Goal: Task Accomplishment & Management: Complete application form

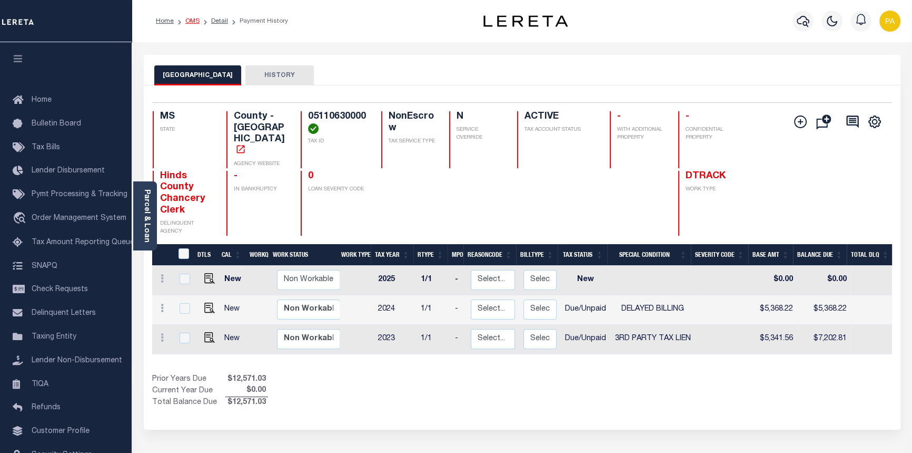
click at [196, 20] on link "OMS" at bounding box center [192, 21] width 14 height 6
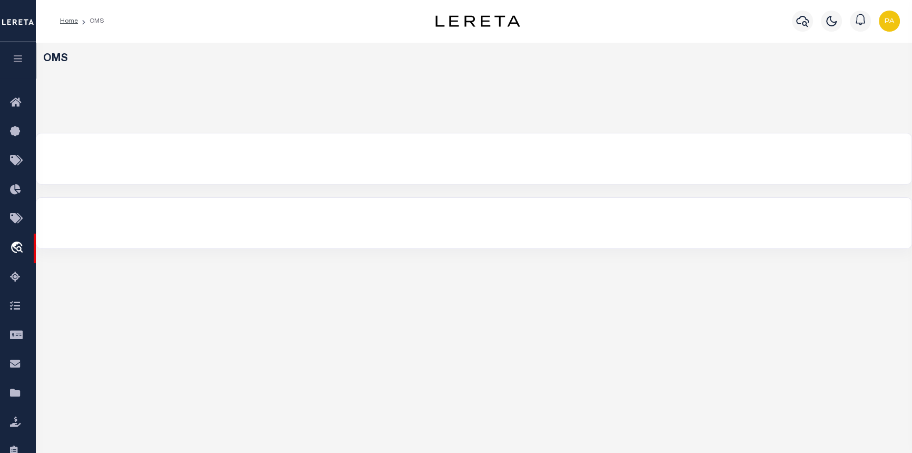
select select "200"
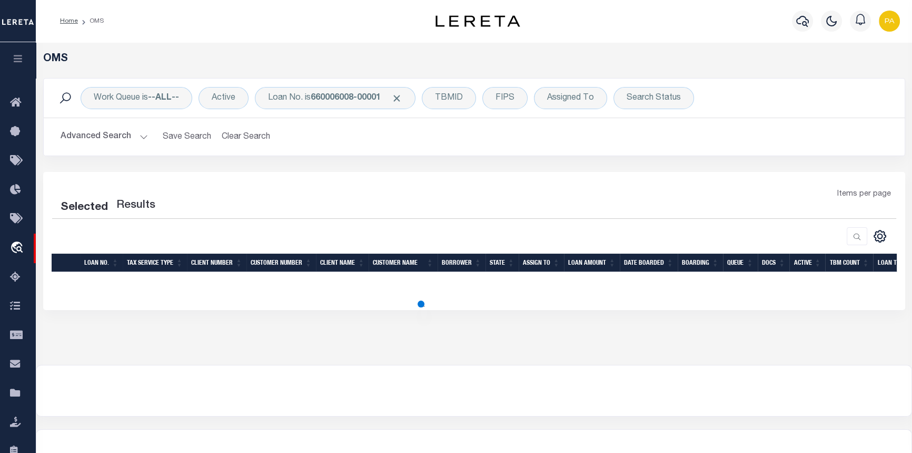
select select "200"
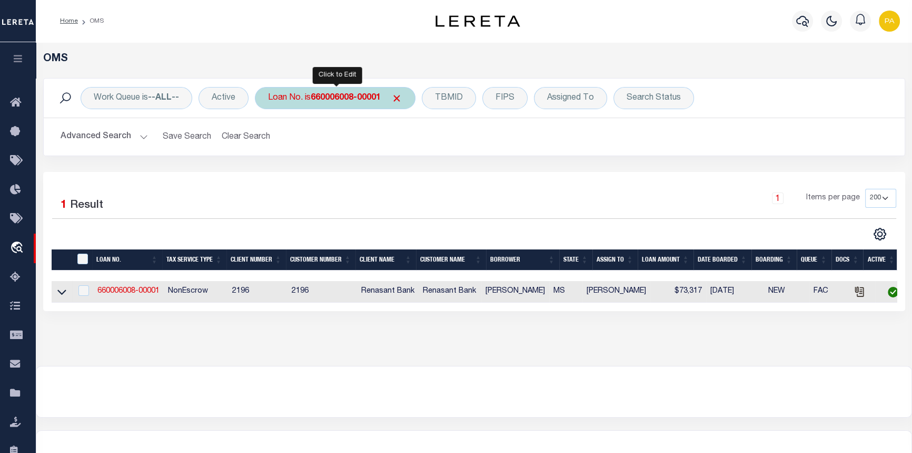
click at [332, 97] on b "660006008-00001" at bounding box center [346, 98] width 70 height 8
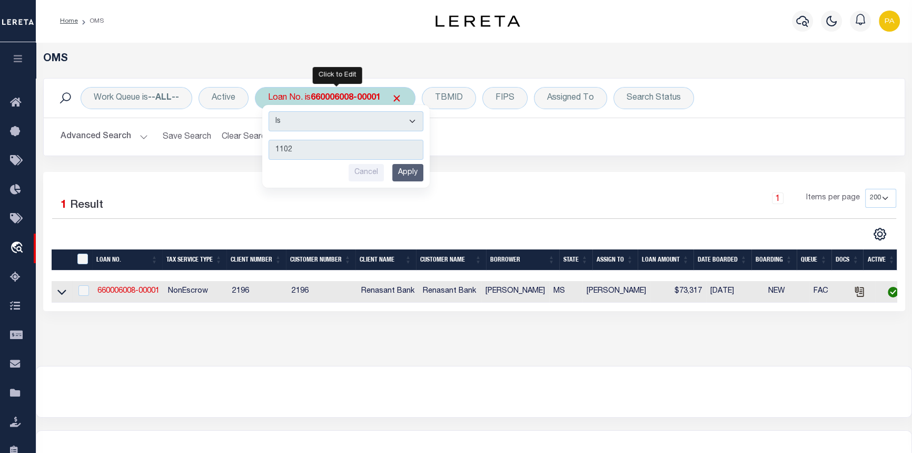
type input "11026"
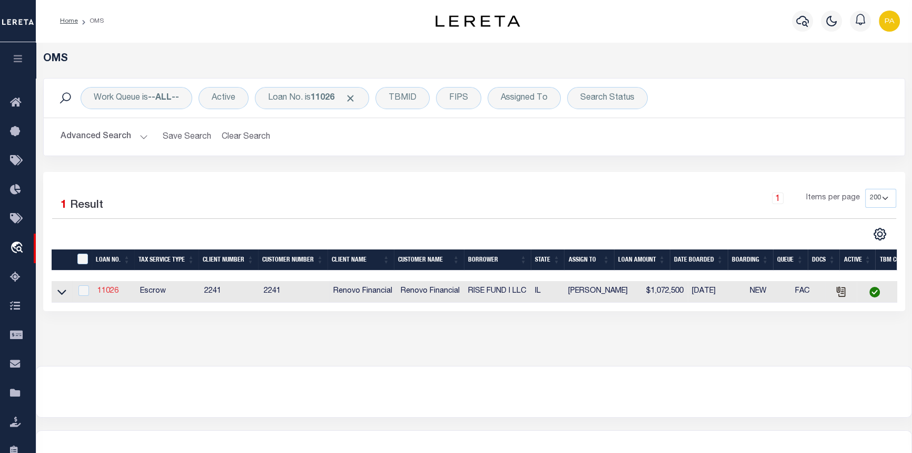
click at [110, 290] on link "11026" at bounding box center [107, 290] width 21 height 7
type input "11026"
type input "RISE FUND I LLC"
select select
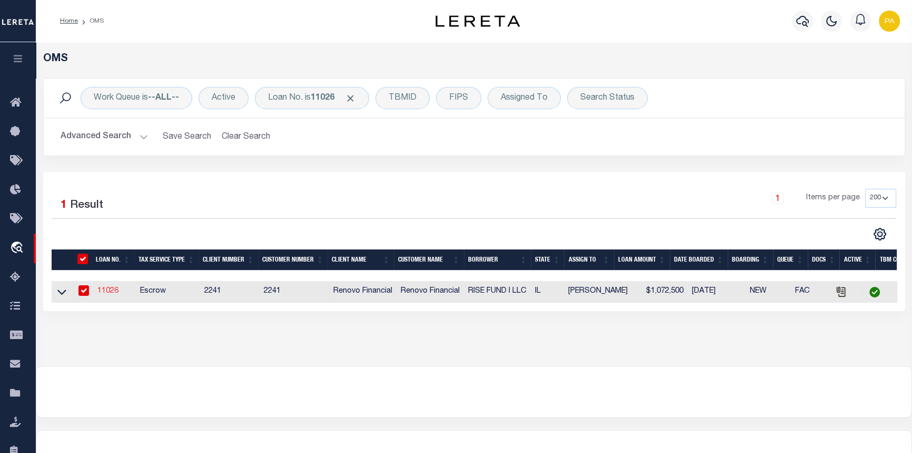
type input "431 S. Dearborn St #508"
type input "Chicago IL 60605"
select select "10"
select select "Escrow"
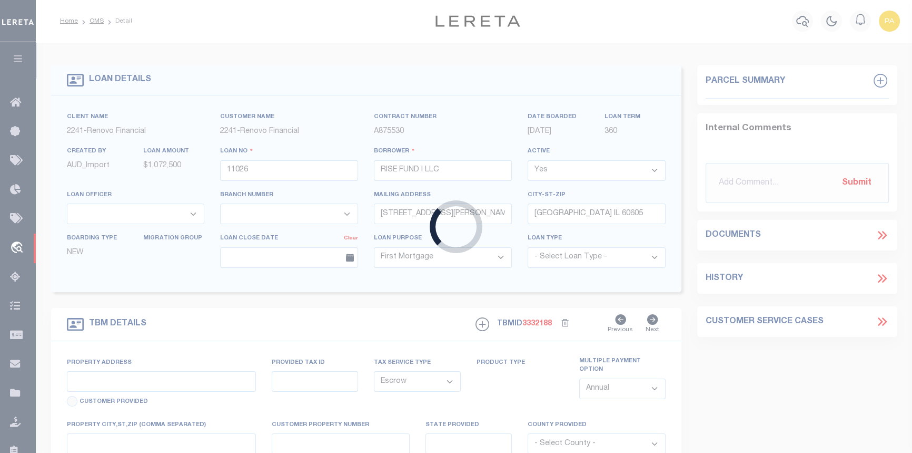
type input "6339-6341 South Woodlawn Avenue"
select select
type input "Chicago, IL 60637"
type input "a0k8Y00000jcn8b"
type input "IL"
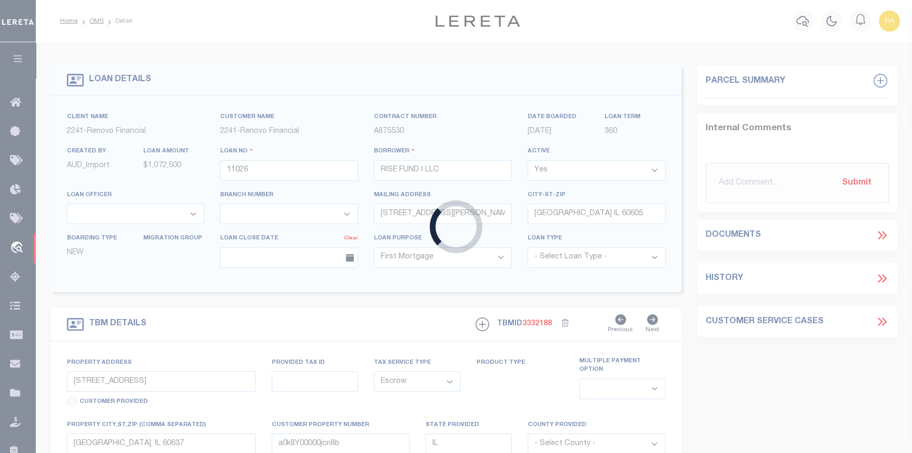
select select
type textarea "LEGAL REQUIRED"
select select "25066"
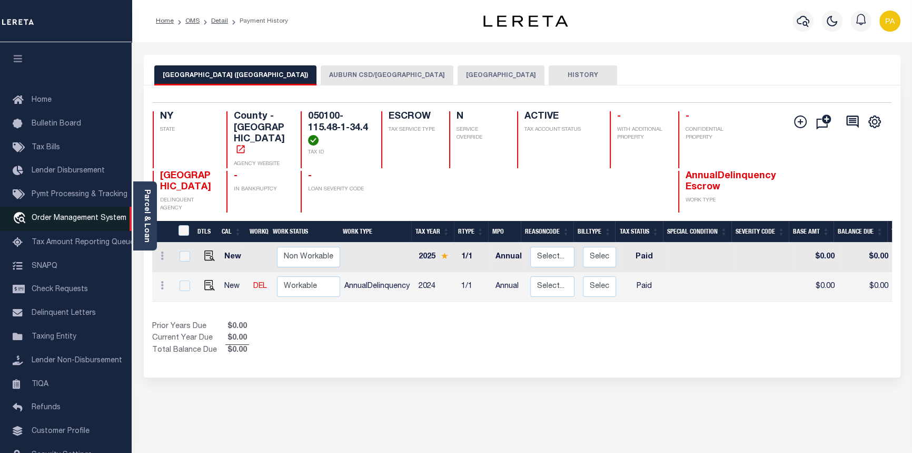
click at [54, 220] on span "Order Management System" at bounding box center [79, 217] width 95 height 7
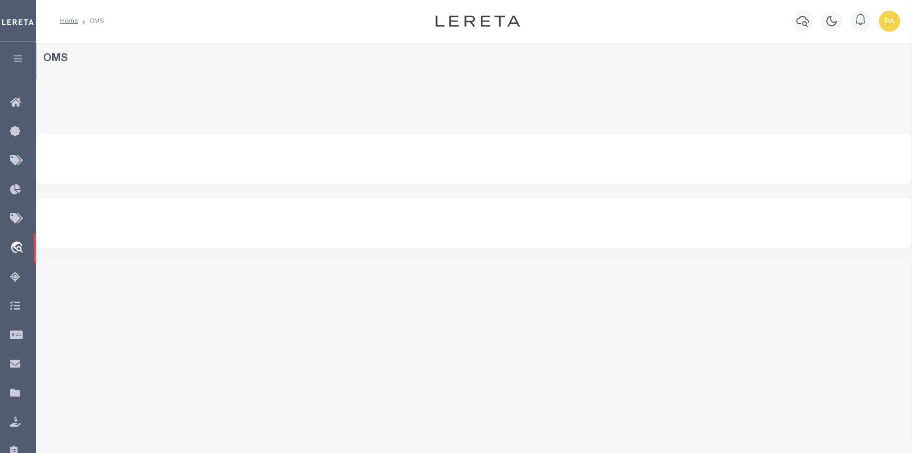
select select "200"
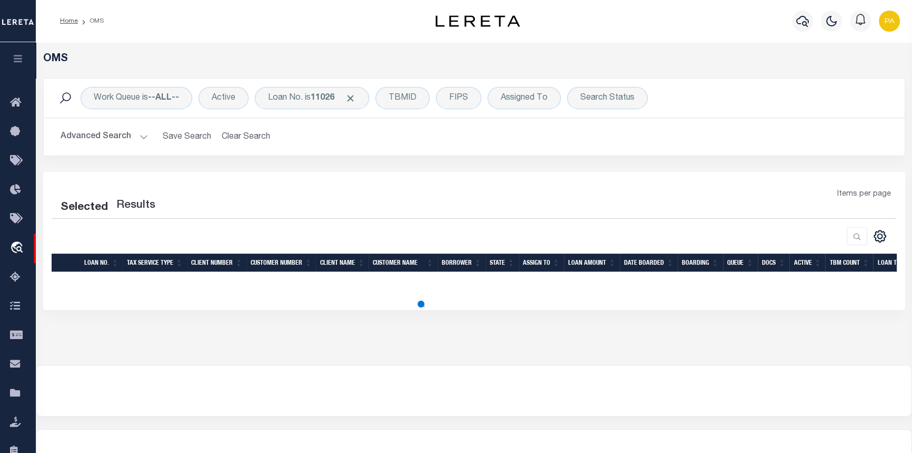
select select "200"
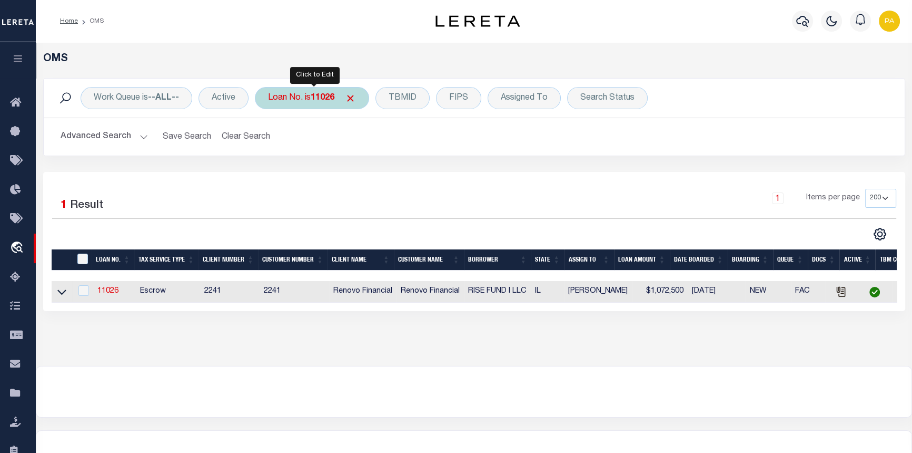
click at [322, 100] on b "11026" at bounding box center [323, 98] width 24 height 8
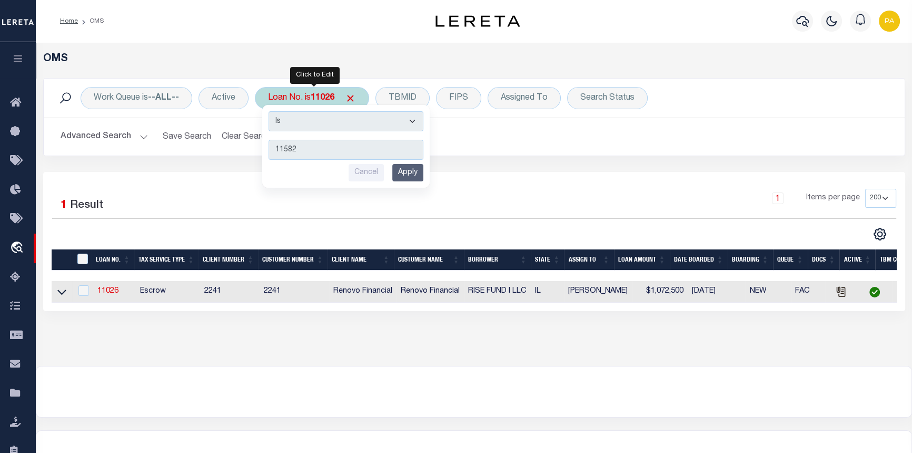
type input "115820"
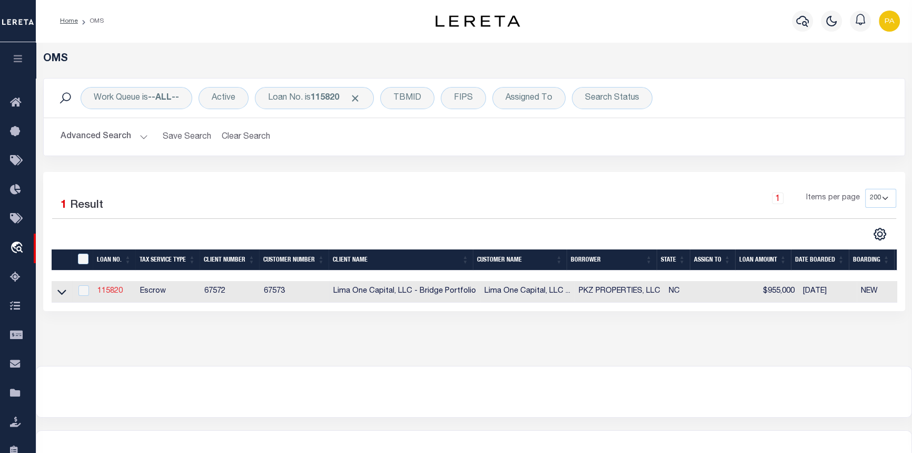
click at [102, 291] on link "115820" at bounding box center [109, 290] width 25 height 7
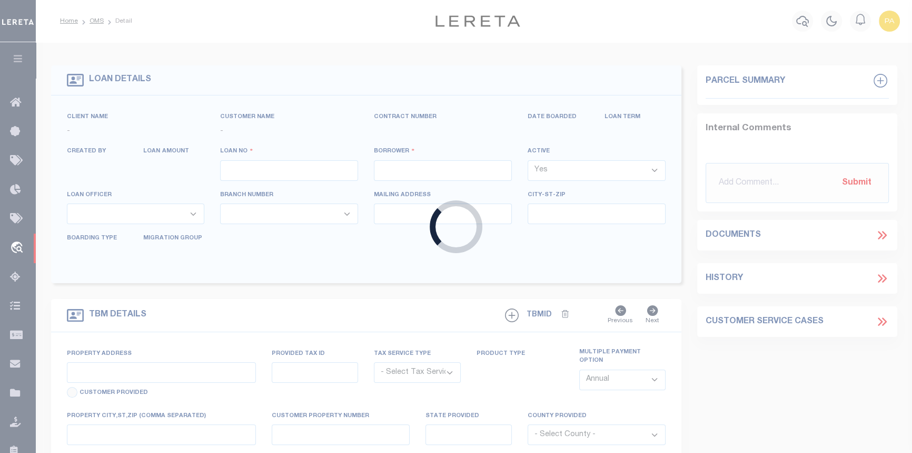
type input "115820"
type input "PKZ PROPERTIES, LLC"
select select
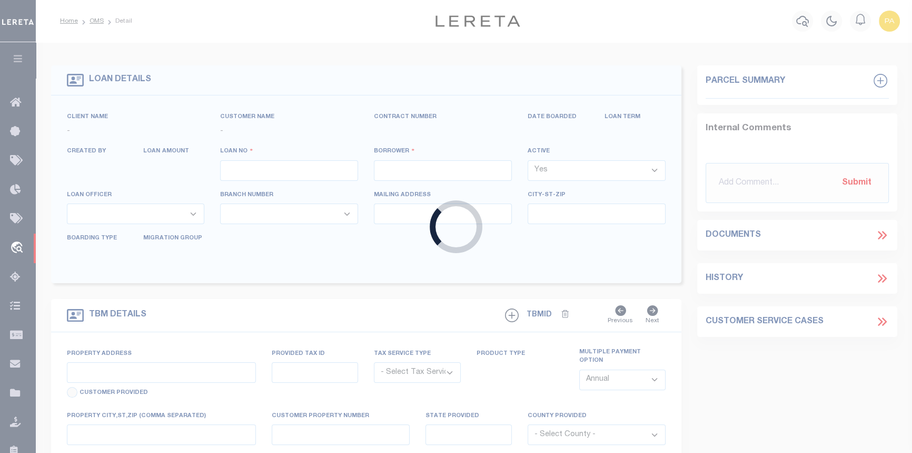
select select
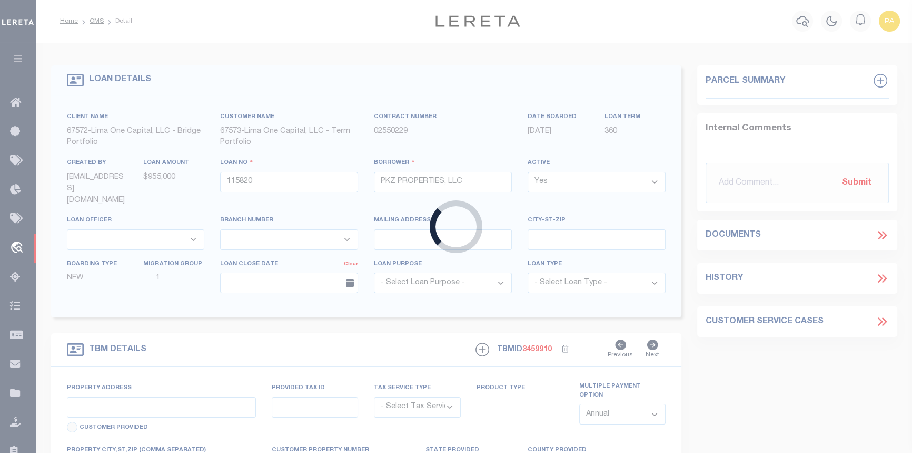
type input "1418 RATCHFORD DR"
radio input "true"
select select "Escrow"
select select
type input "DALLAS NC 28034"
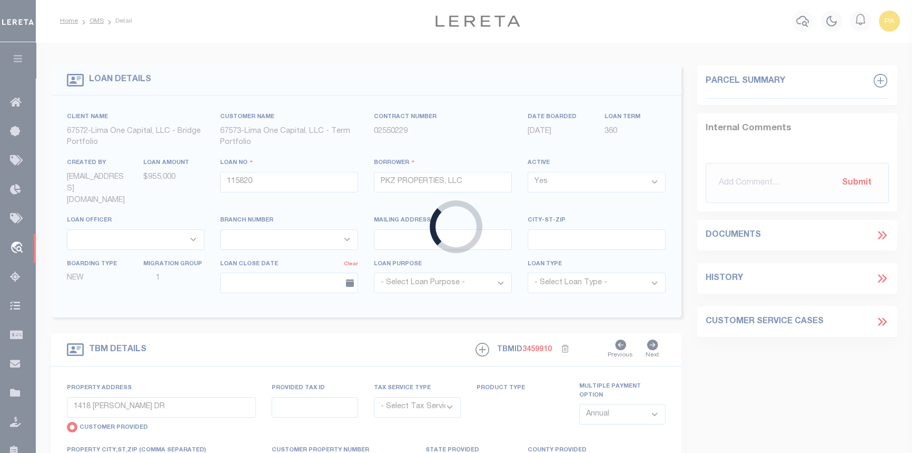
type input "115820-1"
type input "NC"
type textarea "COLLECTOR: ENTITY: PARCEL: 169156"
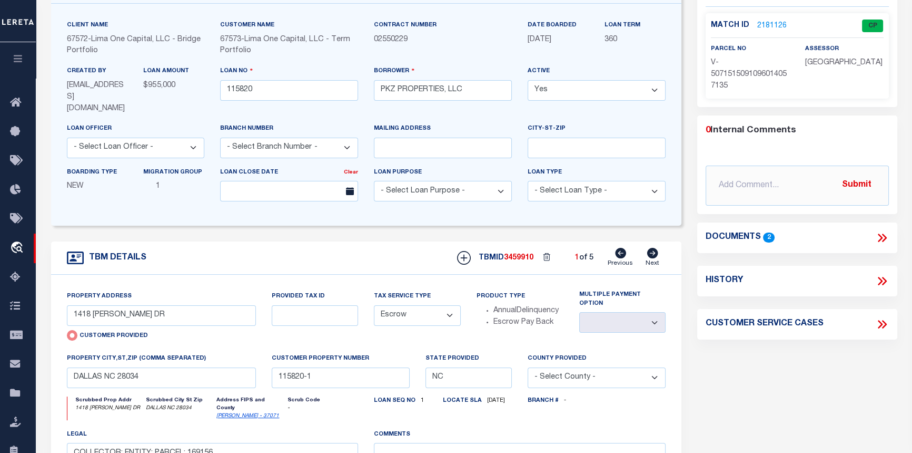
scroll to position [47, 0]
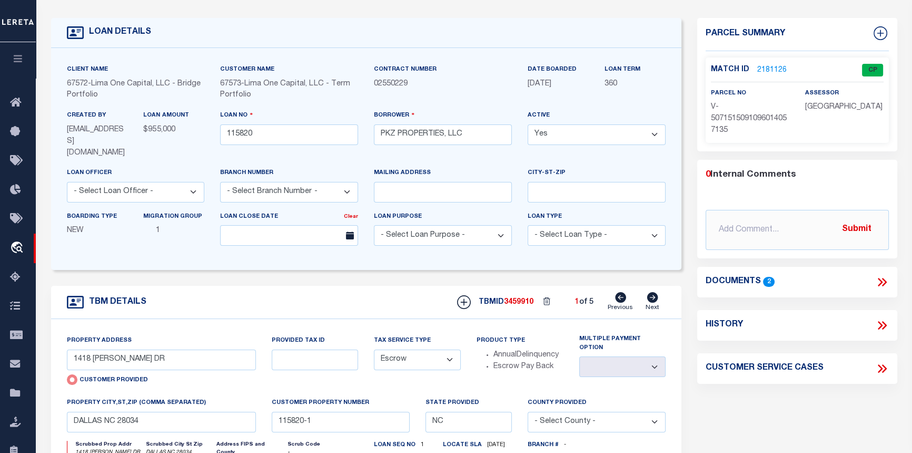
click at [655, 292] on icon at bounding box center [653, 297] width 12 height 11
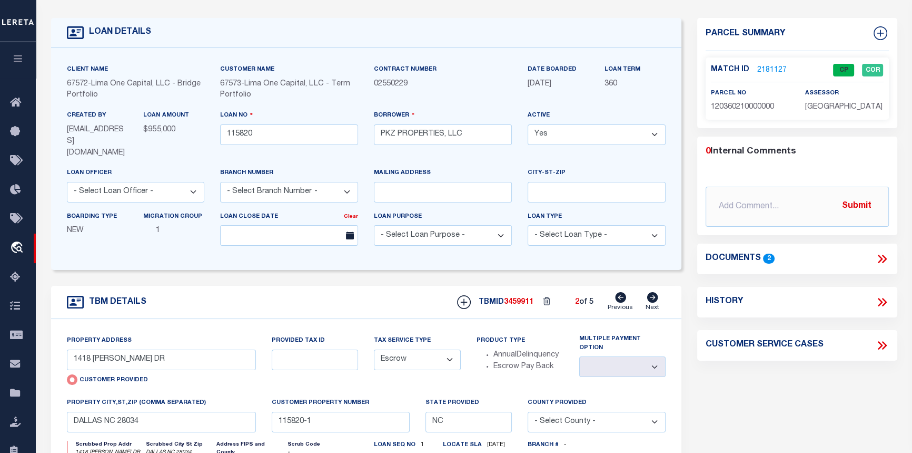
type input "228 TOURNAMENT DR SW"
radio input "false"
select select
type input "CONCORD NC 28025"
type input "115820-2"
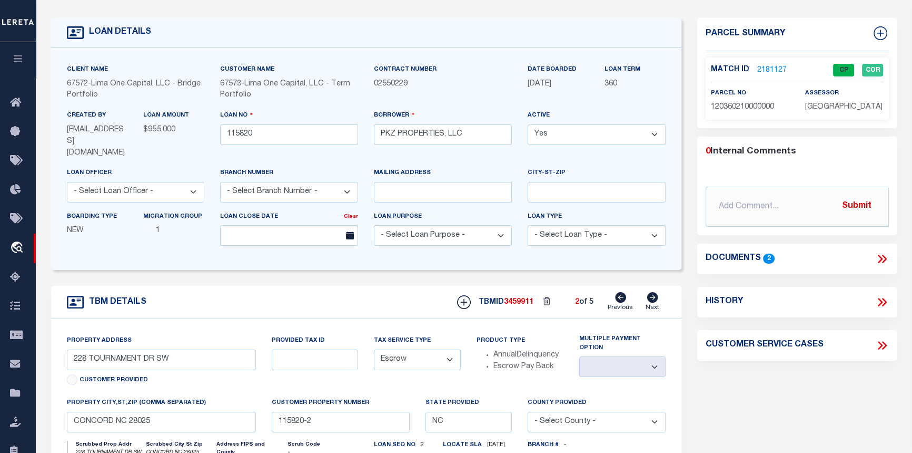
click at [655, 292] on icon at bounding box center [653, 297] width 12 height 11
type input "2016 WITHERS ST"
select select
type input "GASTONIA NC 28054"
type input "115820-3"
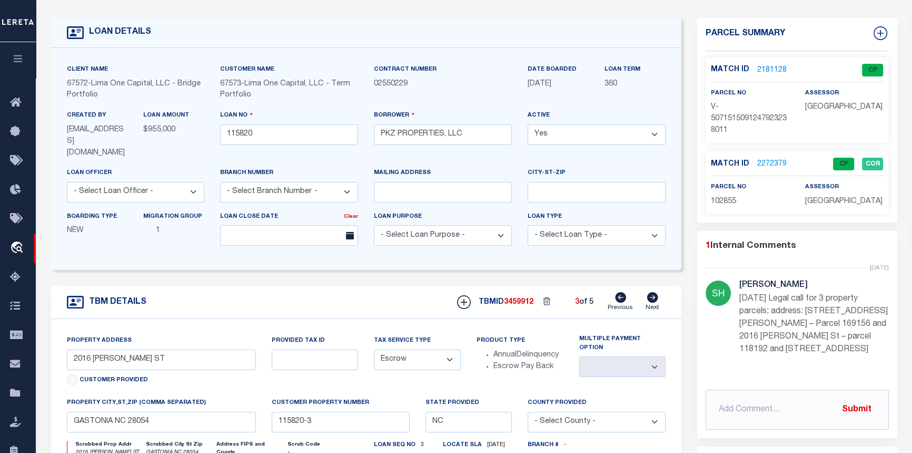
click at [654, 292] on icon at bounding box center [652, 297] width 11 height 11
type input "48 JULIAN ST"
select select
type input "KINGS MOUNTAIN NC 28086"
type input "115820-4"
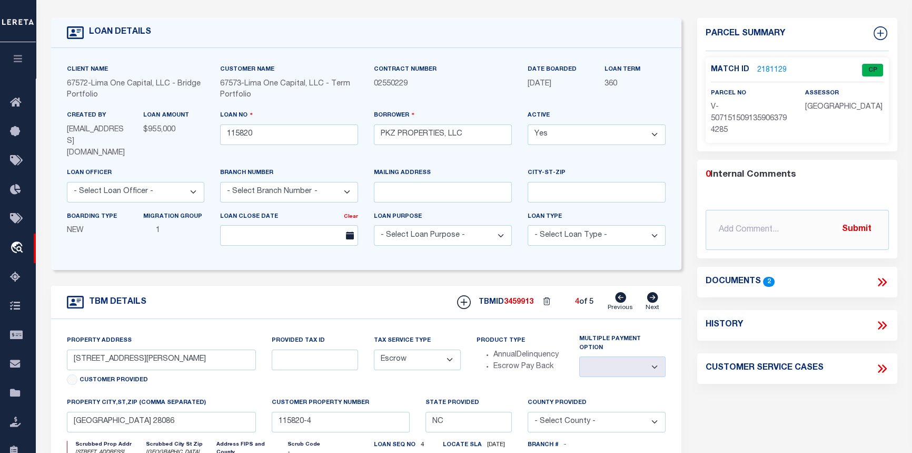
click at [654, 292] on icon at bounding box center [652, 297] width 11 height 11
type input "1846 ARKRAY ST"
select select
type input "GASTONIA NC 28052"
type input "115820-5"
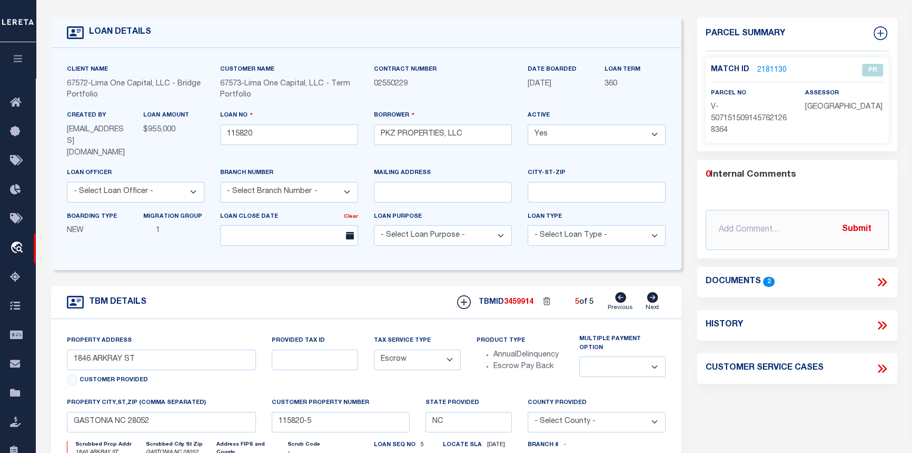
click at [623, 292] on icon at bounding box center [620, 297] width 11 height 11
type input "48 JULIAN ST"
select select
type input "KINGS MOUNTAIN NC 28086"
type input "115820-4"
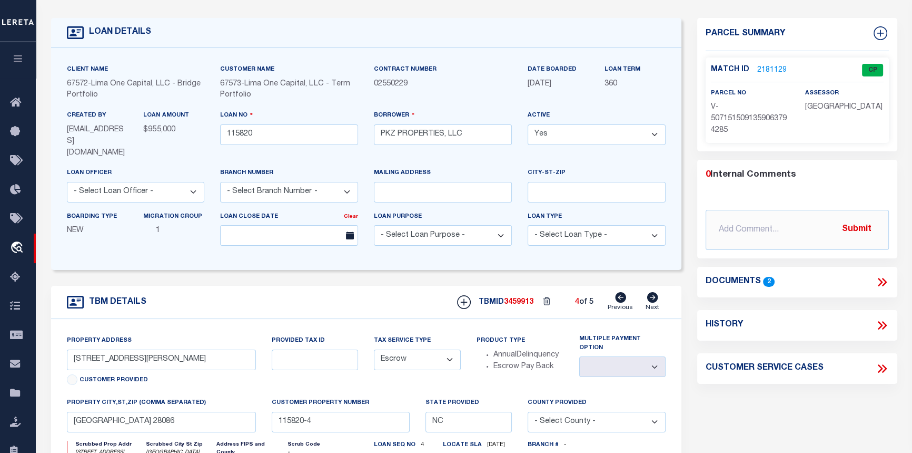
click at [623, 292] on icon at bounding box center [620, 297] width 11 height 11
type input "2016 WITHERS ST"
select select
type input "GASTONIA NC 28054"
type input "115820-3"
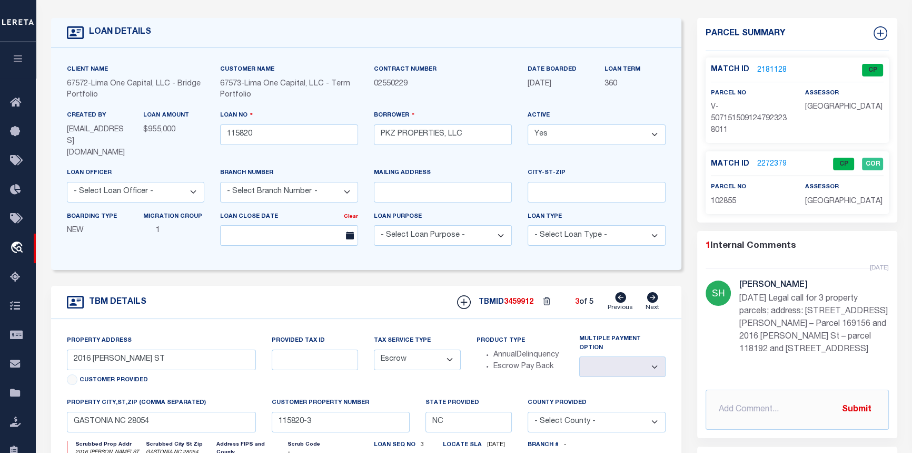
click at [623, 292] on icon at bounding box center [620, 297] width 11 height 11
type input "228 TOURNAMENT DR SW"
select select
type input "CONCORD NC 28025"
type input "115820-2"
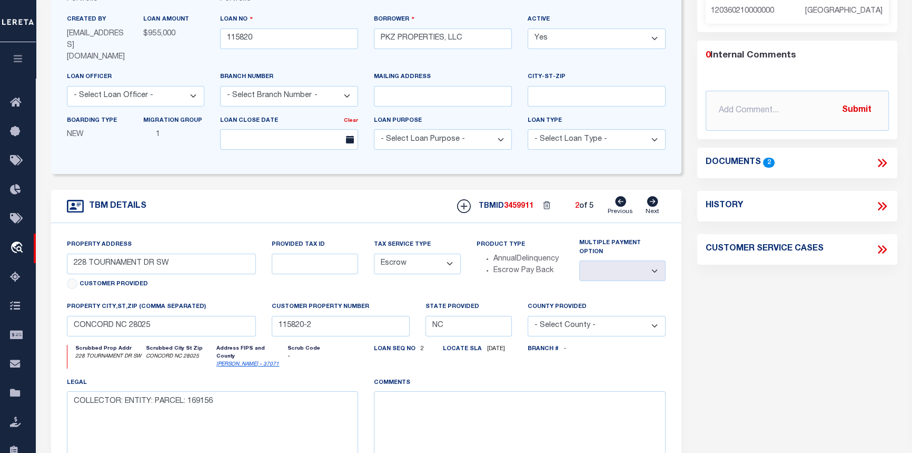
scroll to position [191, 0]
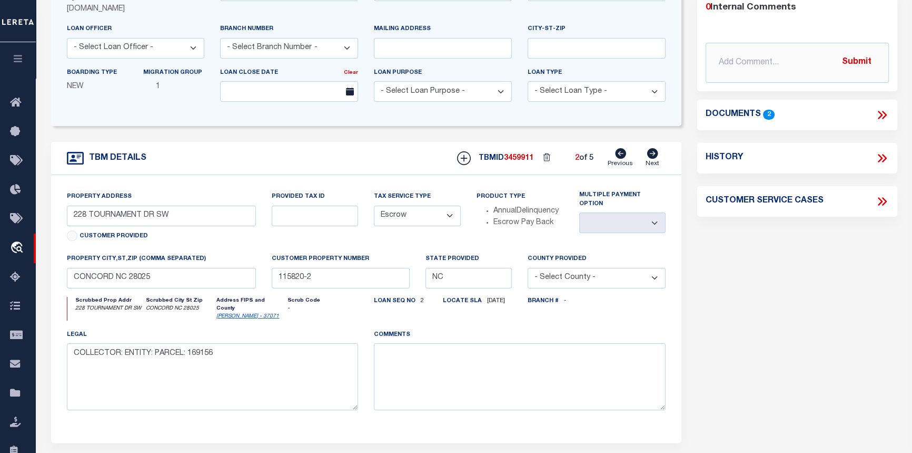
click at [621, 148] on icon at bounding box center [620, 153] width 11 height 11
type input "1418 RATCHFORD DR"
radio input "true"
select select
type input "DALLAS NC 28034"
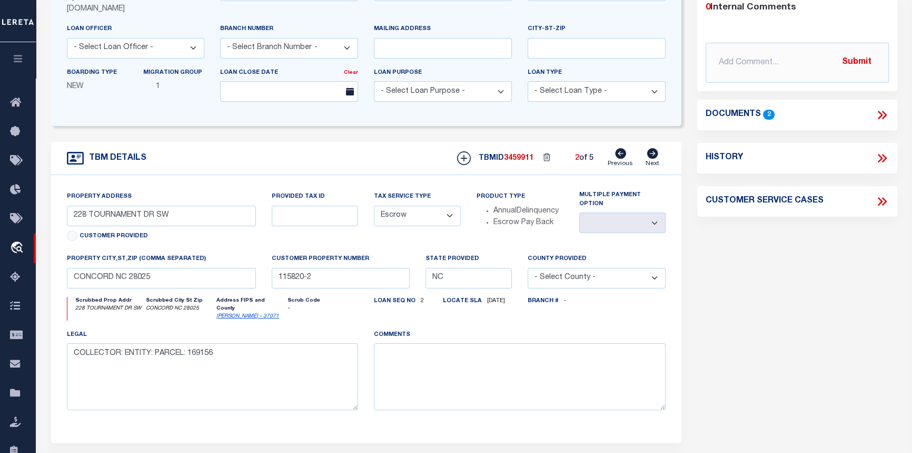
type input "115820-1"
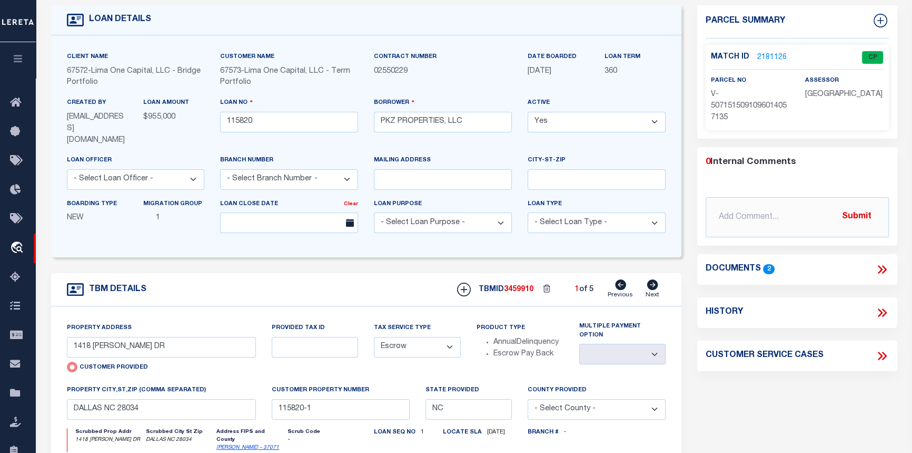
scroll to position [0, 0]
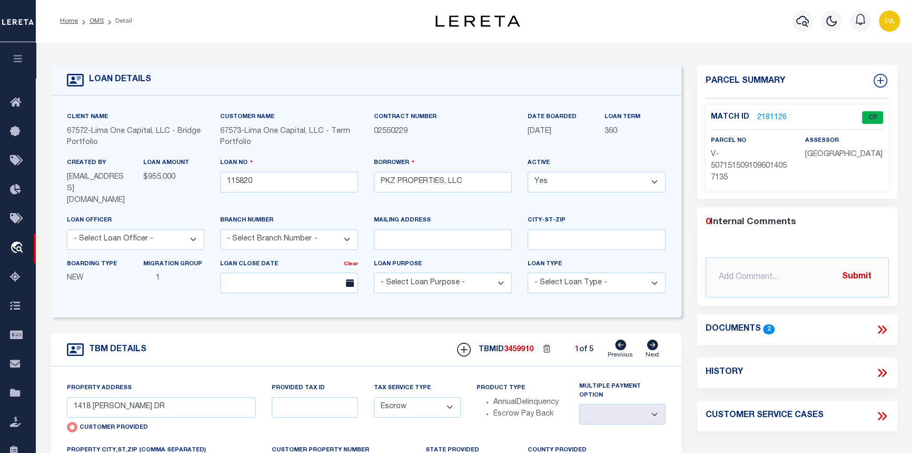
click at [771, 117] on link "2181126" at bounding box center [773, 117] width 30 height 11
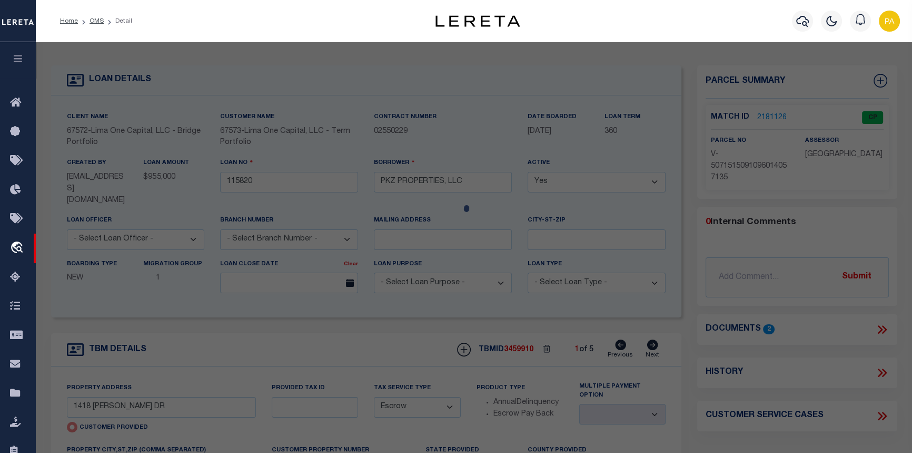
checkbox input "false"
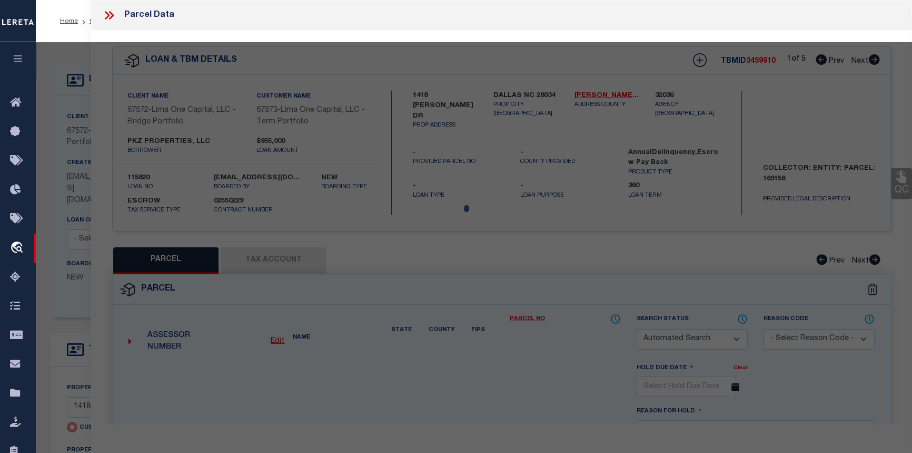
select select "CP"
select select "AGW"
select select
type input "1418 RATCHFORD DR"
type input "DALLAS NC 28034"
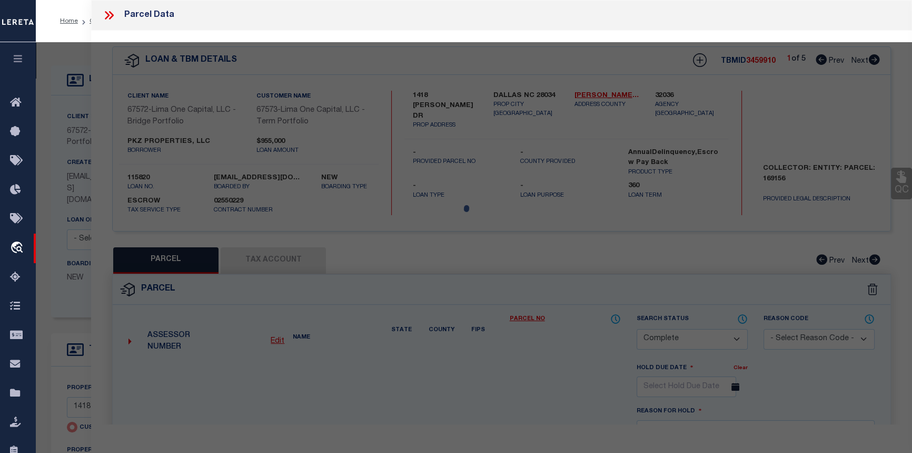
type textarea "9/30/25 parcel verified"
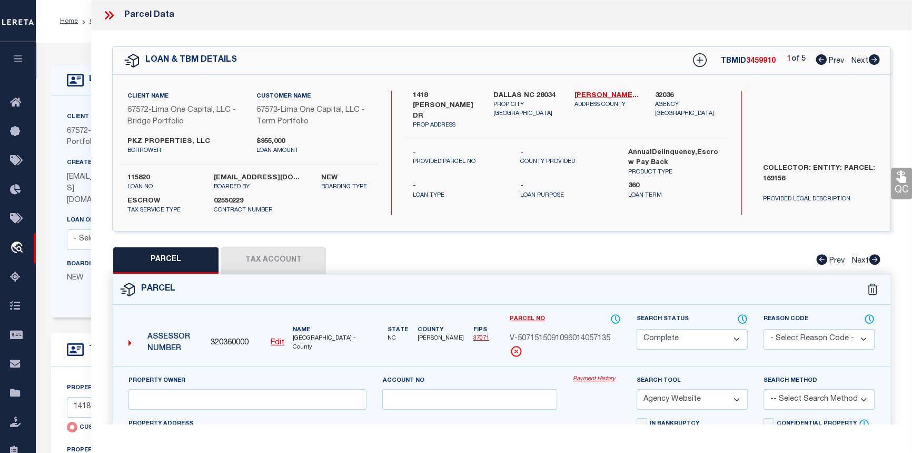
click at [875, 58] on icon at bounding box center [875, 59] width 12 height 11
select select "AS"
select select
checkbox input "false"
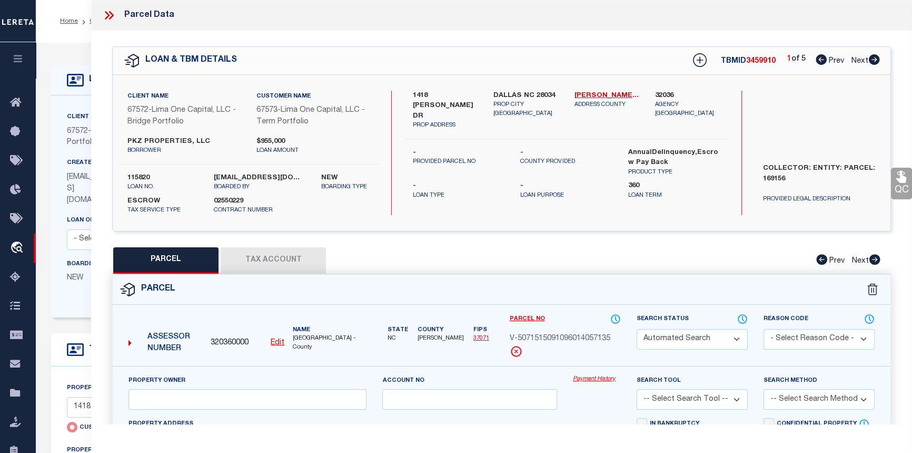
select select "CP"
type input "PKZ PROPERTIES LLC"
select select "AGW"
select select "ADD"
type input "228 TOURNAMENT DR SW"
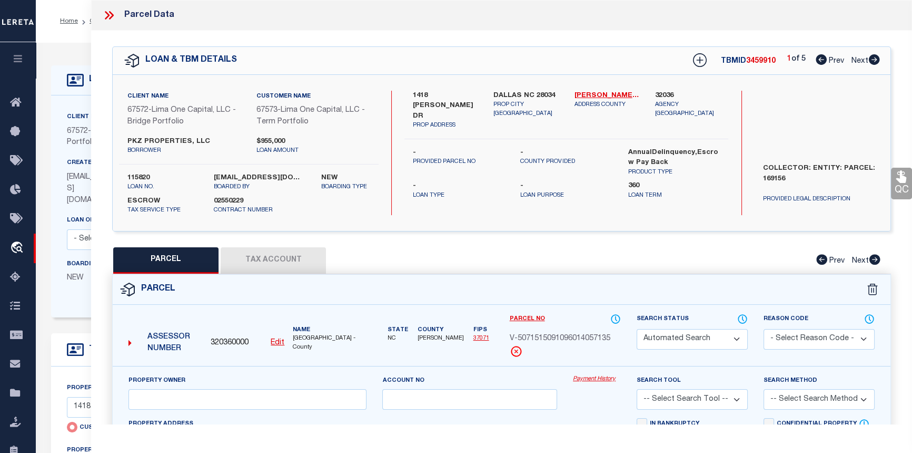
type input "CONCORD NC 28025"
type textarea "LT 41 COLEBURG"
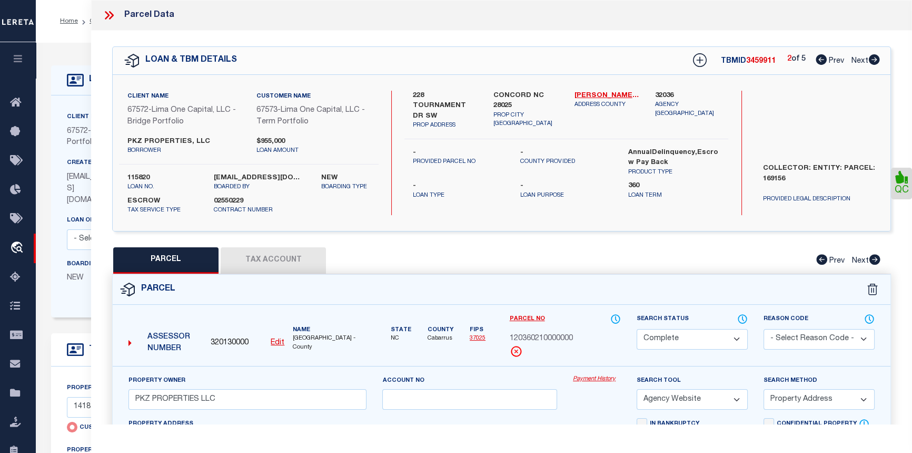
click at [875, 58] on icon at bounding box center [875, 59] width 12 height 11
select select "AS"
select select
checkbox input "false"
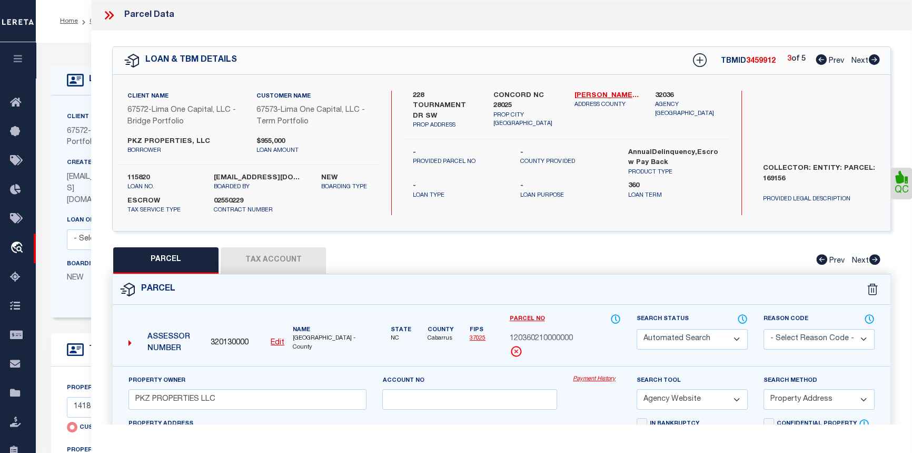
checkbox input "false"
select select "CP"
select select "AGW"
select select
type input "2016 WITHERS ST"
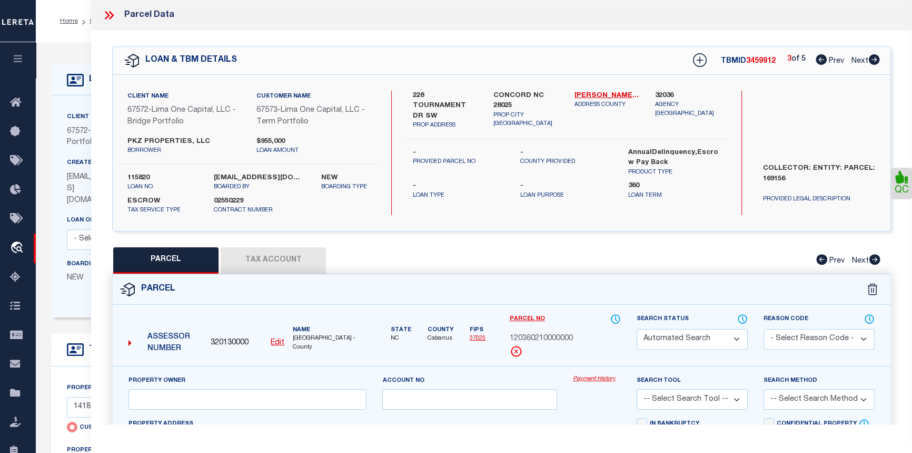
type input "GASTONIA NC 28054"
type textarea "9/30/25 parcel verified"
click at [816, 62] on icon at bounding box center [821, 59] width 11 height 11
select select "AS"
select select
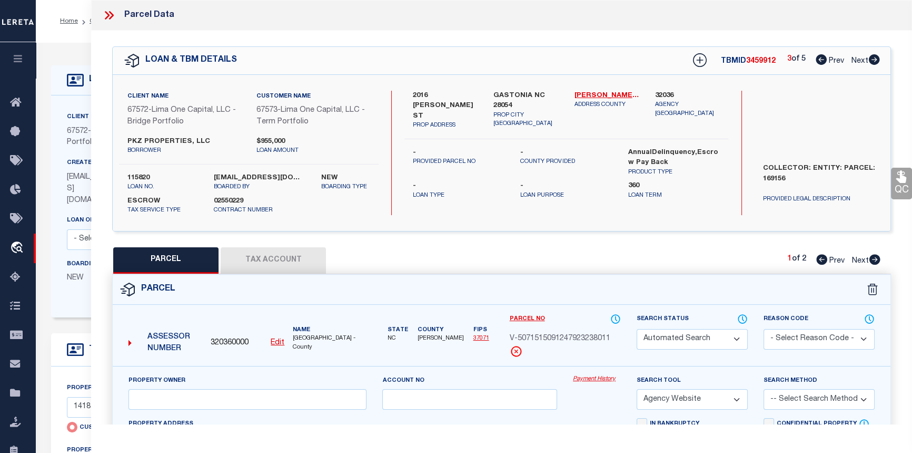
checkbox input "false"
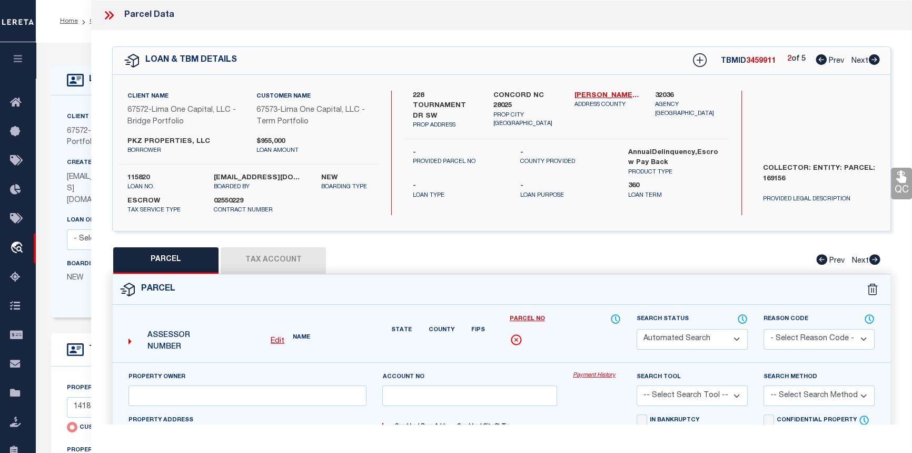
select select "CP"
type input "PKZ PROPERTIES LLC"
select select "AGW"
select select "ADD"
type input "228 TOURNAMENT DR SW"
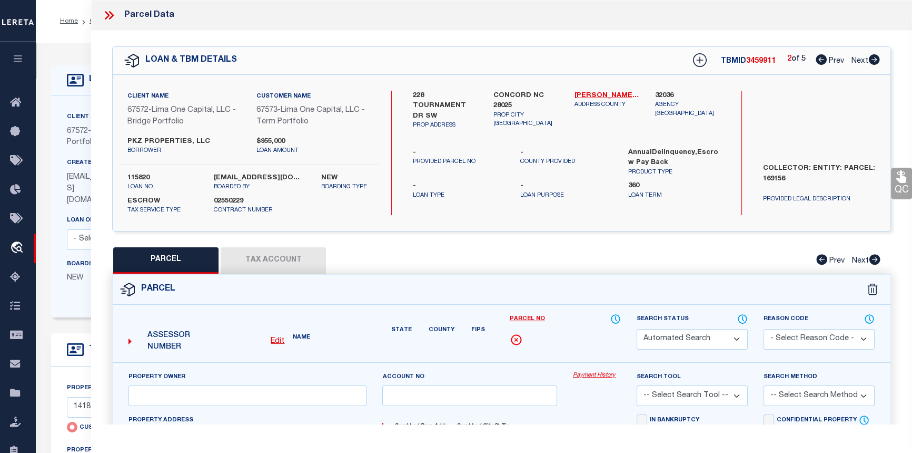
type input "CONCORD NC 28025"
type textarea "LT 41 COLEBURG"
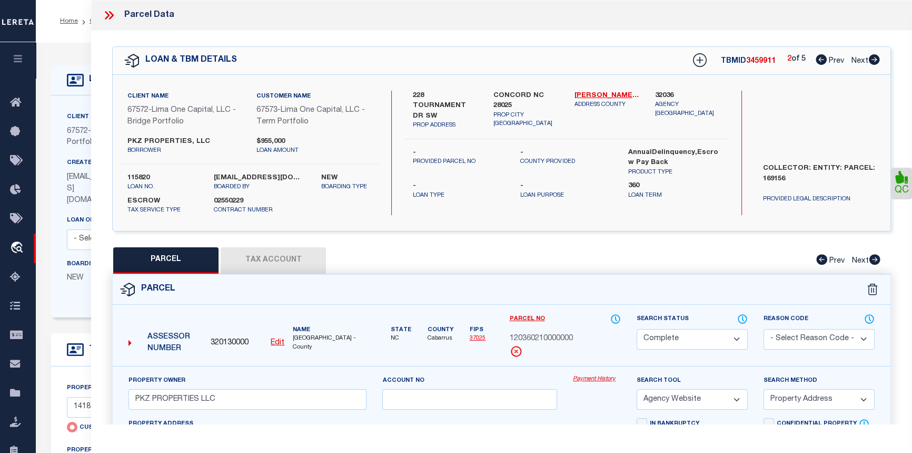
click at [816, 62] on icon at bounding box center [821, 59] width 11 height 11
select select "AS"
select select
checkbox input "false"
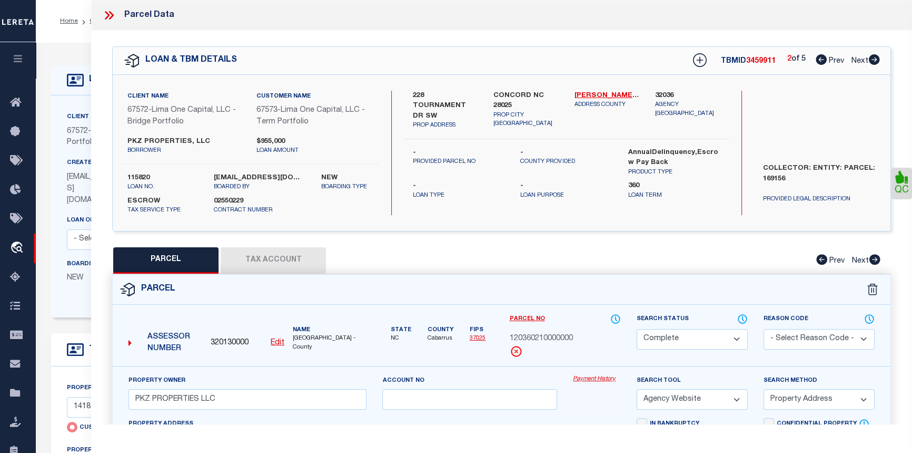
checkbox input "false"
select select "CP"
select select "AGW"
select select
type input "1418 RATCHFORD DR"
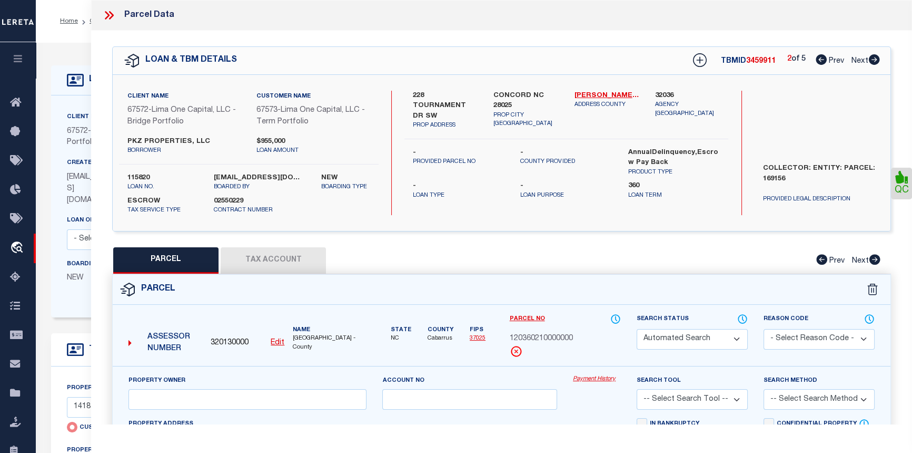
type input "DALLAS NC 28034"
type textarea "9/30/25 parcel verified"
click at [816, 62] on icon at bounding box center [821, 59] width 11 height 11
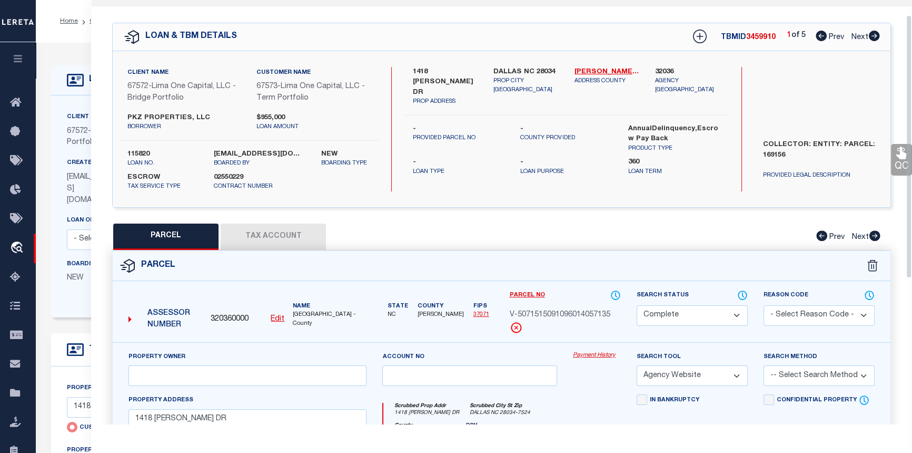
scroll to position [18, 0]
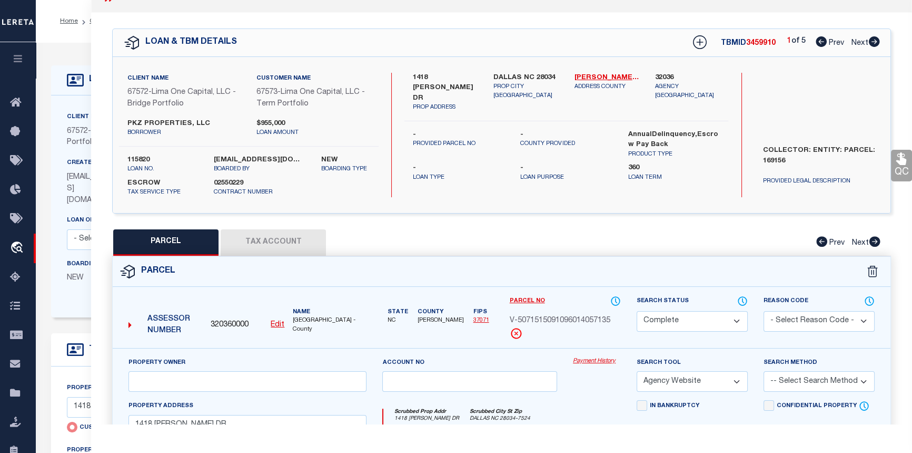
click at [879, 38] on icon at bounding box center [875, 41] width 12 height 11
select select "AS"
select select
checkbox input "false"
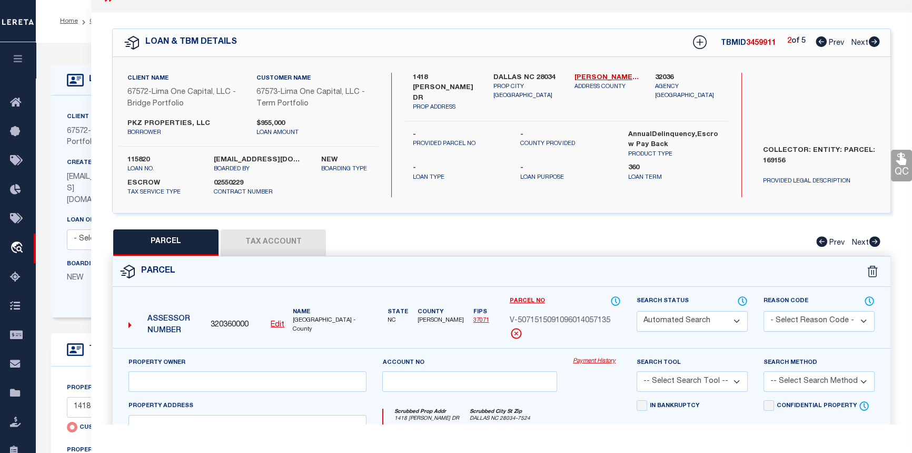
select select "CP"
type input "PKZ PROPERTIES LLC"
select select "AGW"
select select "ADD"
type input "228 TOURNAMENT DR SW"
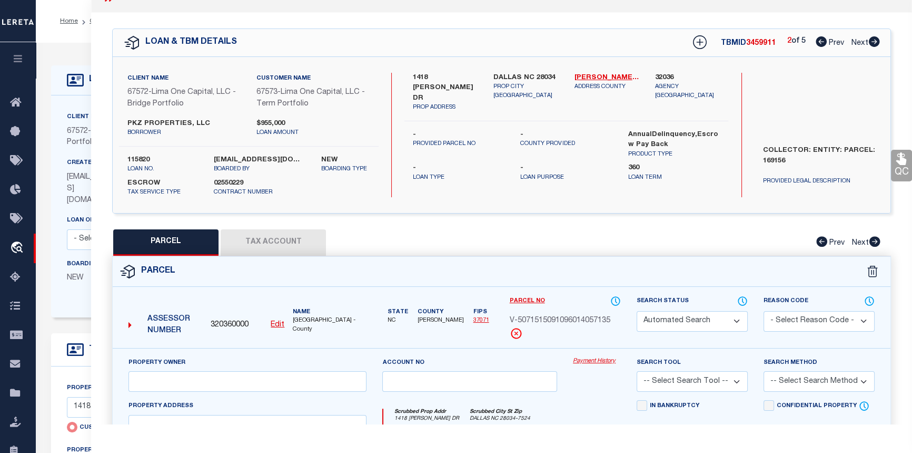
type input "CONCORD NC 28025"
type textarea "LT 41 COLEBURG"
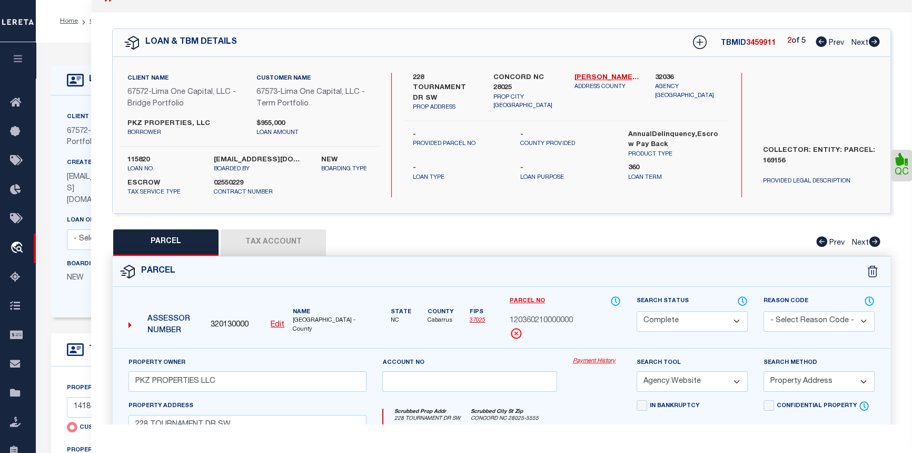
click at [873, 42] on icon at bounding box center [875, 41] width 12 height 11
select select "AS"
select select
checkbox input "false"
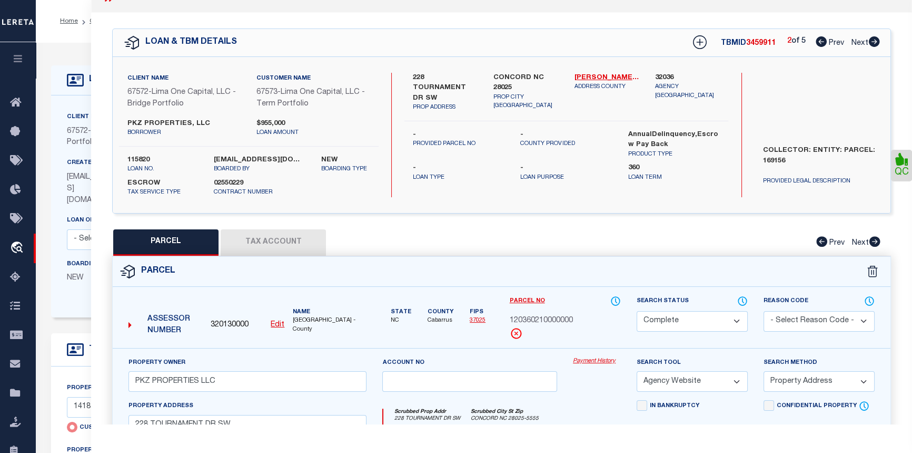
checkbox input "false"
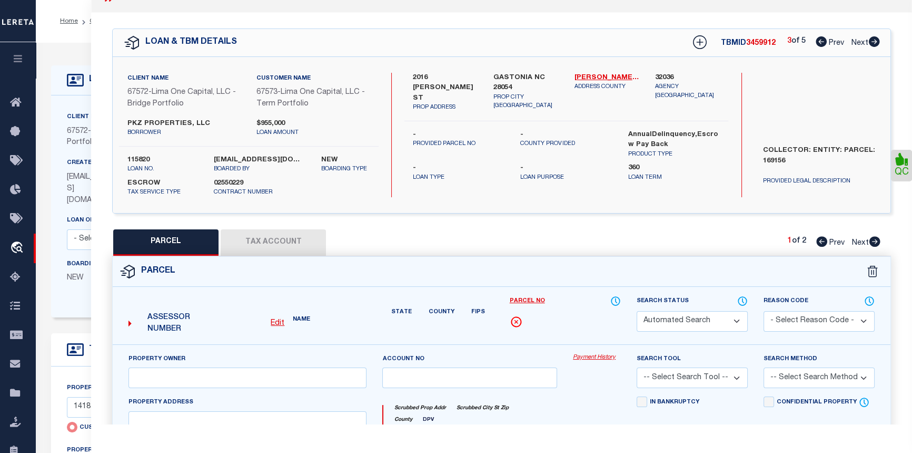
select select "CP"
select select "AGW"
select select
type input "2016 WITHERS ST"
type input "GASTONIA NC 28054"
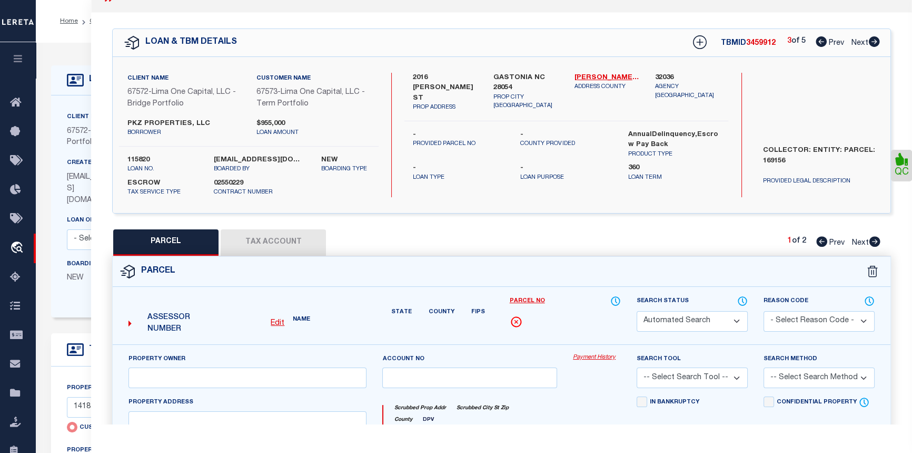
type textarea "9/30/25 parcel verified"
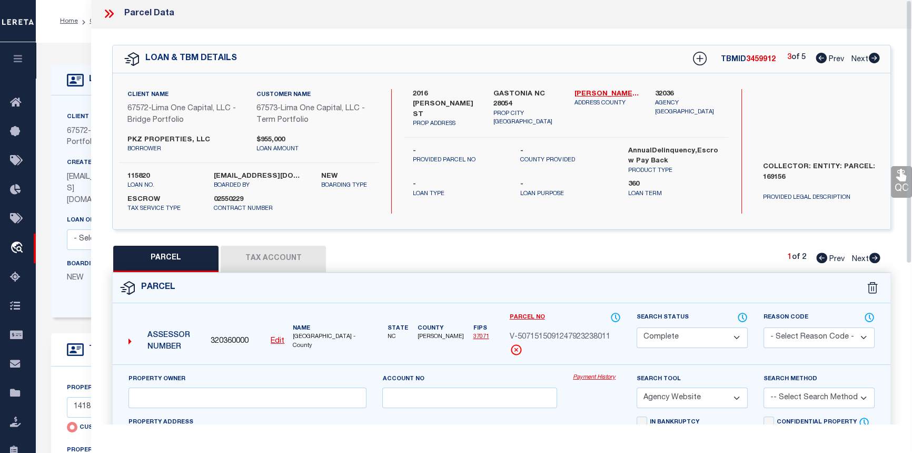
scroll to position [0, 0]
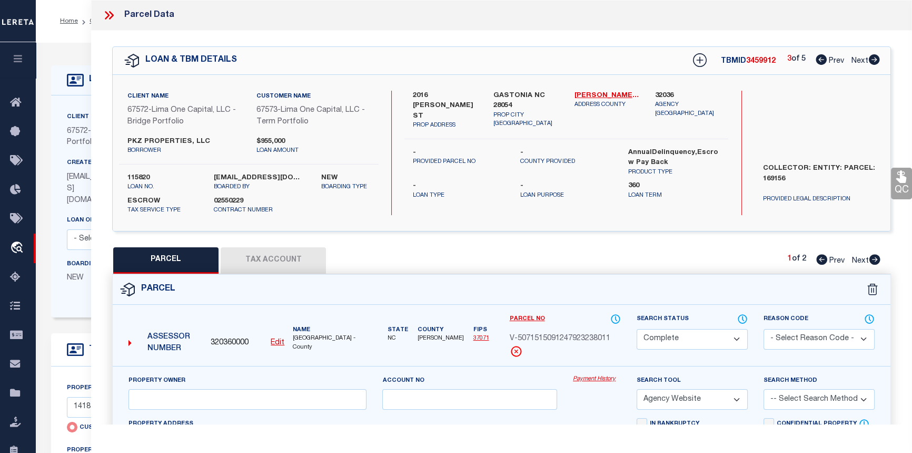
click at [875, 62] on icon at bounding box center [874, 59] width 11 height 11
select select "AS"
select select
checkbox input "false"
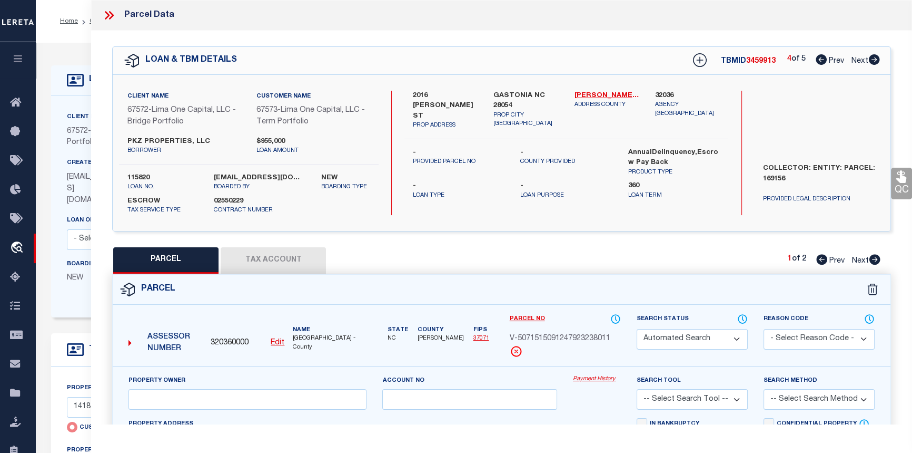
select select "CP"
select select "AGW"
select select
type input "48 JULIAN ST"
checkbox input "false"
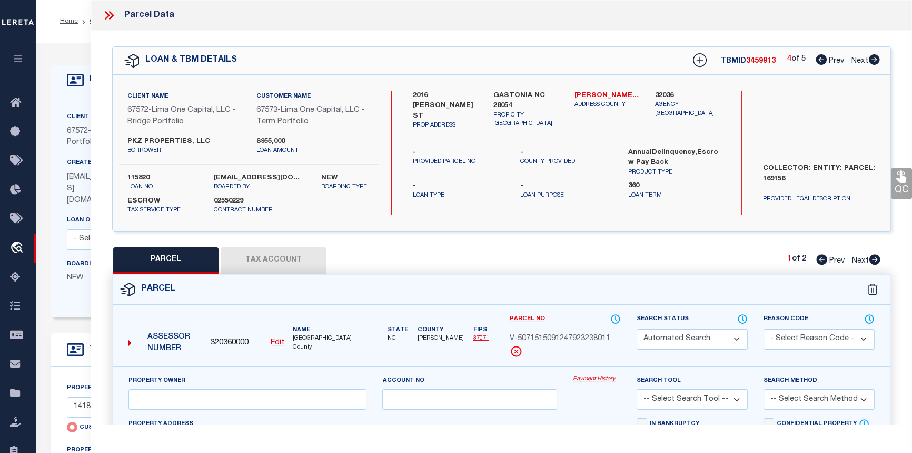
type input "KINGS MOUNTAIN NC 28086"
click at [876, 60] on icon at bounding box center [875, 59] width 12 height 11
select select "AS"
select select
checkbox input "false"
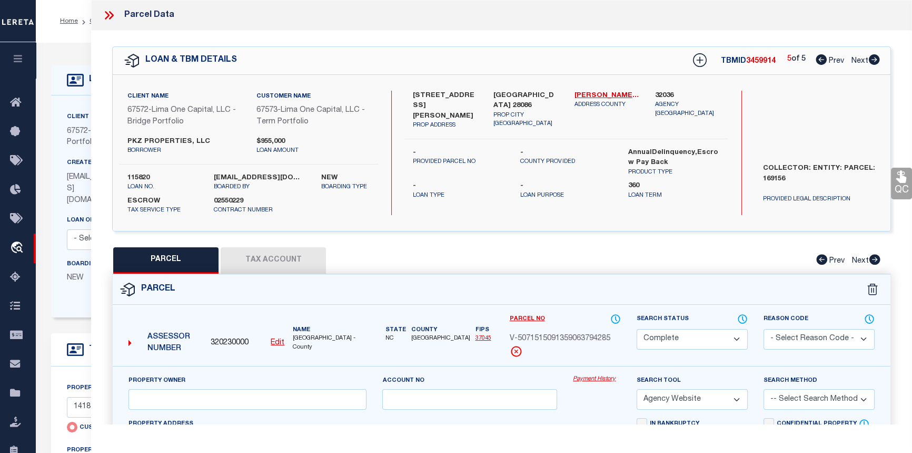
checkbox input "false"
select select "PR"
type input "1846 ARKRAY ST"
checkbox input "false"
type input "GASTONIA NC 28052"
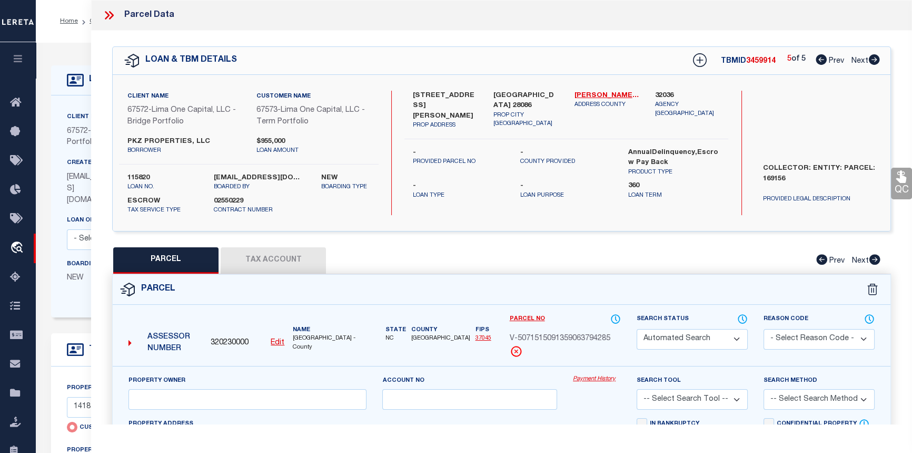
type textarea "Legacy Inactive"
click at [820, 60] on icon at bounding box center [821, 59] width 11 height 11
select select "AS"
checkbox input "false"
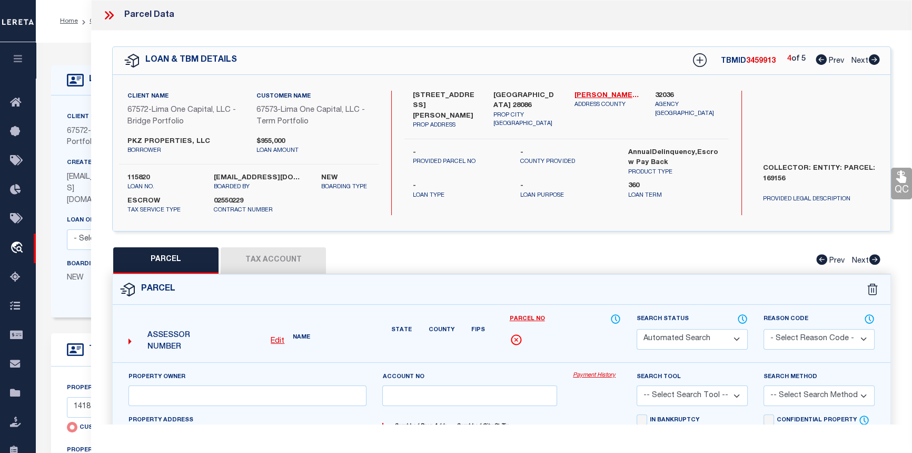
select select "CP"
select select "AGW"
select select
type input "48 JULIAN ST"
checkbox input "false"
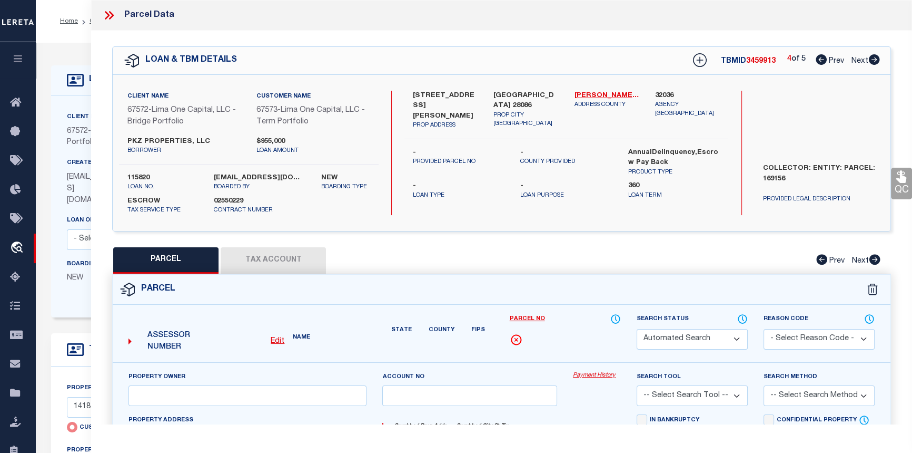
type input "KINGS MOUNTAIN NC 28086"
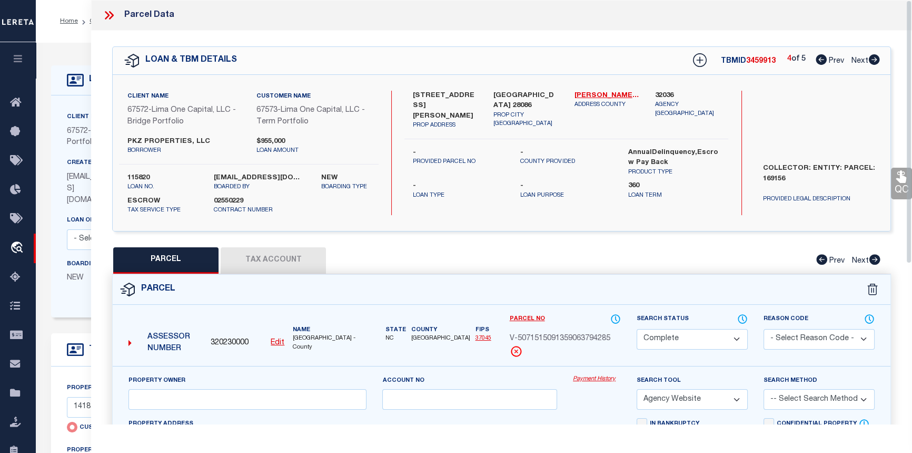
click at [108, 13] on icon at bounding box center [107, 15] width 5 height 8
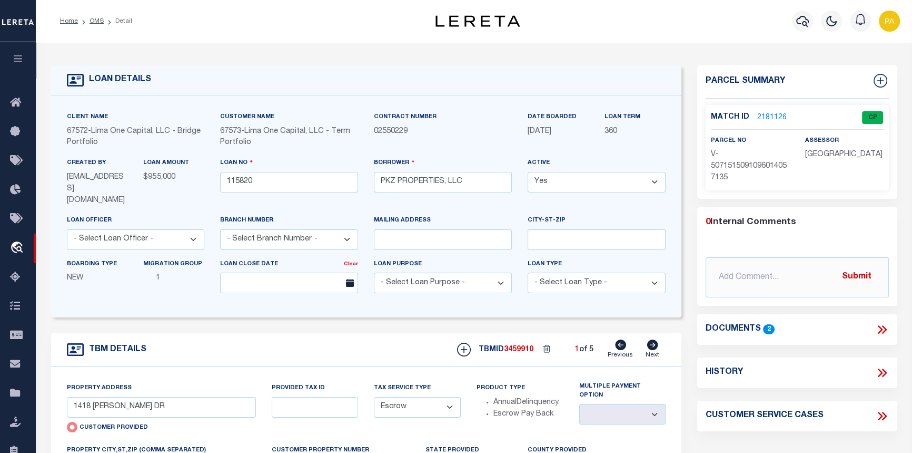
click at [886, 415] on icon at bounding box center [883, 416] width 14 height 14
select select "50"
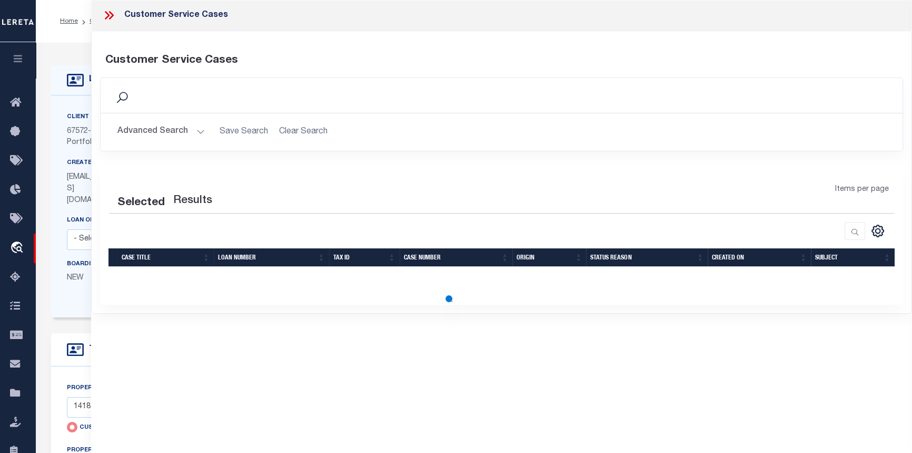
select select "50"
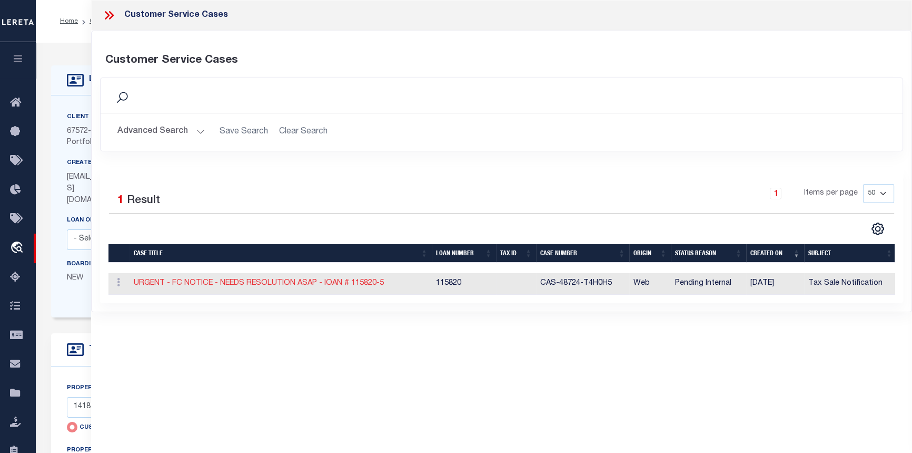
click at [293, 286] on link "URGENT - FC NOTICE - NEEDS RESOLUTION ASAP - lOAN # 115820-5" at bounding box center [259, 282] width 250 height 7
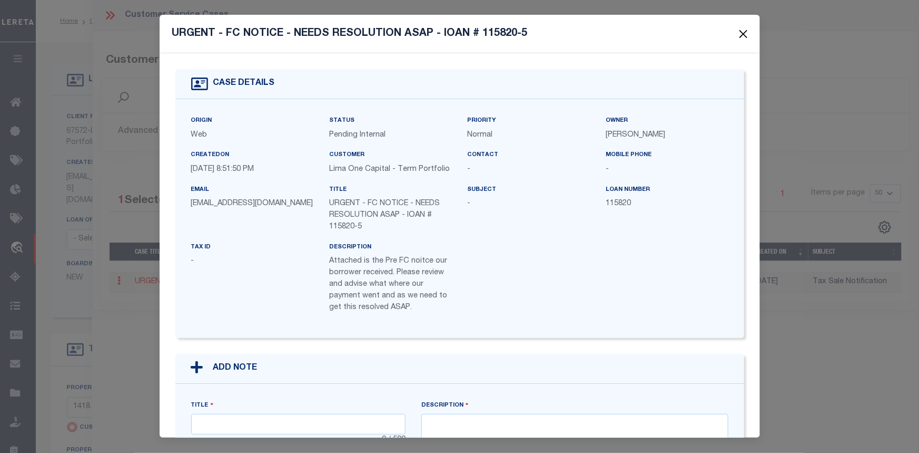
click at [750, 30] on button "Close" at bounding box center [743, 34] width 14 height 14
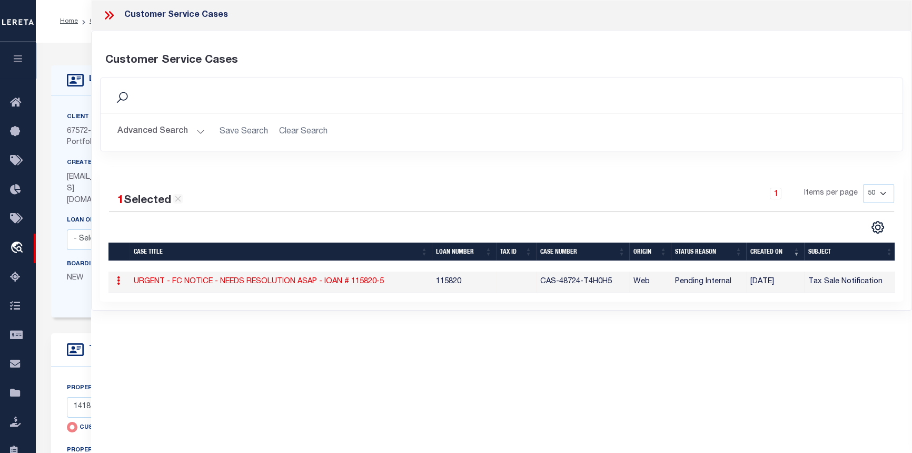
click at [282, 283] on link "URGENT - FC NOTICE - NEEDS RESOLUTION ASAP - lOAN # 115820-5" at bounding box center [259, 281] width 250 height 7
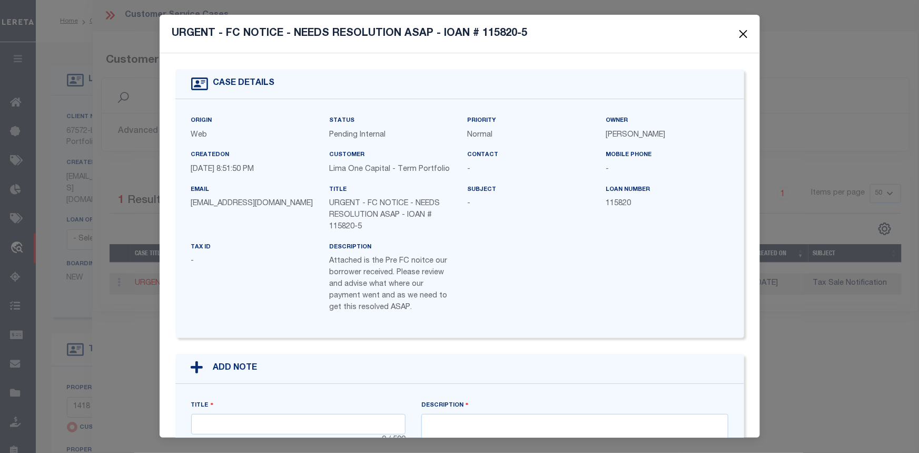
click at [745, 34] on button "Close" at bounding box center [743, 34] width 14 height 14
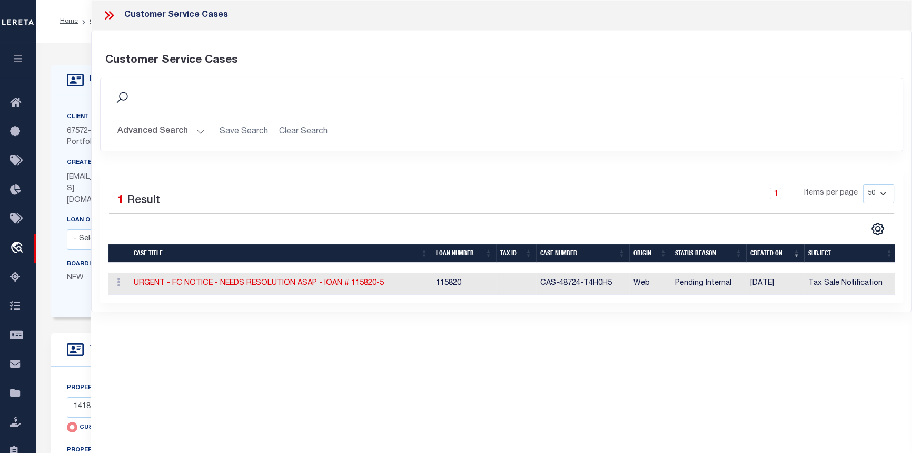
click at [112, 15] on icon at bounding box center [111, 15] width 5 height 8
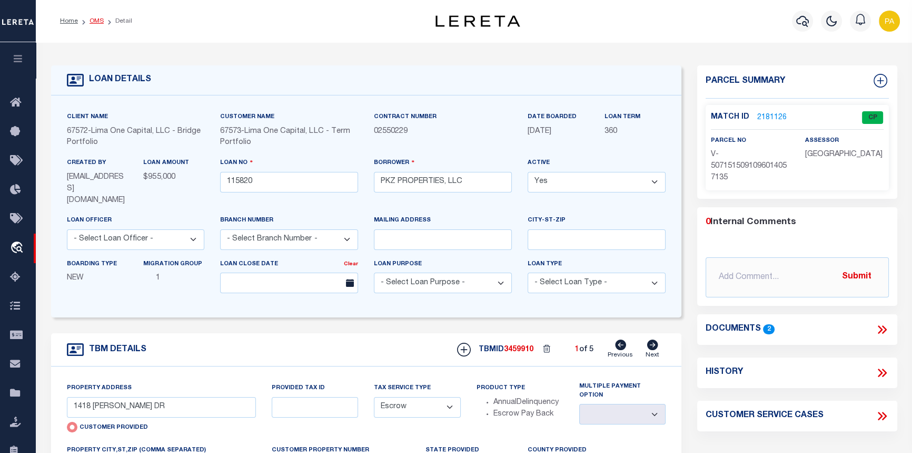
click at [98, 18] on link "OMS" at bounding box center [97, 21] width 14 height 6
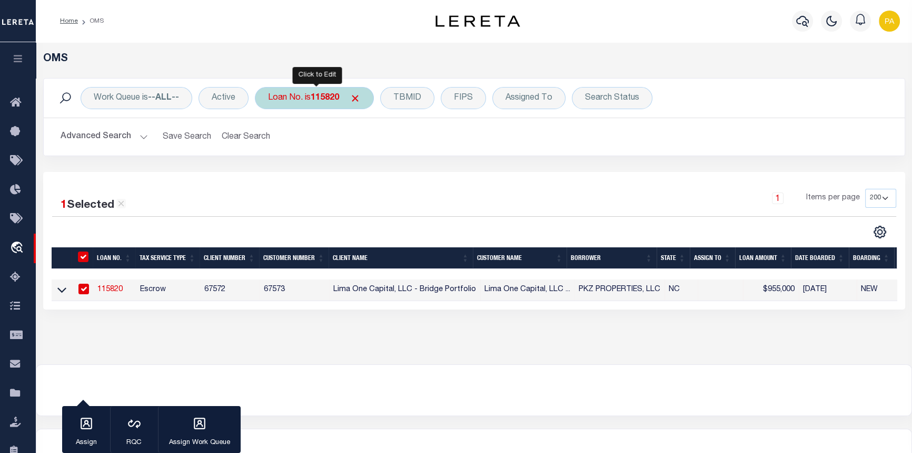
click at [329, 100] on b "115820" at bounding box center [325, 98] width 28 height 8
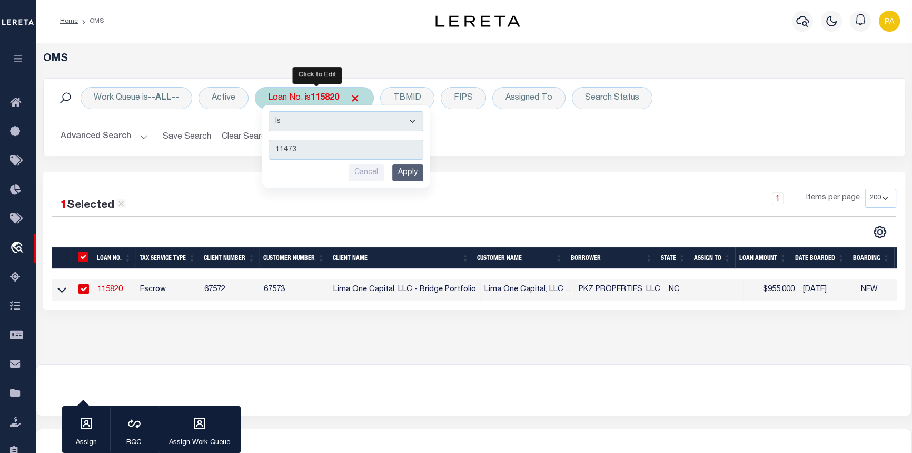
type input "114738"
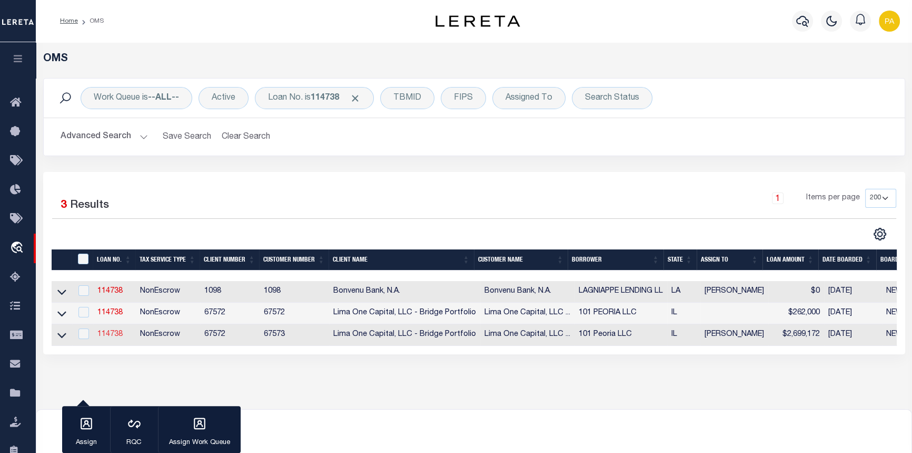
click at [106, 333] on link "114738" at bounding box center [109, 333] width 25 height 7
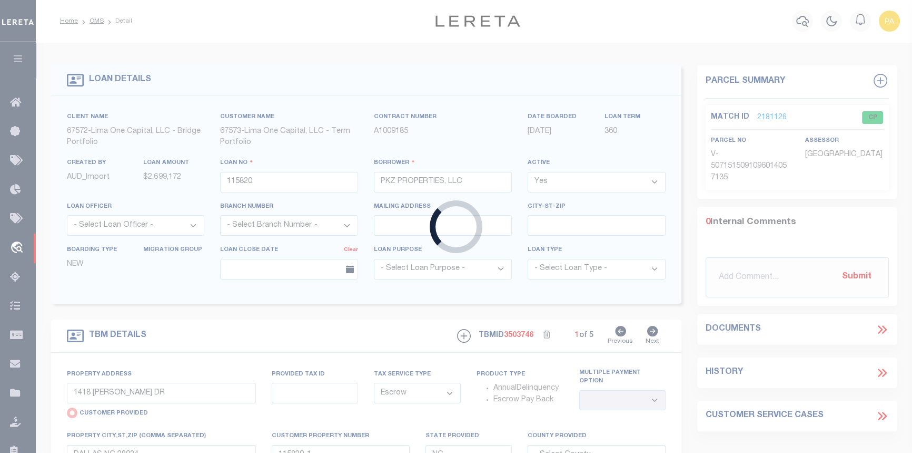
type input "114738"
type input "101 Peoria LLC"
select select "26297"
type input "2317 West Martin Luther King Jr. Drive"
type input "Peoria IN 61604"
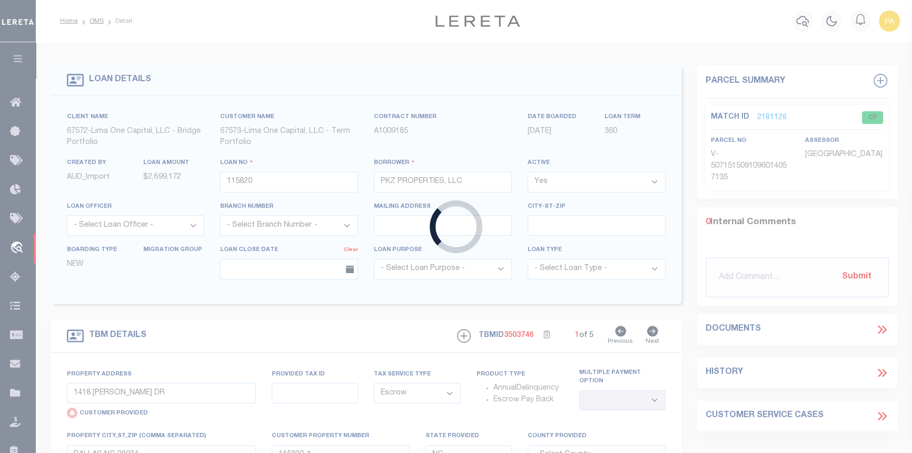
select select
select select "NonEscrow"
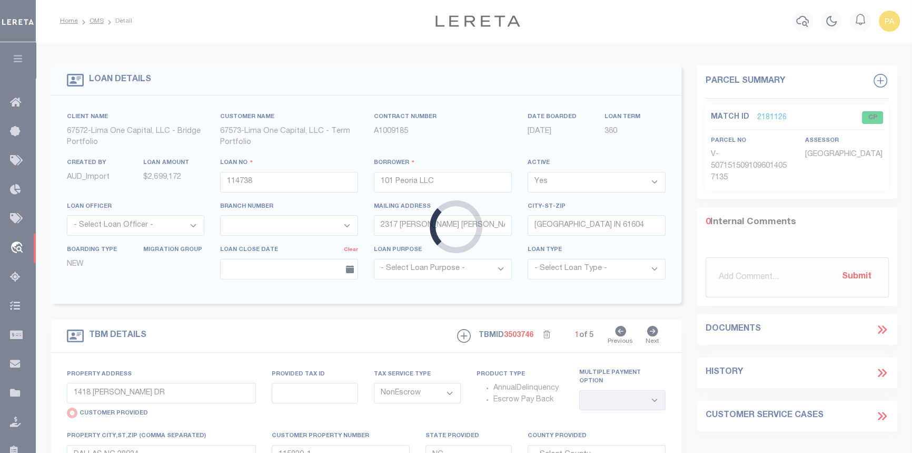
type input "2317-2331 W Martin Luther King Jr. Drive"
radio input "false"
type input "18-07-401-009"
select select
type input "Peoria IL 61604"
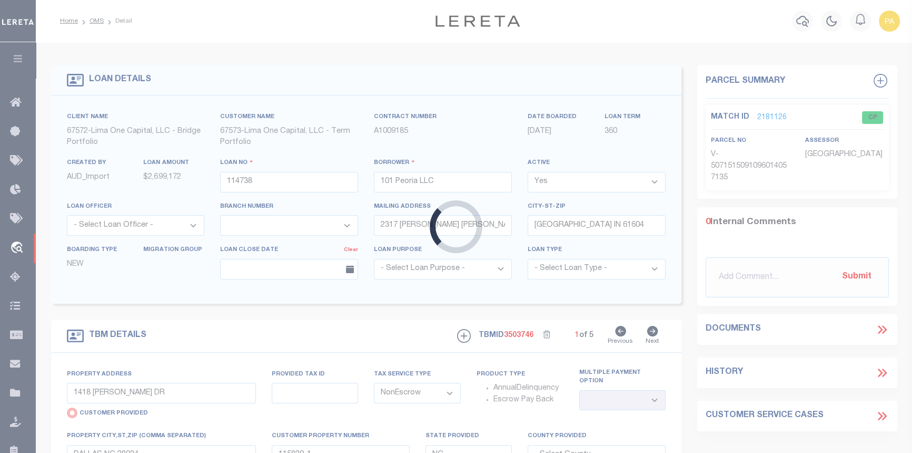
type input "114738-1"
type input "IL"
select select
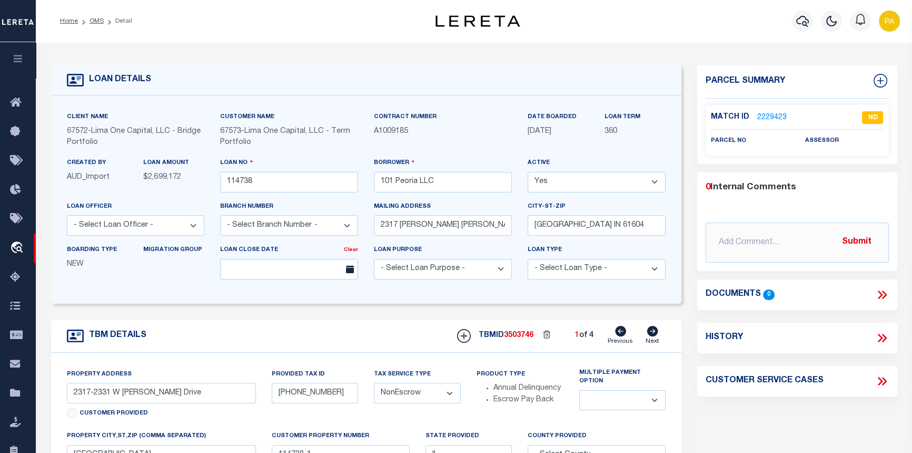
click at [654, 336] on icon at bounding box center [652, 331] width 11 height 11
click at [653, 336] on icon at bounding box center [652, 331] width 11 height 11
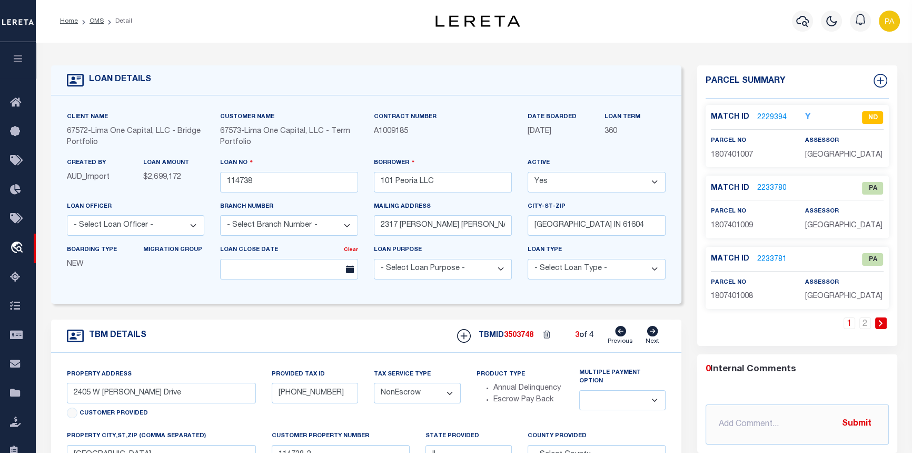
click at [765, 259] on link "2233781" at bounding box center [773, 259] width 30 height 11
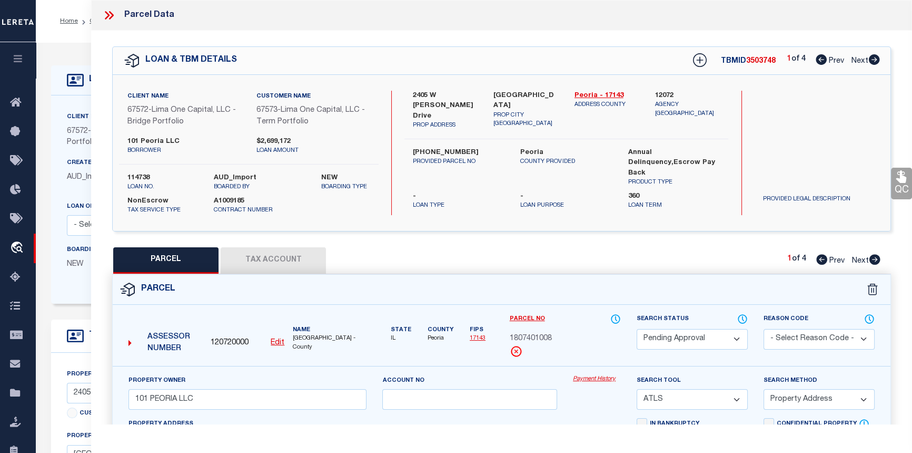
click at [585, 380] on link "Payment History" at bounding box center [597, 379] width 48 height 9
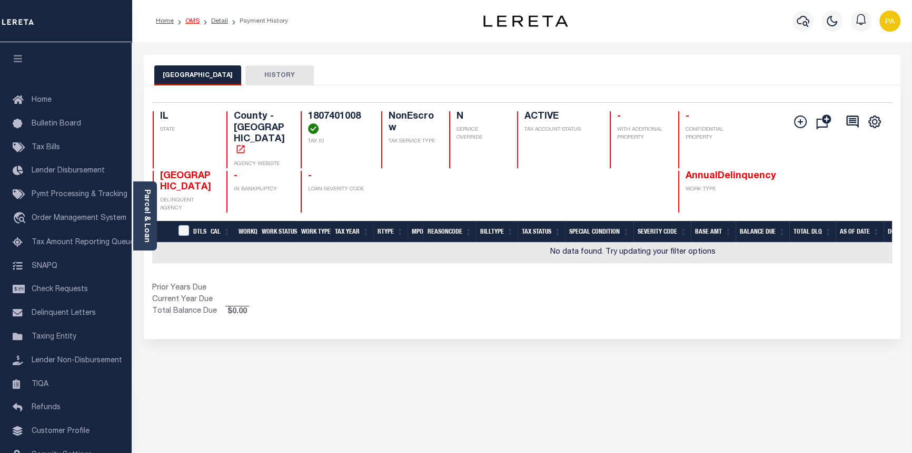
click at [193, 18] on link "OMS" at bounding box center [192, 21] width 14 height 6
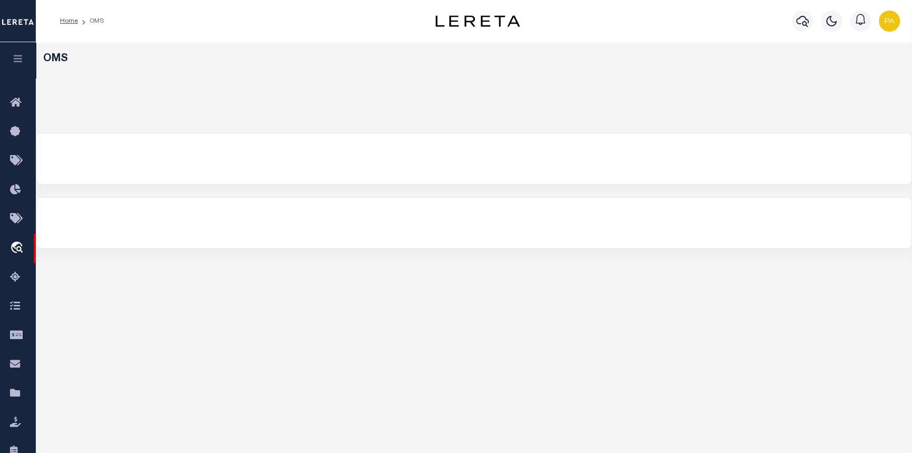
select select "200"
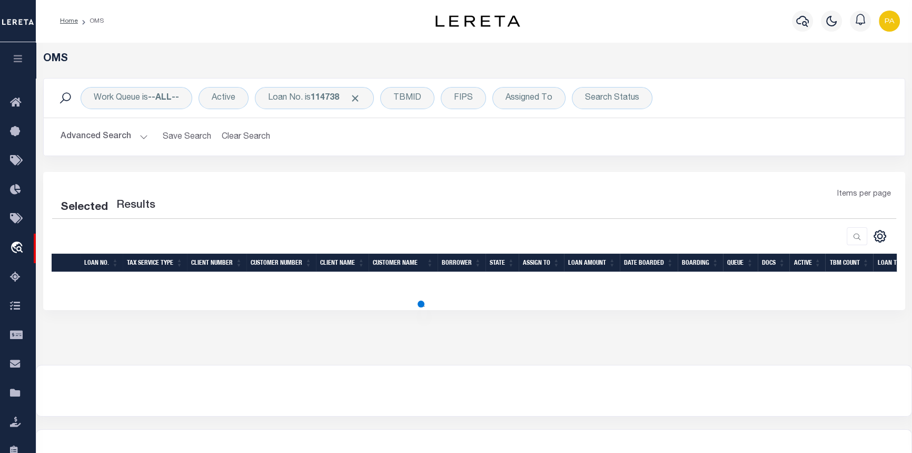
select select "200"
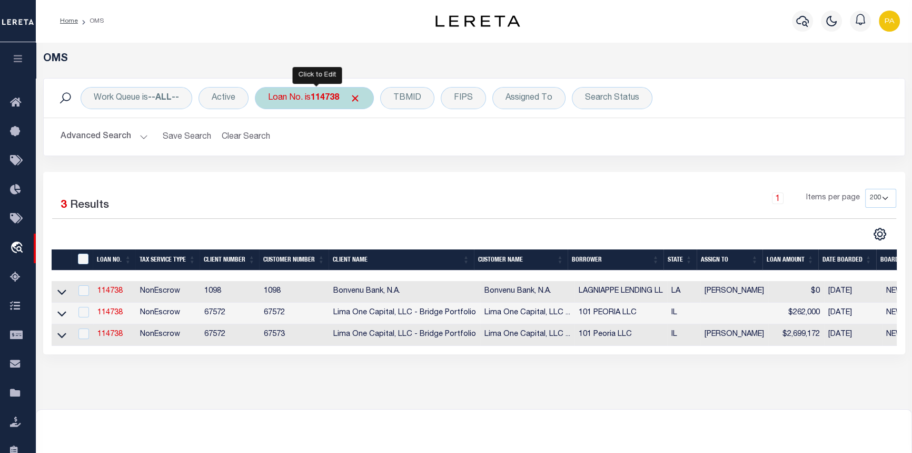
click at [333, 97] on b "114738" at bounding box center [325, 98] width 28 height 8
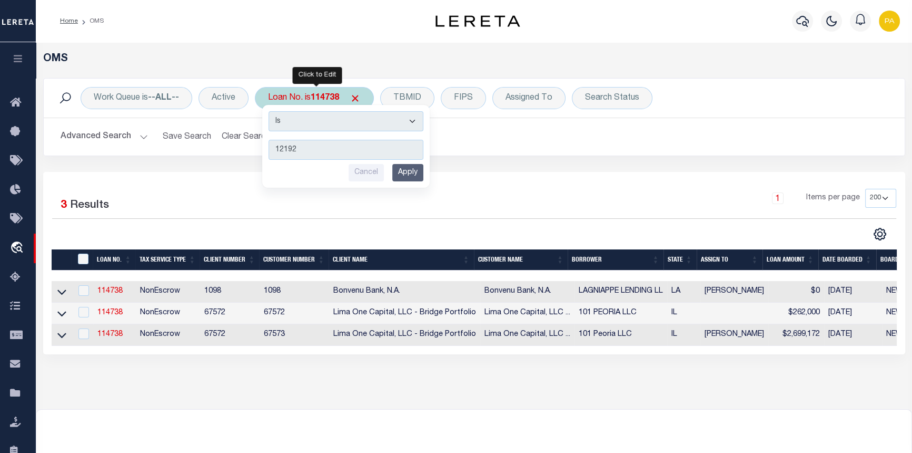
type input "121925"
click at [380, 165] on input "Cancel" at bounding box center [366, 172] width 35 height 17
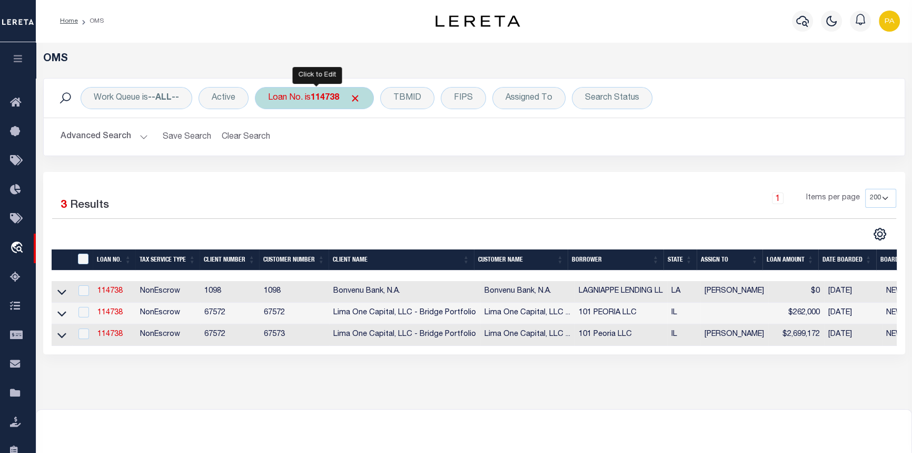
click at [327, 95] on b "114738" at bounding box center [325, 98] width 28 height 8
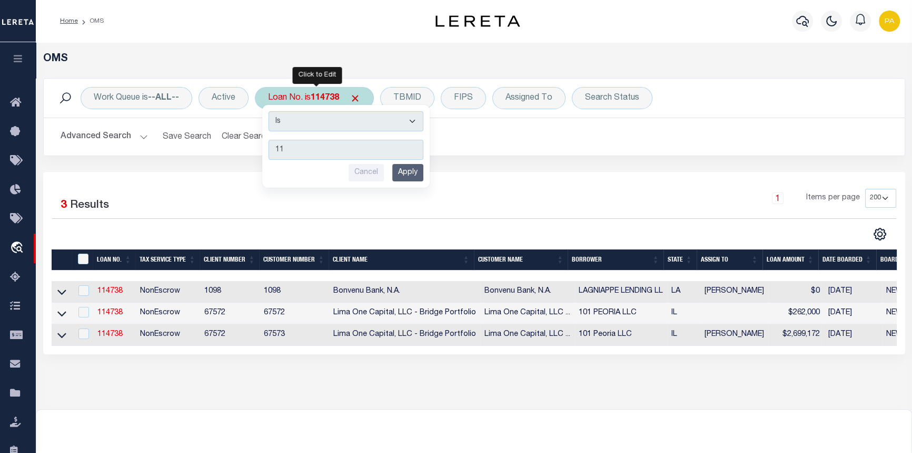
type input "1"
type input "121925"
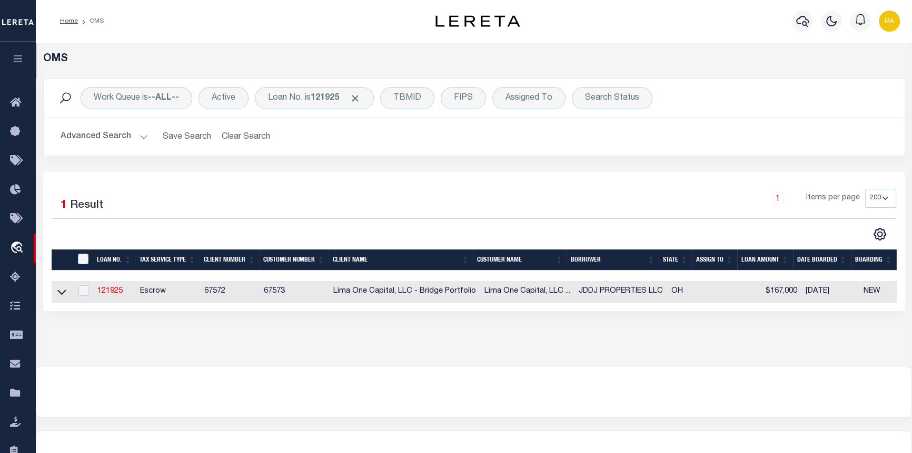
click at [111, 284] on td "121925" at bounding box center [114, 292] width 43 height 22
checkbox input "true"
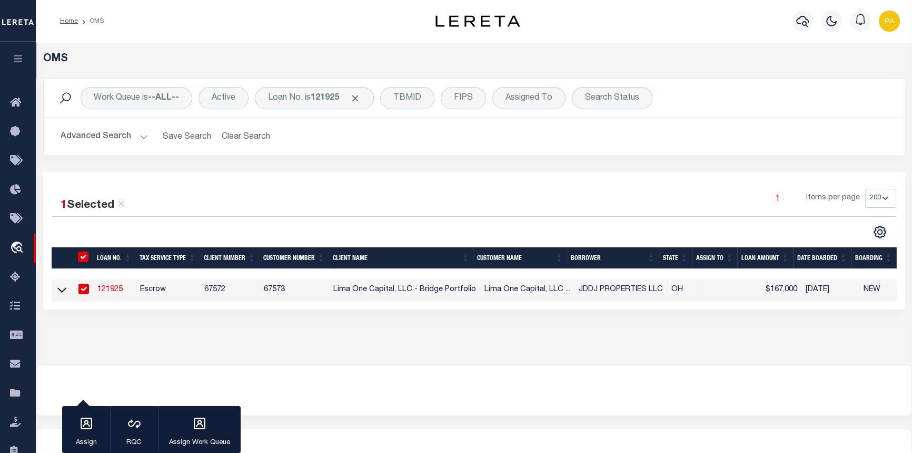
click at [111, 289] on link "121925" at bounding box center [109, 289] width 25 height 7
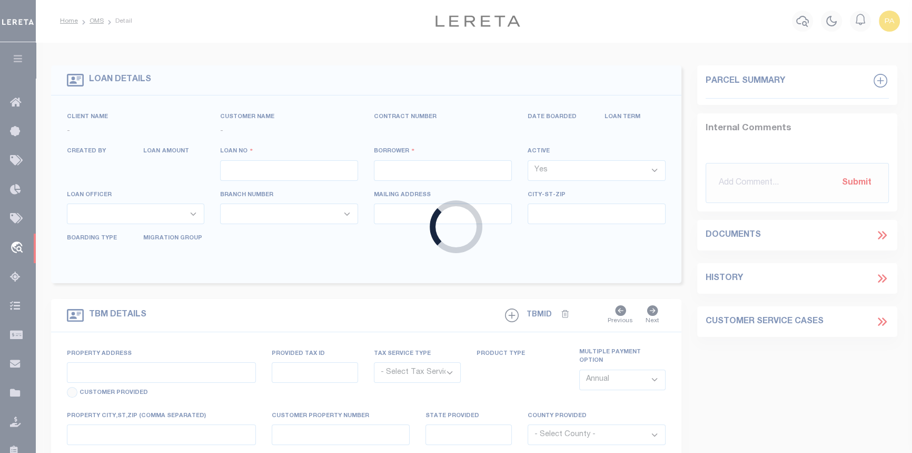
type input "121925"
type input "JDDJ PROPERTIES LLC"
select select
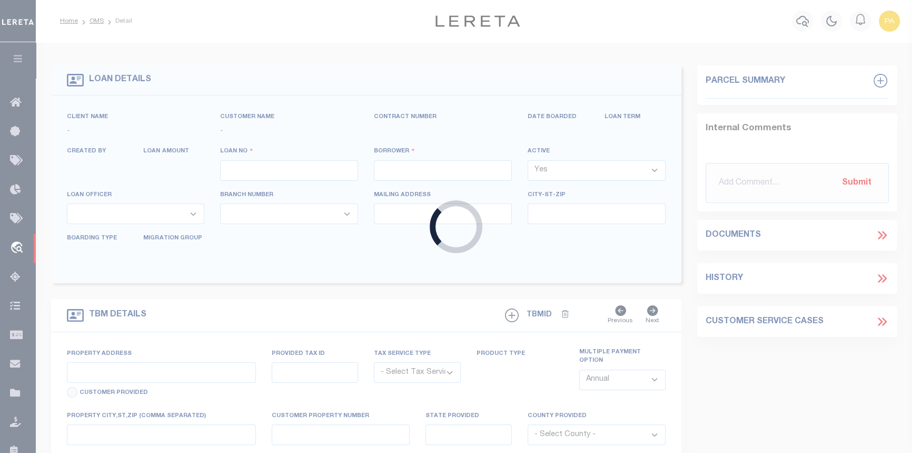
select select
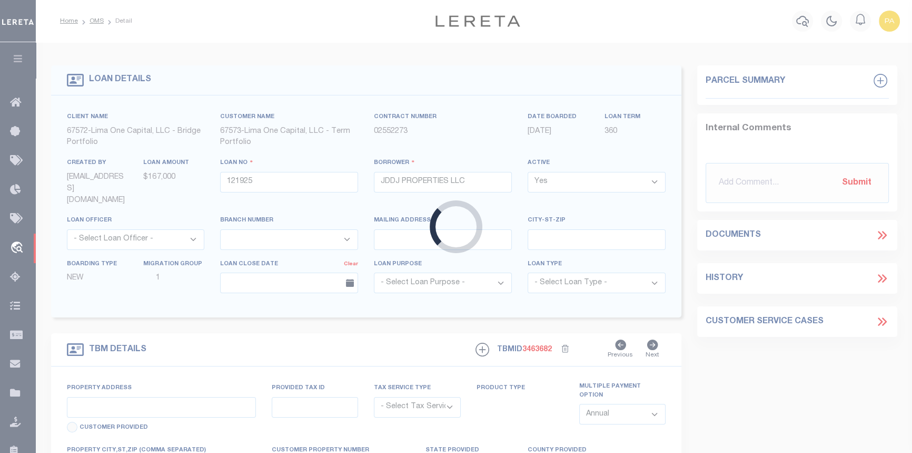
type input "1412 JERSEY ROAD"
radio input "true"
select select "Escrow"
select select
type input "OREGON OH 43616"
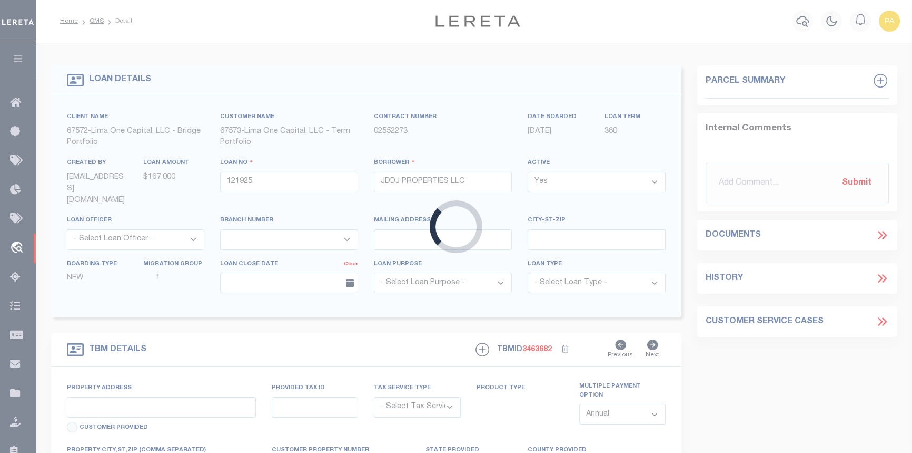
type input "121925-1"
type input "OH"
type textarea "COLLECTOR: ENTITY: PARCEL: 4465671"
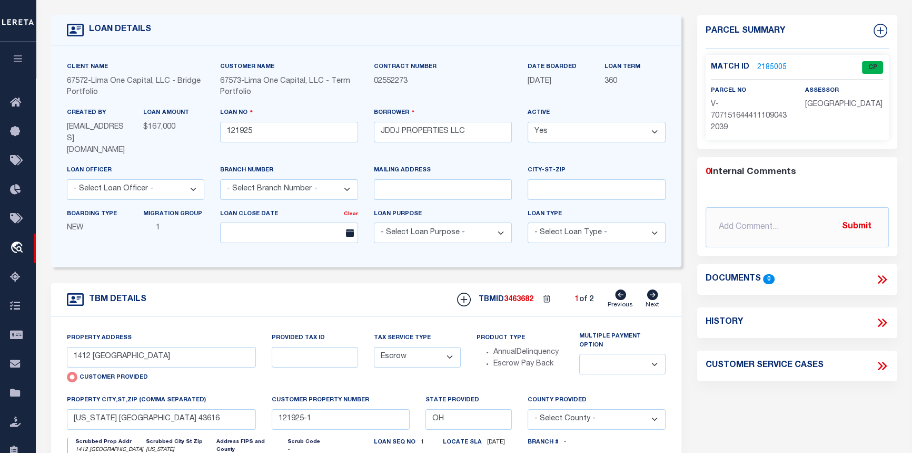
scroll to position [47, 0]
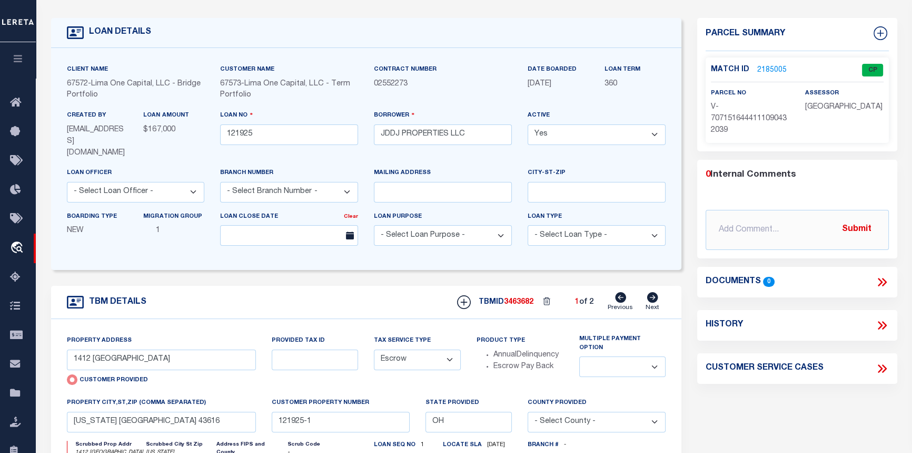
click at [652, 292] on icon at bounding box center [653, 297] width 12 height 11
type input "[STREET_ADDRESS]"
radio input "false"
select select
type input "ROSSFORD OH 43460"
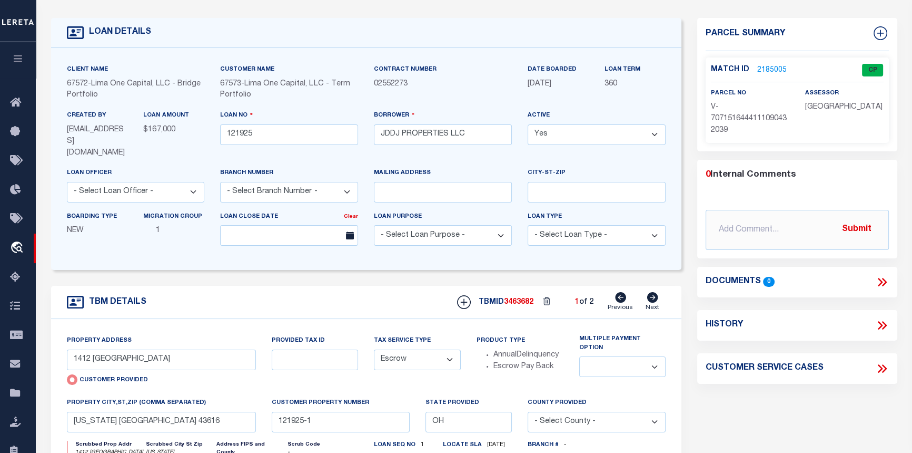
type input "121925-2"
click at [770, 65] on link "2185006" at bounding box center [773, 70] width 30 height 11
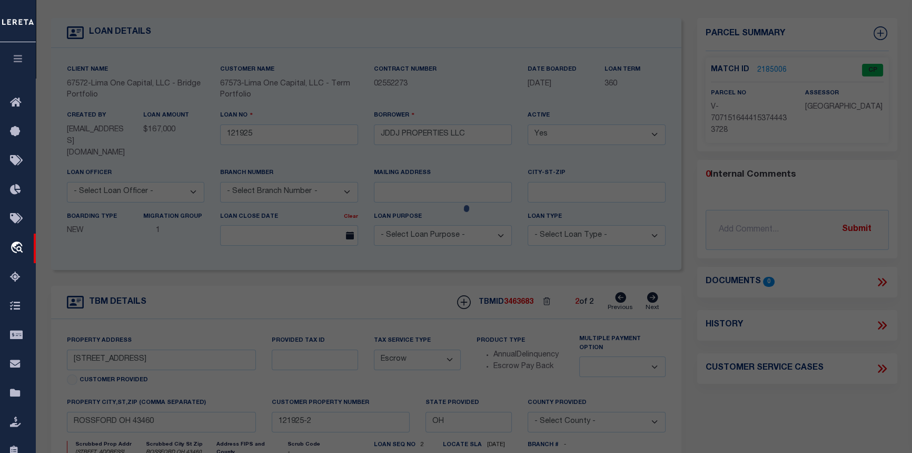
checkbox input "false"
select select "CP"
select select "AGW"
select select
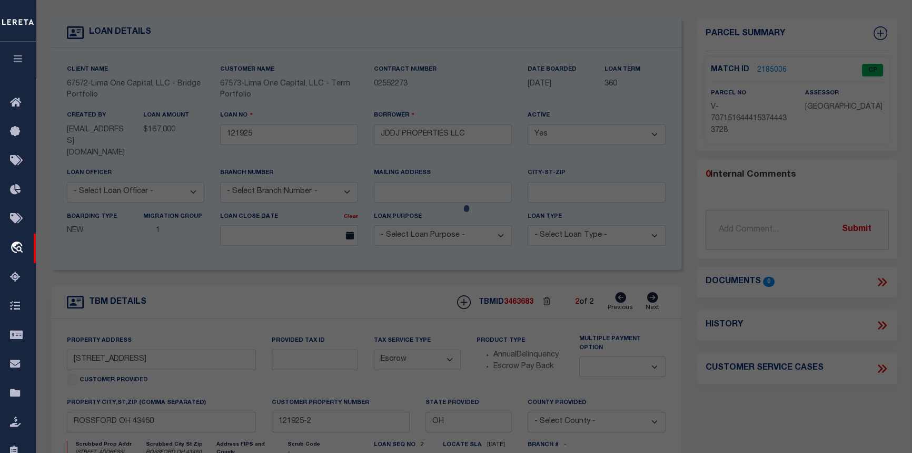
type input "[STREET_ADDRESS]"
checkbox input "false"
type input "ROSSFORD OH 43460"
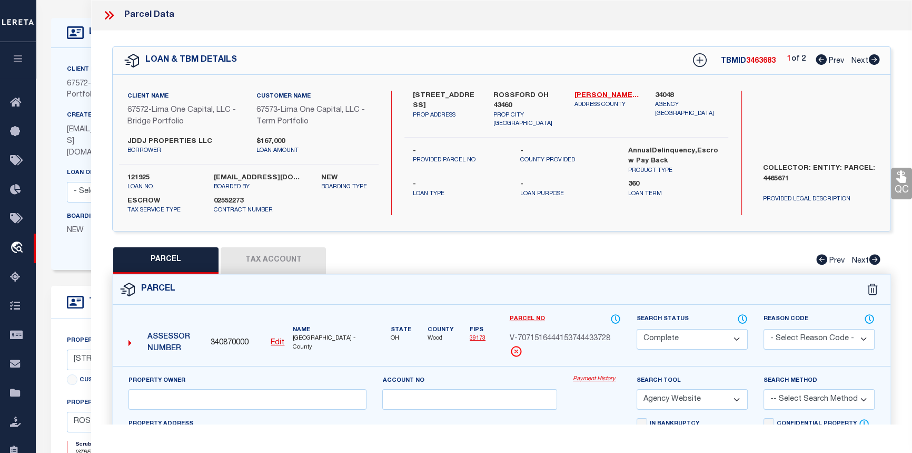
click at [605, 380] on link "Payment History" at bounding box center [597, 379] width 48 height 9
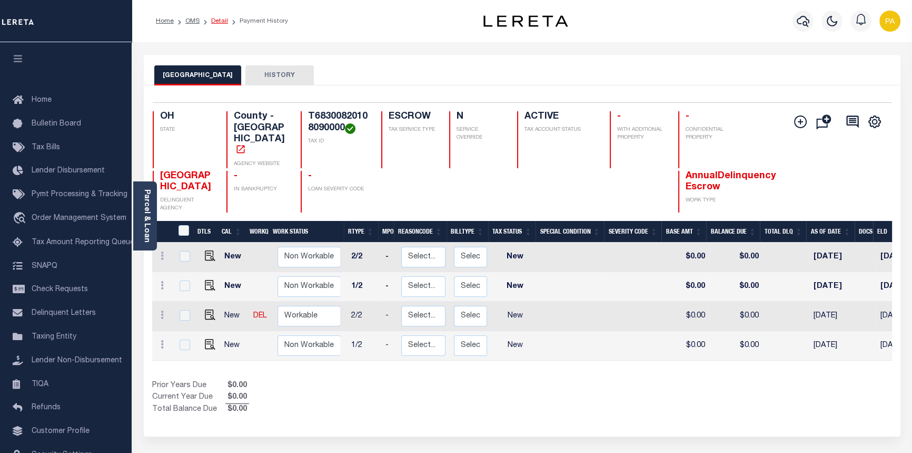
click at [217, 18] on link "Detail" at bounding box center [219, 21] width 17 height 6
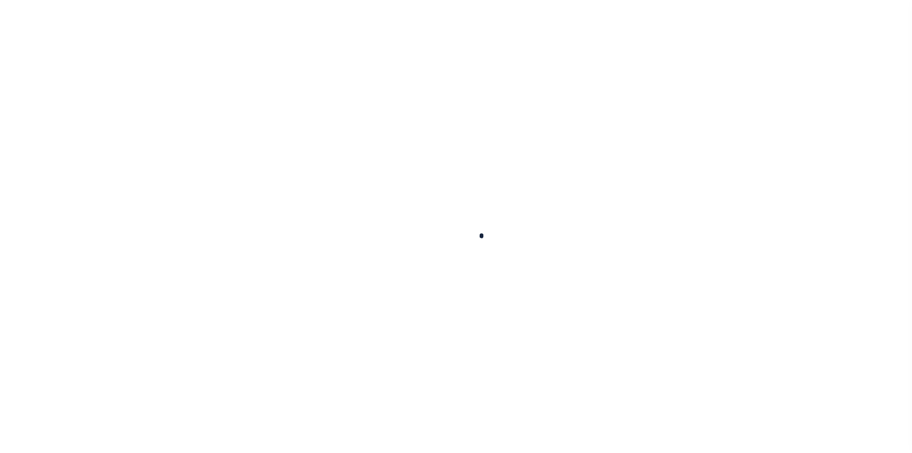
type input "121925"
type input "JDDJ PROPERTIES LLC"
select select
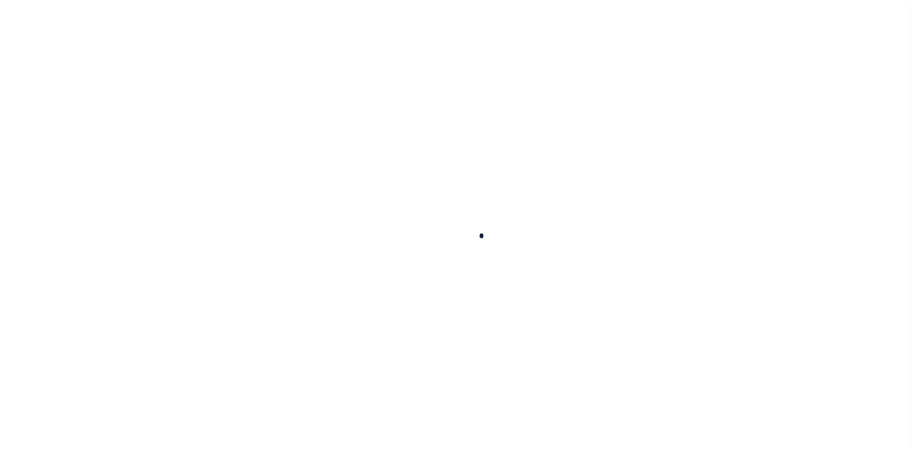
select select
type input "[STREET_ADDRESS]"
select select "Escrow"
select select
type input "ROSSFORD OH 43460"
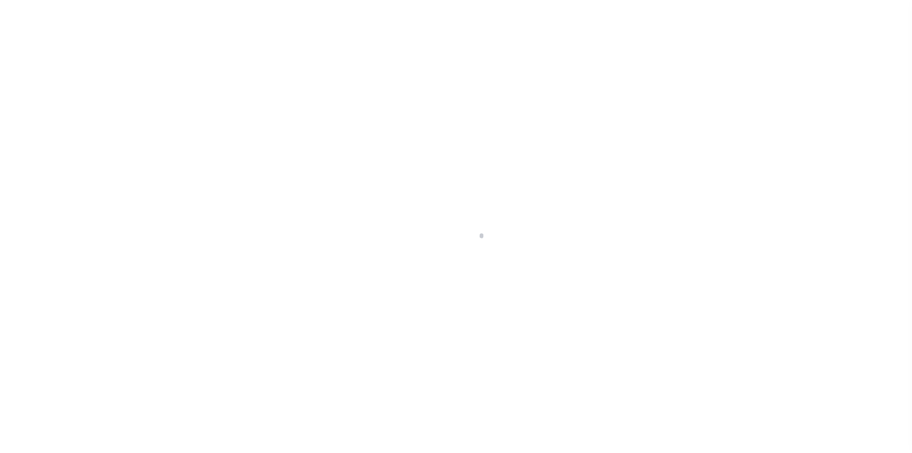
type input "121925-2"
type input "OH"
type textarea "COLLECTOR: ENTITY: PARCEL: 4465671"
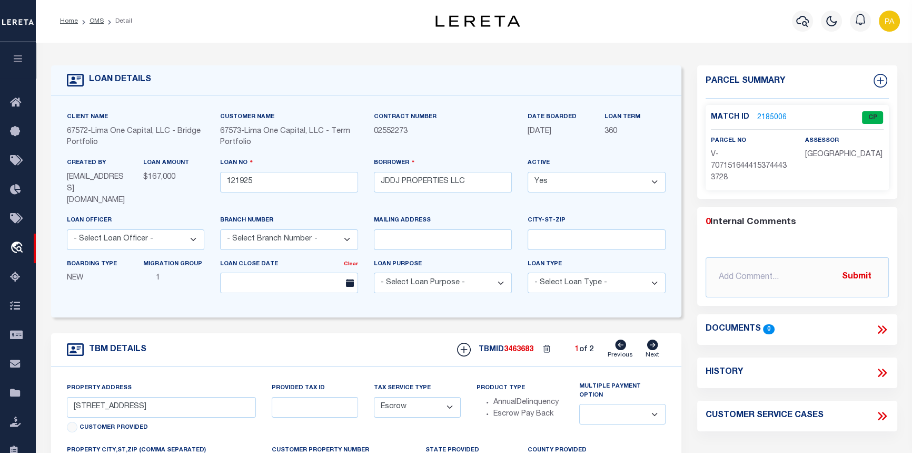
click at [762, 114] on link "2185006" at bounding box center [773, 117] width 30 height 11
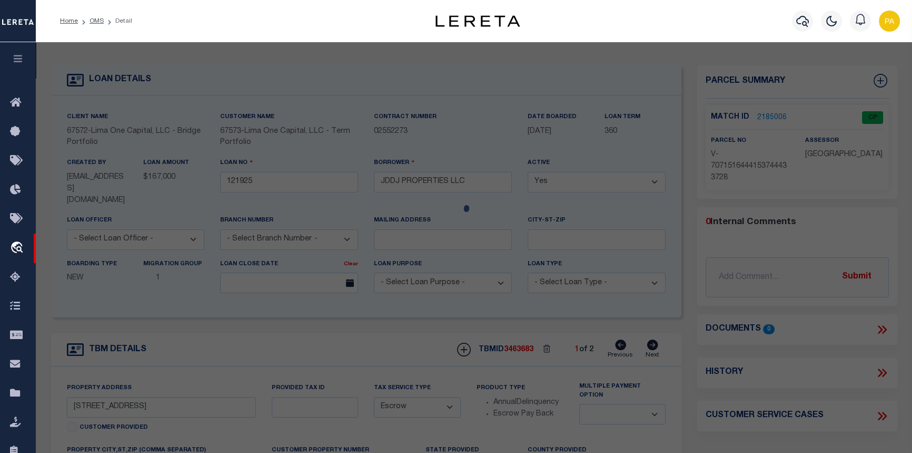
checkbox input "false"
select select "CP"
select select "AGW"
select select
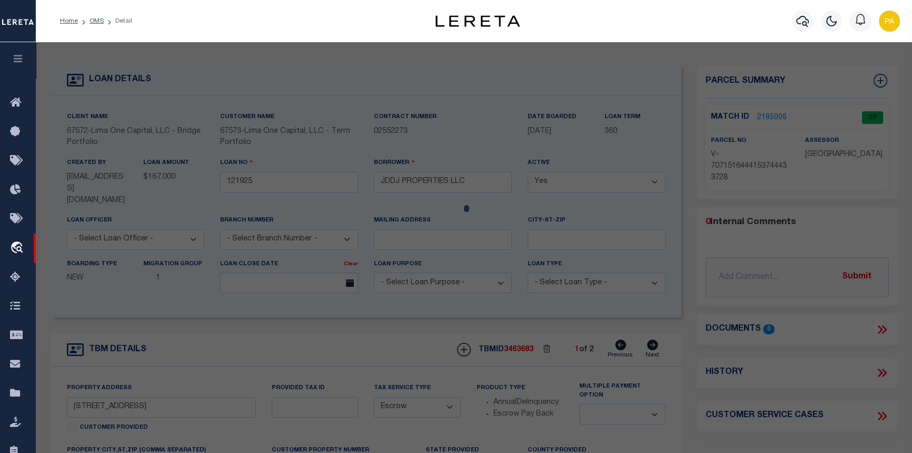
type input "[STREET_ADDRESS]"
checkbox input "false"
type input "ROSSFORD OH 43460"
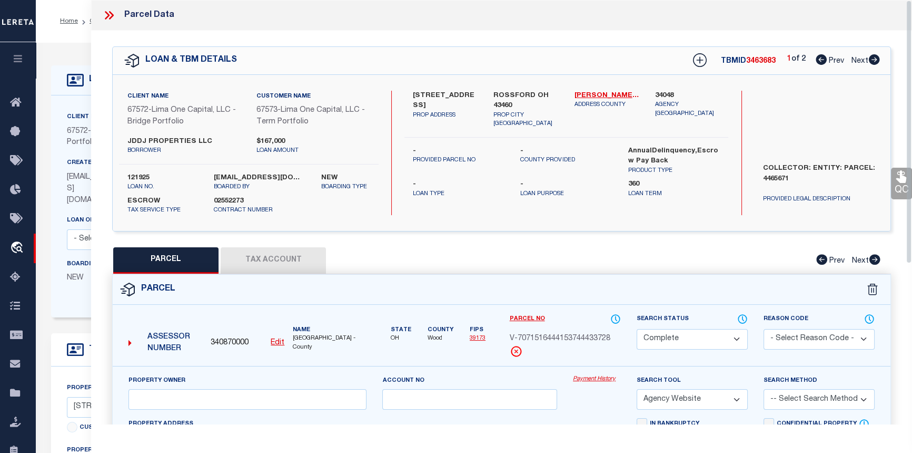
click at [610, 379] on link "Payment History" at bounding box center [597, 379] width 48 height 9
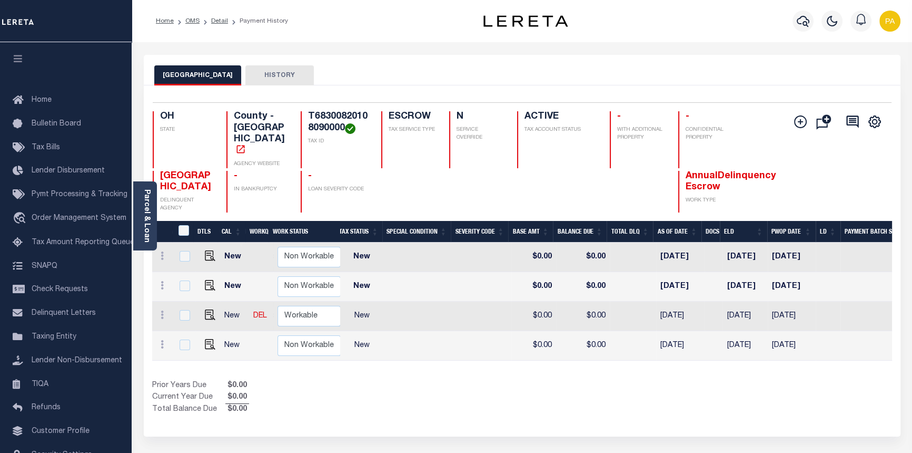
scroll to position [0, 264]
click at [206, 309] on img "" at bounding box center [210, 314] width 11 height 11
checkbox input "true"
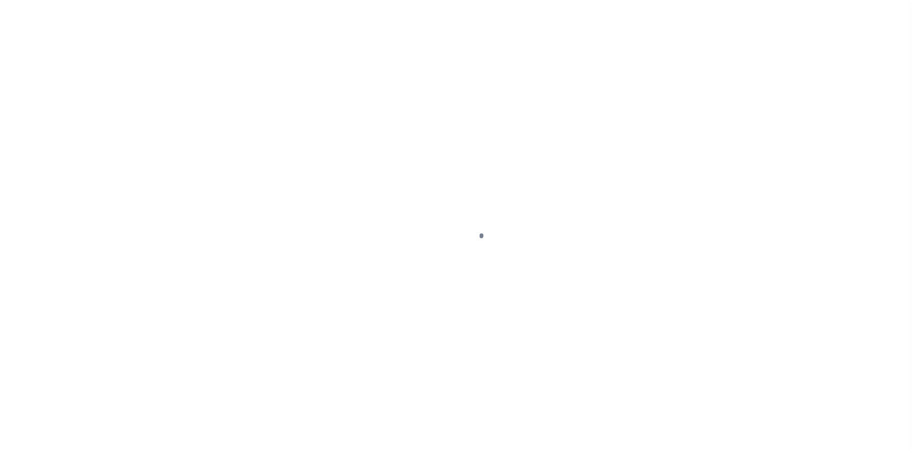
select select "NW2"
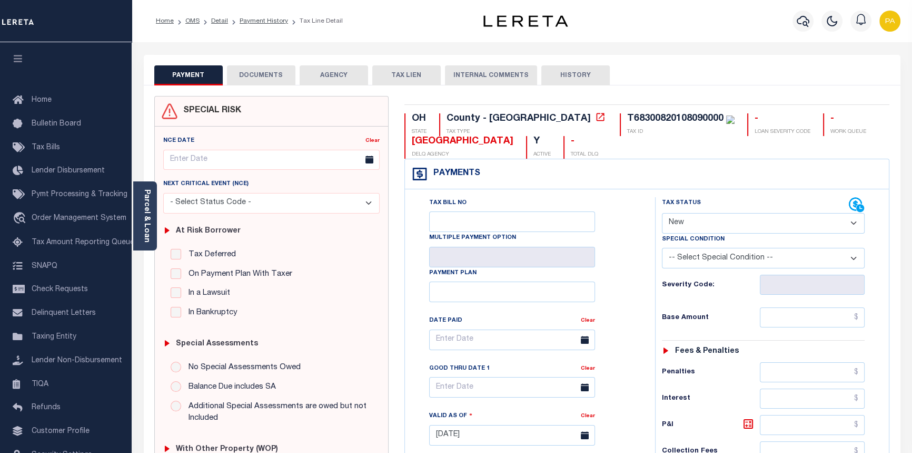
click at [263, 70] on button "DOCUMENTS" at bounding box center [261, 75] width 68 height 20
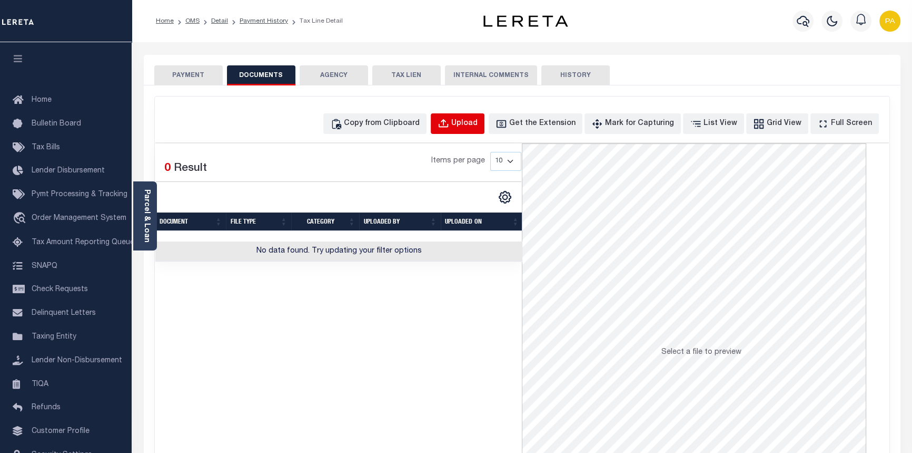
click at [478, 129] on div "Upload" at bounding box center [464, 124] width 26 height 12
select select "POP"
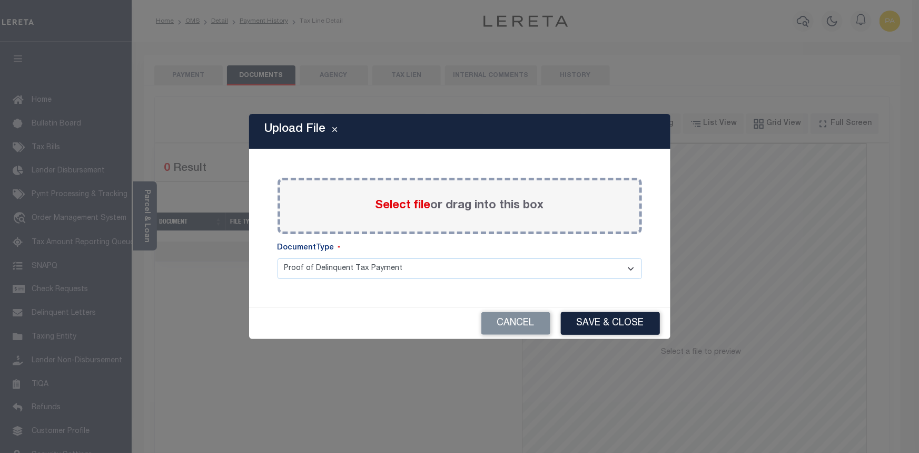
click at [400, 205] on span "Select file" at bounding box center [403, 206] width 55 height 12
click at [0, 0] on input "Select file or drag into this box" at bounding box center [0, 0] width 0 height 0
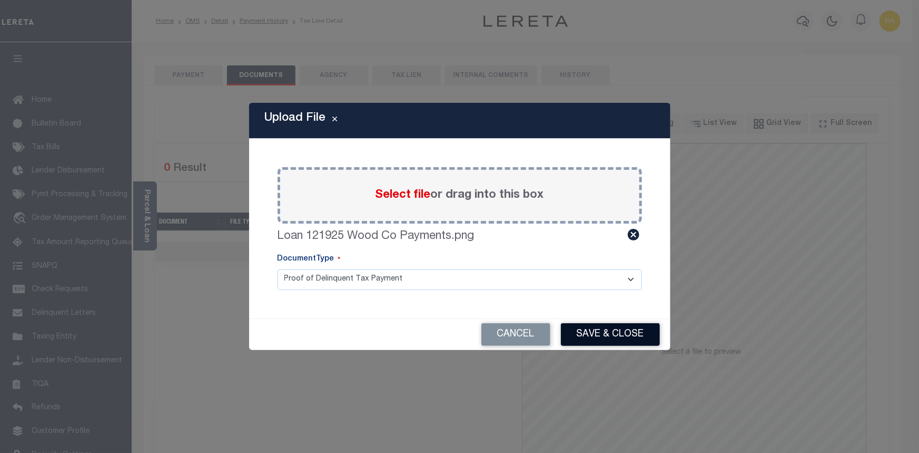
click at [615, 337] on button "Save & Close" at bounding box center [610, 334] width 99 height 23
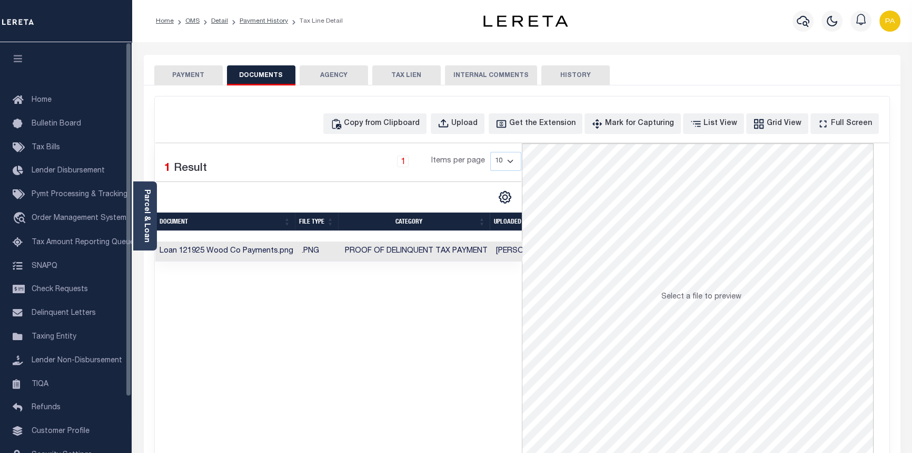
click at [189, 72] on button "PAYMENT" at bounding box center [188, 75] width 68 height 20
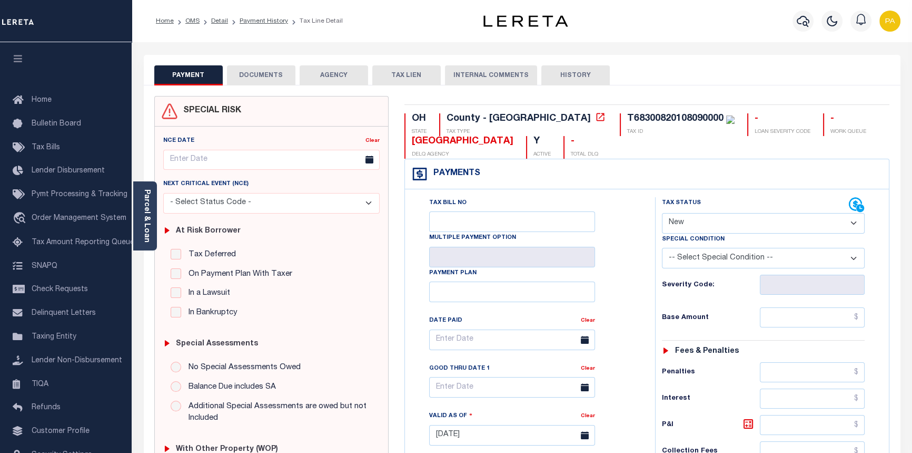
click at [709, 227] on select "- Select Status Code - Open Due/Unpaid Paid Incomplete No Tax Due Internal Refu…" at bounding box center [763, 223] width 203 height 21
select select "PYD"
click at [662, 213] on select "- Select Status Code - Open Due/Unpaid Paid Incomplete No Tax Due Internal Refu…" at bounding box center [763, 223] width 203 height 21
type input "[DATE]"
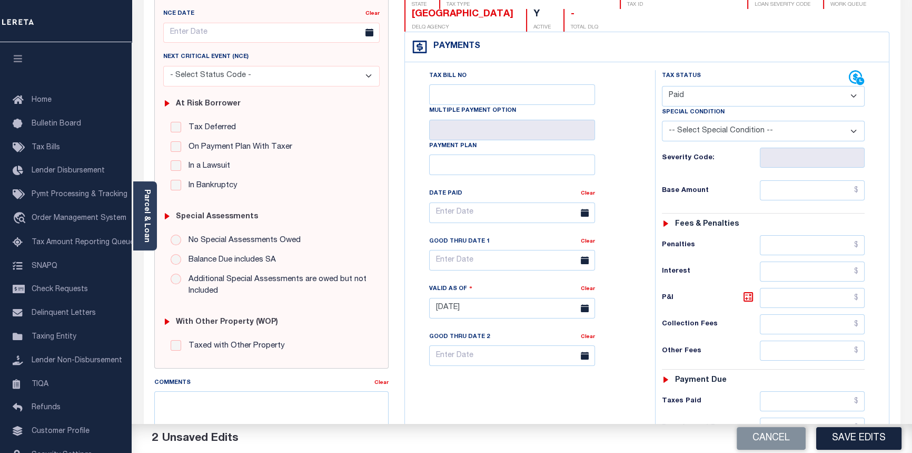
scroll to position [143, 0]
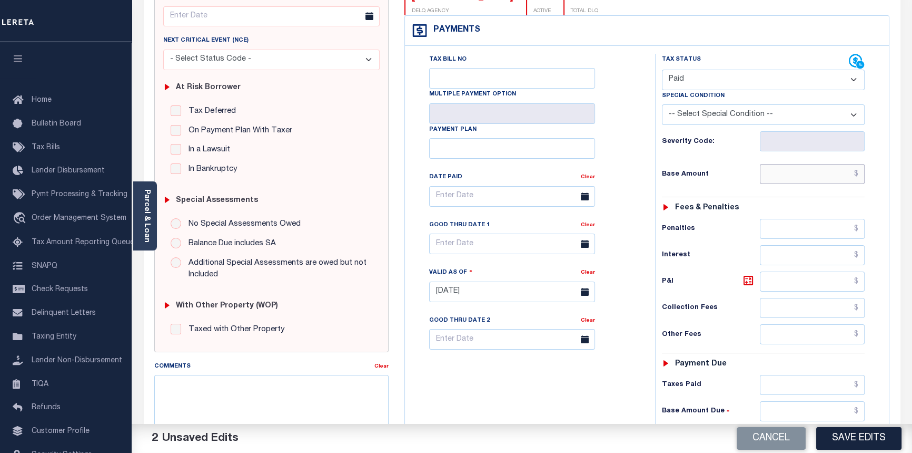
click at [859, 176] on input "text" at bounding box center [812, 174] width 105 height 20
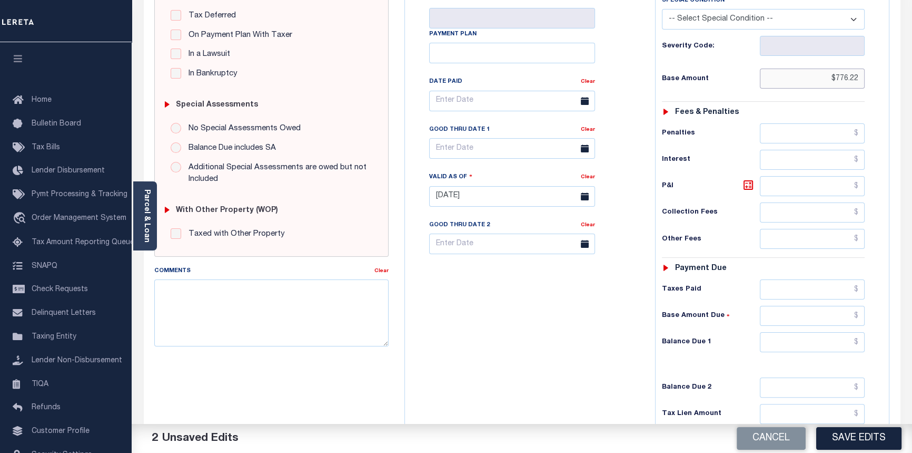
scroll to position [239, 0]
type input "$776.22"
click at [854, 292] on input "text" at bounding box center [812, 289] width 105 height 20
type input "$776.22"
click at [859, 314] on input "text" at bounding box center [812, 315] width 105 height 20
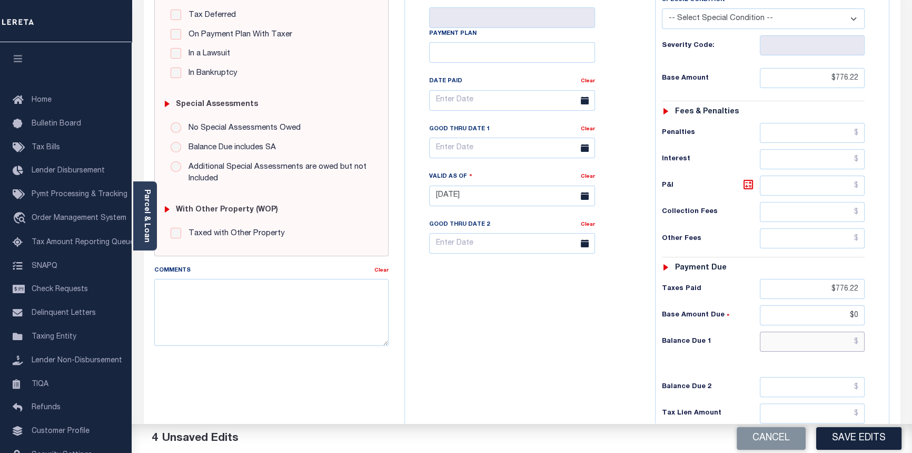
type input "$0.00"
click at [859, 340] on input "text" at bounding box center [812, 341] width 105 height 20
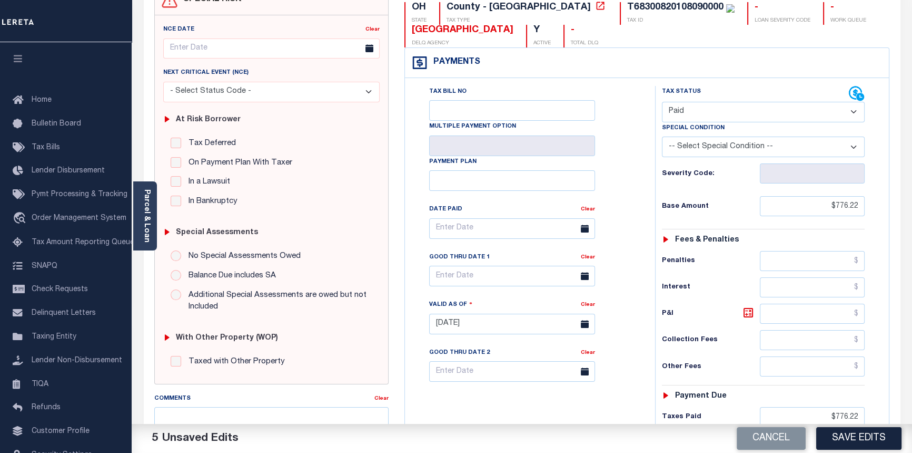
scroll to position [95, 0]
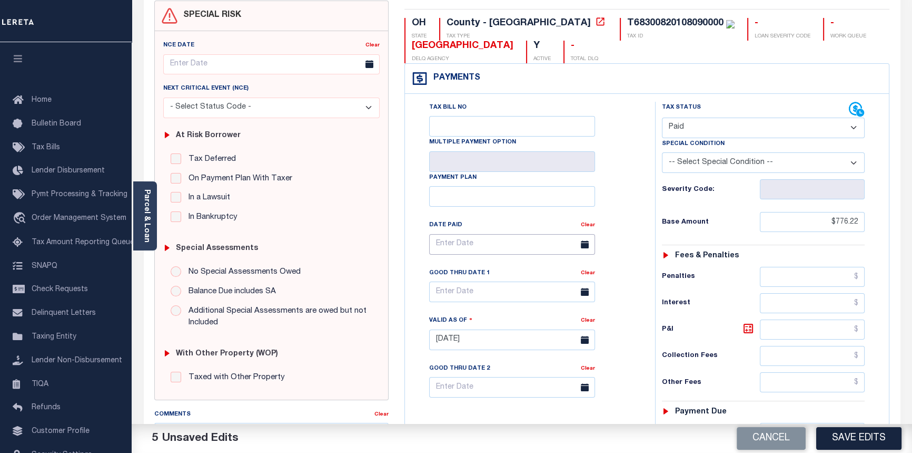
type input "$0.00"
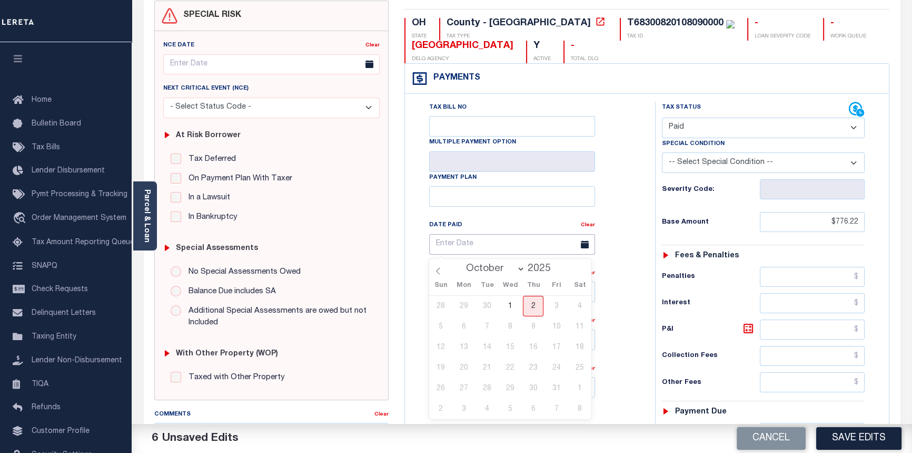
click at [457, 247] on input "text" at bounding box center [512, 244] width 166 height 21
click at [437, 273] on icon at bounding box center [438, 270] width 7 height 7
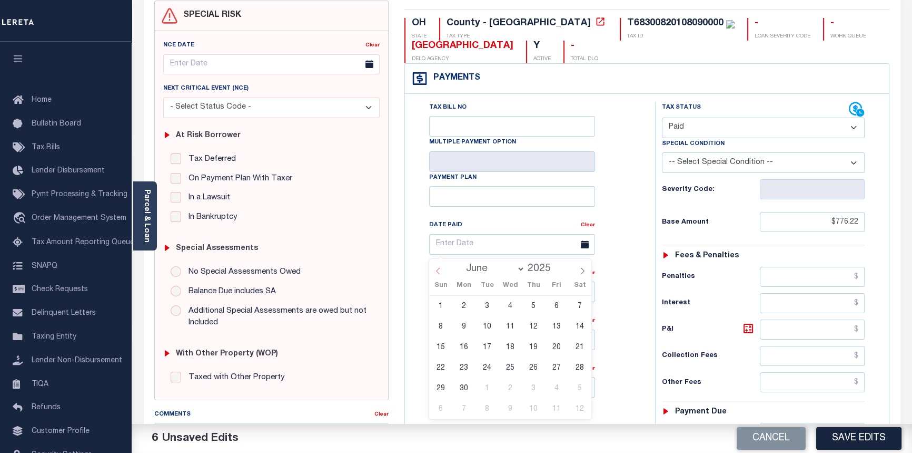
click at [437, 273] on icon at bounding box center [438, 270] width 7 height 7
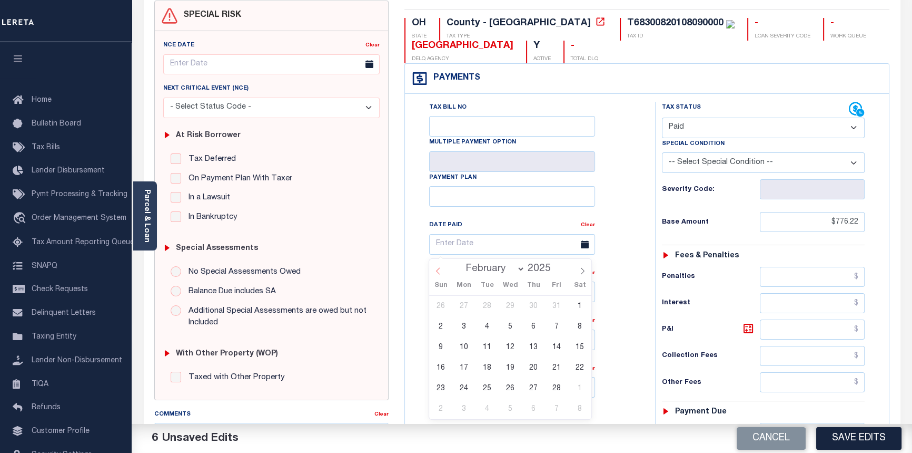
select select "0"
click at [437, 273] on icon at bounding box center [438, 270] width 7 height 7
type input "2024"
click at [437, 273] on icon at bounding box center [438, 270] width 7 height 7
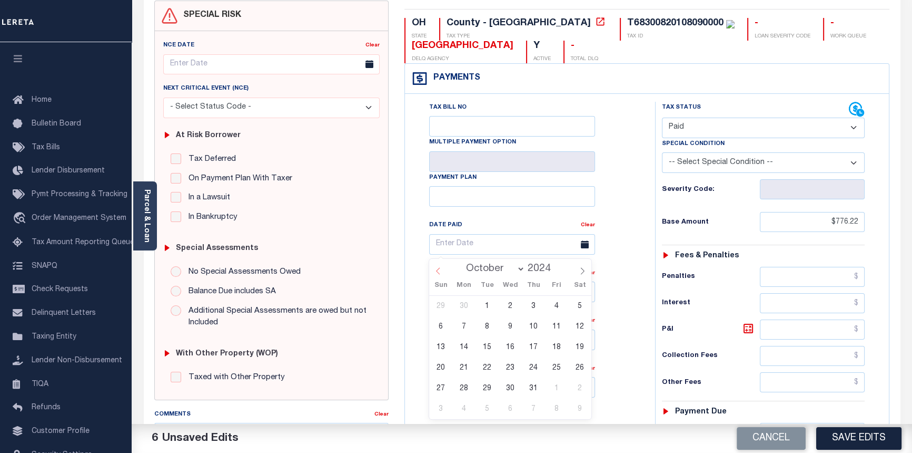
click at [437, 273] on icon at bounding box center [438, 270] width 7 height 7
select select "8"
click at [488, 306] on span "3" at bounding box center [487, 306] width 21 height 21
type input "09/03/2024"
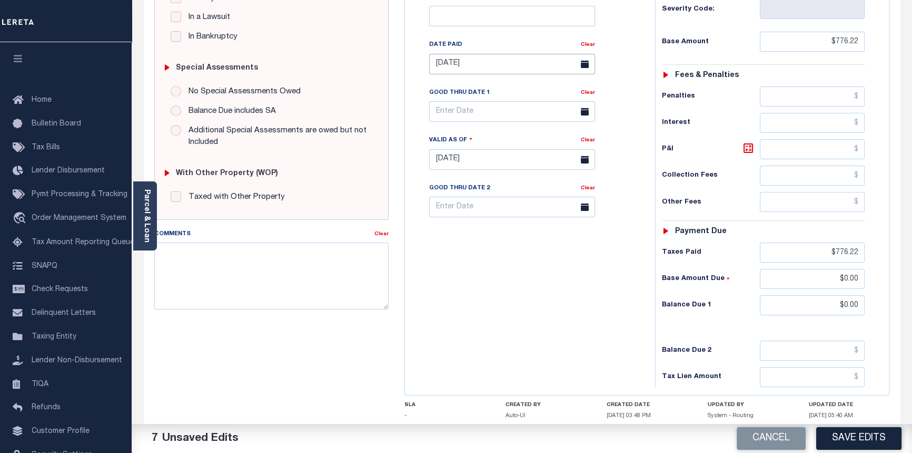
scroll to position [287, 0]
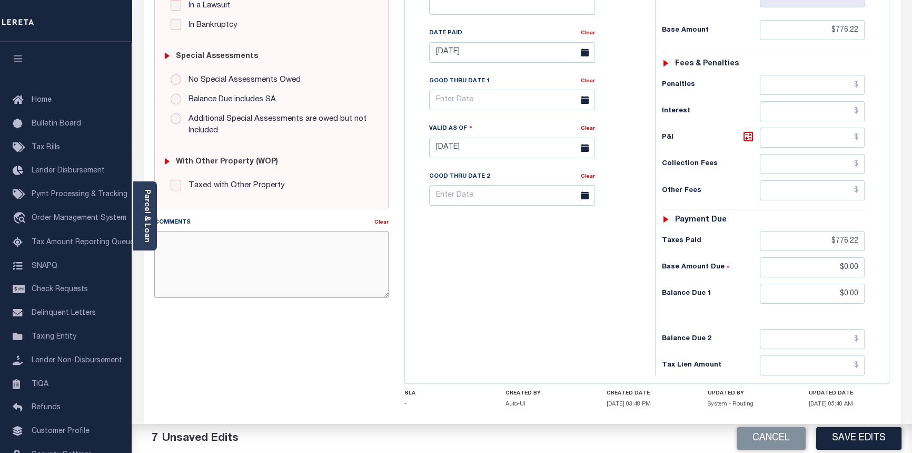
click at [225, 245] on textarea "Comments" at bounding box center [271, 264] width 235 height 66
type textarea "10/02/2025pk See imaged payment details."
click at [841, 435] on button "Save Edits" at bounding box center [859, 438] width 85 height 23
checkbox input "false"
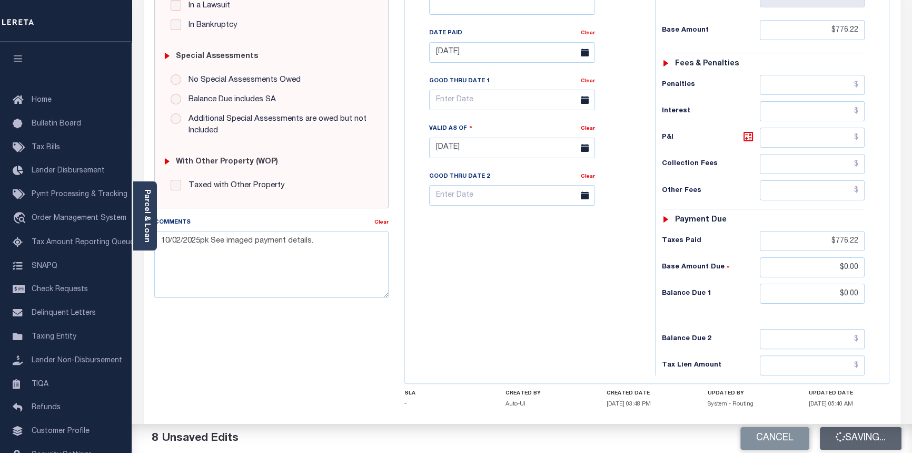
checkbox input "false"
type input "$776.22"
type input "$0"
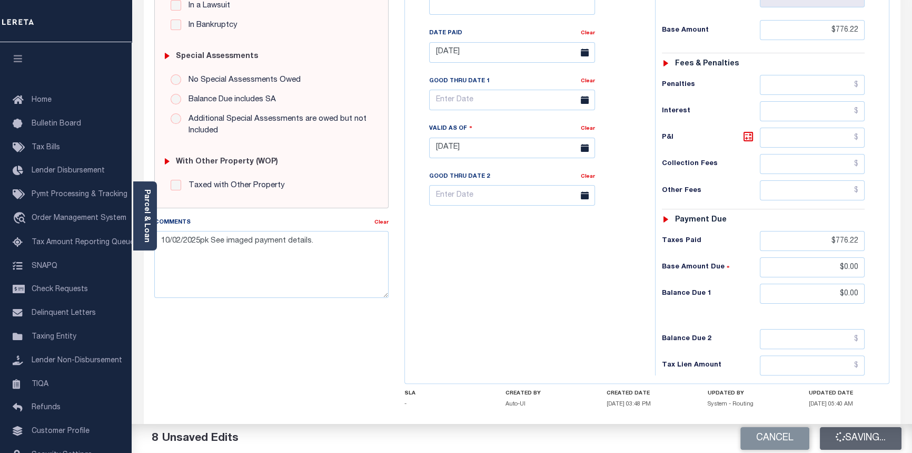
type input "$0"
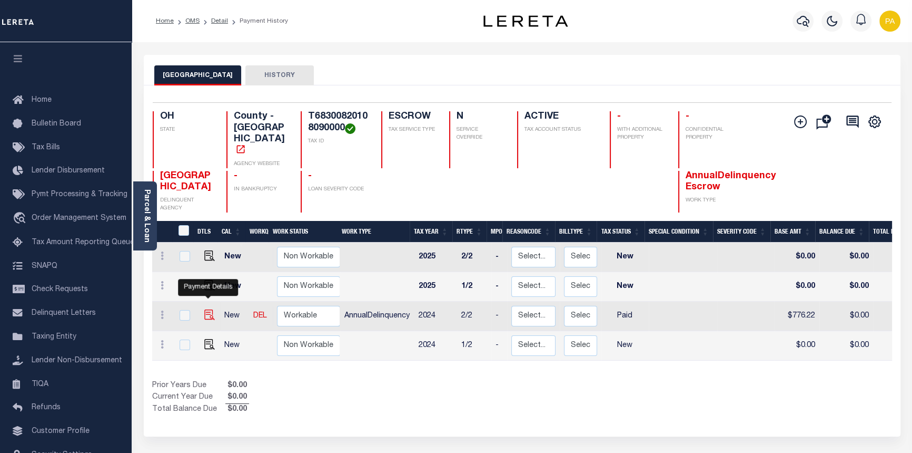
click at [205, 309] on img "" at bounding box center [209, 314] width 11 height 11
checkbox input "true"
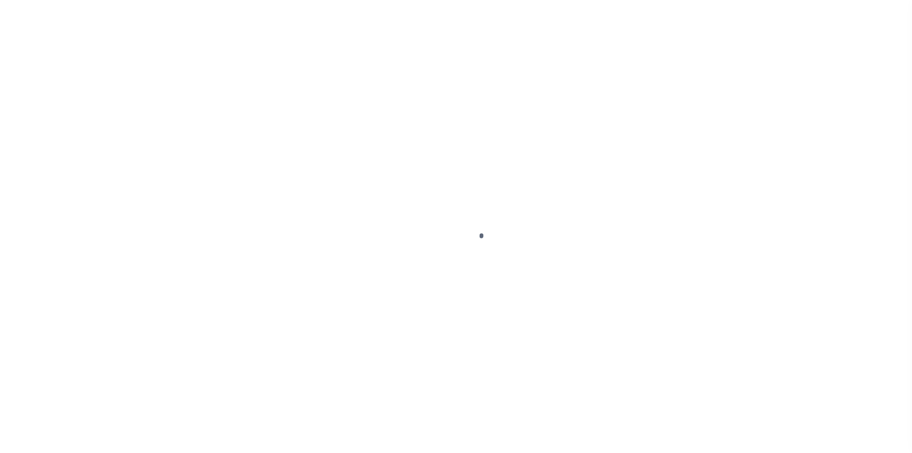
select select "PYD"
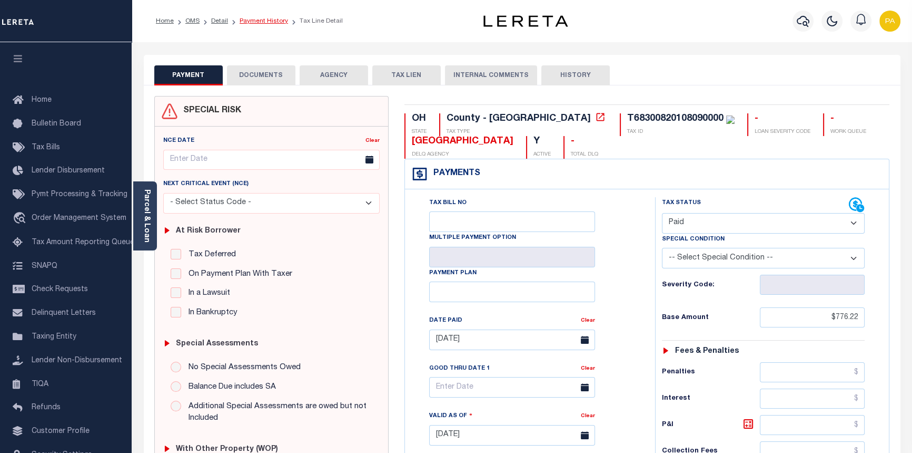
click at [253, 18] on link "Payment History" at bounding box center [264, 21] width 48 height 6
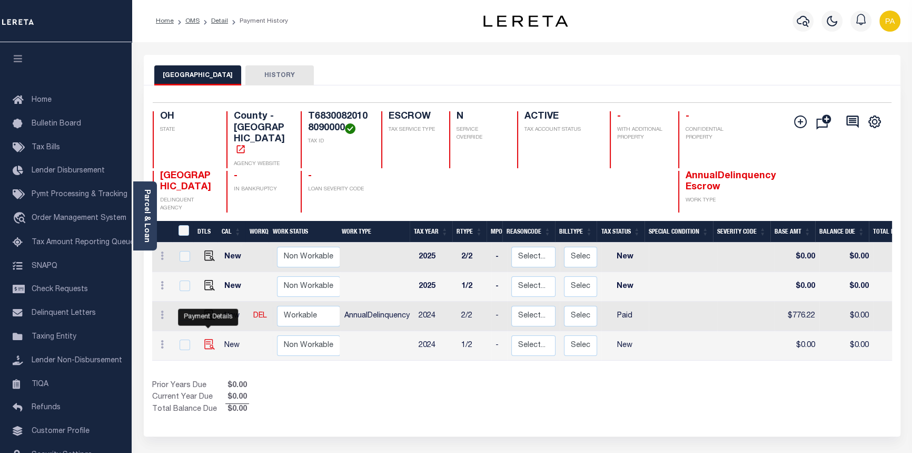
click at [208, 339] on img "" at bounding box center [209, 344] width 11 height 11
checkbox input "true"
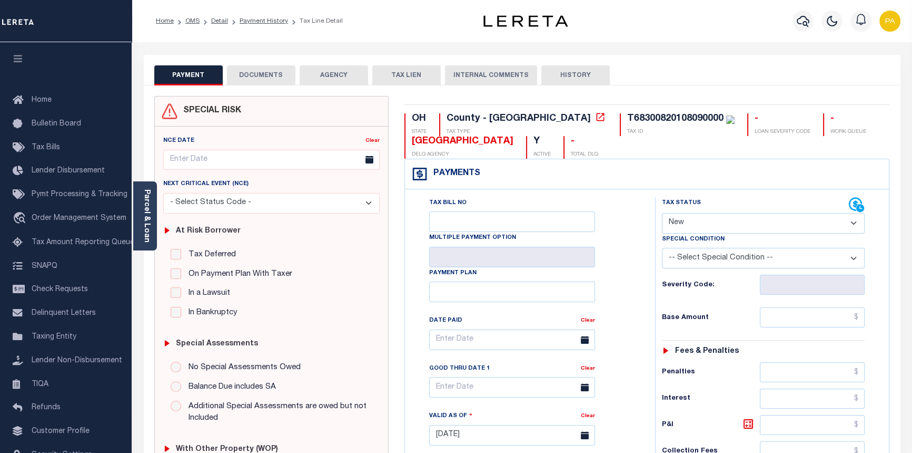
click at [713, 231] on select "- Select Status Code - Open Due/Unpaid Paid Incomplete No Tax Due Internal Refu…" at bounding box center [763, 223] width 203 height 21
select select "PYD"
click at [662, 213] on select "- Select Status Code - Open Due/Unpaid Paid Incomplete No Tax Due Internal Refu…" at bounding box center [763, 223] width 203 height 21
type input "[DATE]"
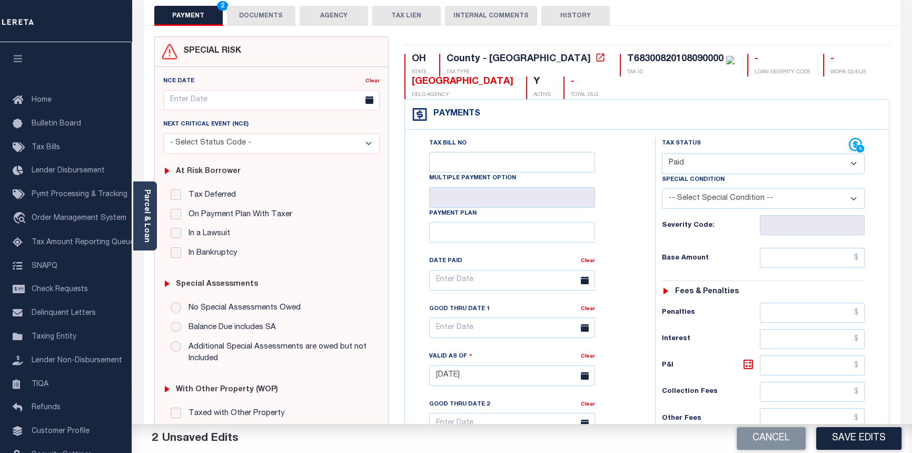
scroll to position [95, 0]
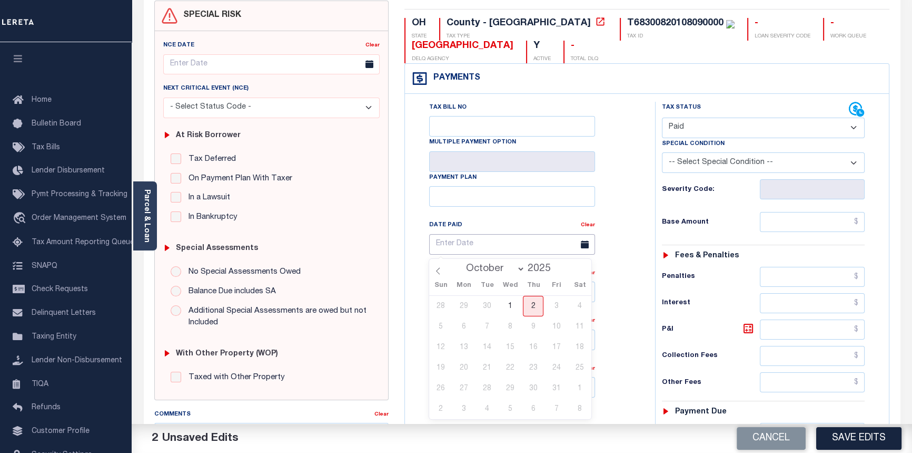
click at [449, 246] on input "text" at bounding box center [512, 244] width 166 height 21
click at [439, 271] on icon at bounding box center [438, 270] width 7 height 7
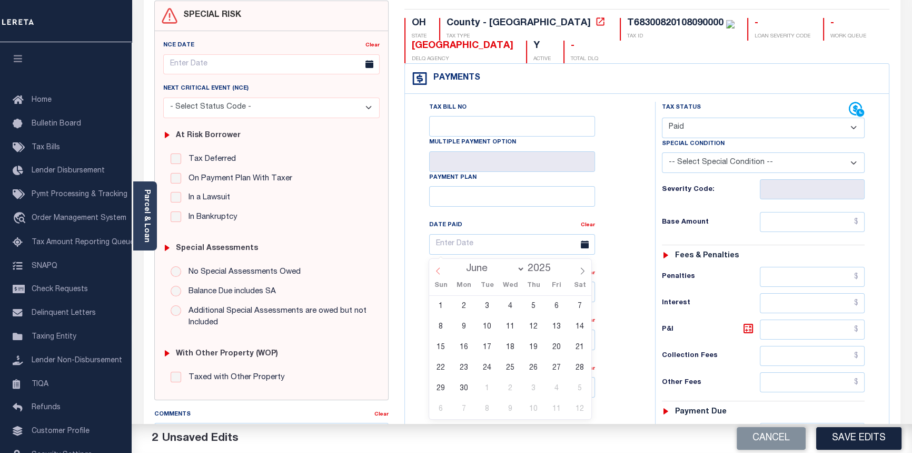
click at [439, 271] on icon at bounding box center [438, 270] width 7 height 7
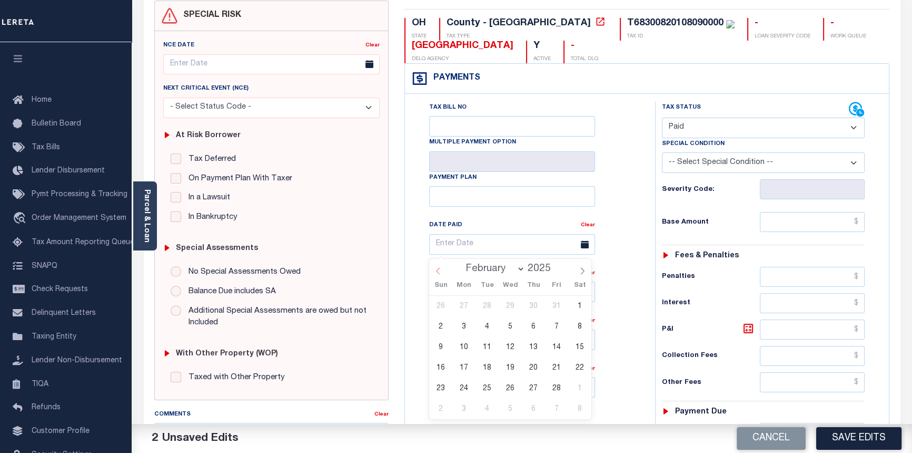
select select "0"
click at [439, 271] on icon at bounding box center [438, 270] width 7 height 7
type input "2024"
click at [439, 271] on icon at bounding box center [438, 270] width 7 height 7
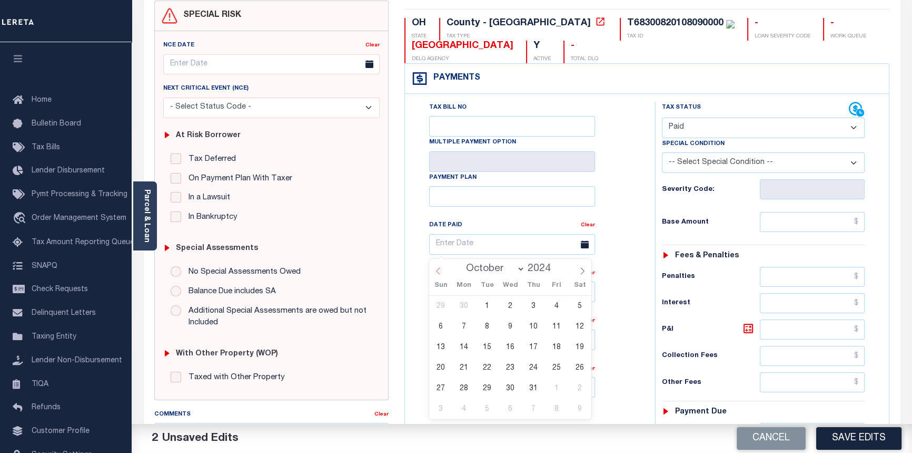
click at [439, 271] on icon at bounding box center [438, 270] width 7 height 7
select select "8"
click at [461, 325] on span "9" at bounding box center [464, 326] width 21 height 21
type input "09/09/2024"
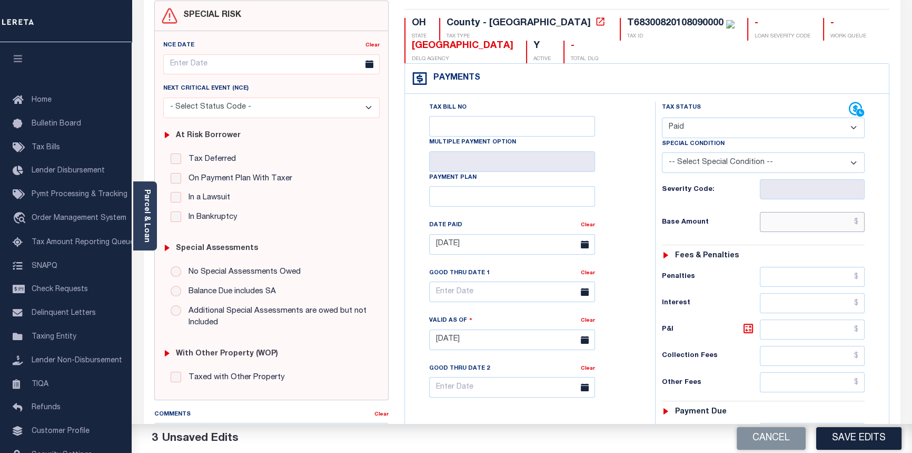
click at [861, 222] on input "text" at bounding box center [812, 222] width 105 height 20
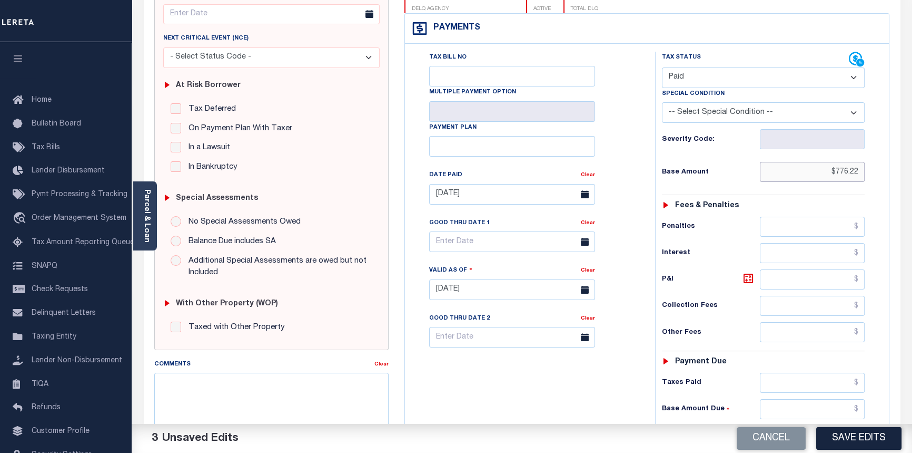
scroll to position [191, 0]
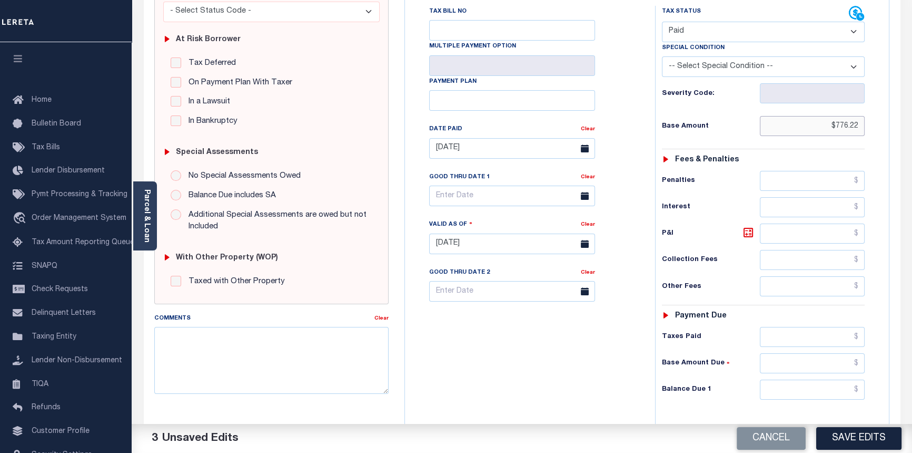
type input "$776.22"
click at [863, 337] on input "text" at bounding box center [812, 337] width 105 height 20
type input "$776.22"
click at [856, 364] on input "text" at bounding box center [812, 363] width 105 height 20
type input "$0.00"
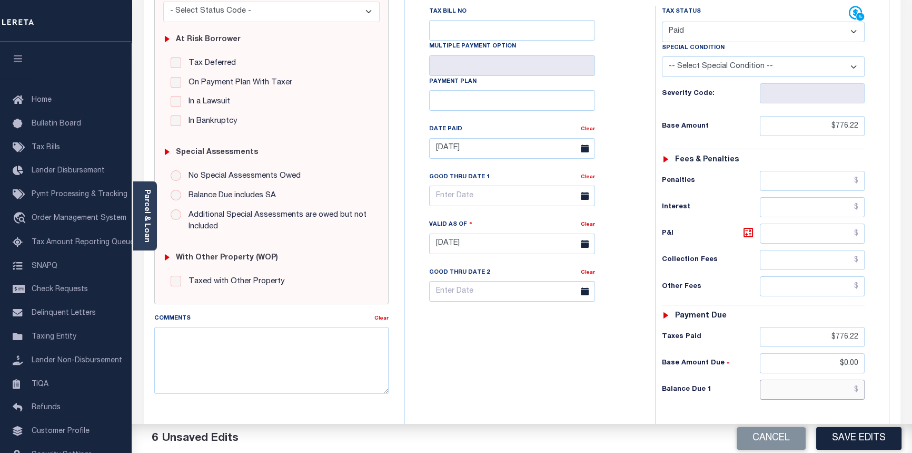
click at [860, 387] on input "text" at bounding box center [812, 389] width 105 height 20
type input "$0.00"
click at [261, 372] on textarea "Comments" at bounding box center [271, 360] width 235 height 66
type textarea "10/02/2025pk See imaged payment details."
click at [867, 441] on button "Save Edits" at bounding box center [859, 438] width 85 height 23
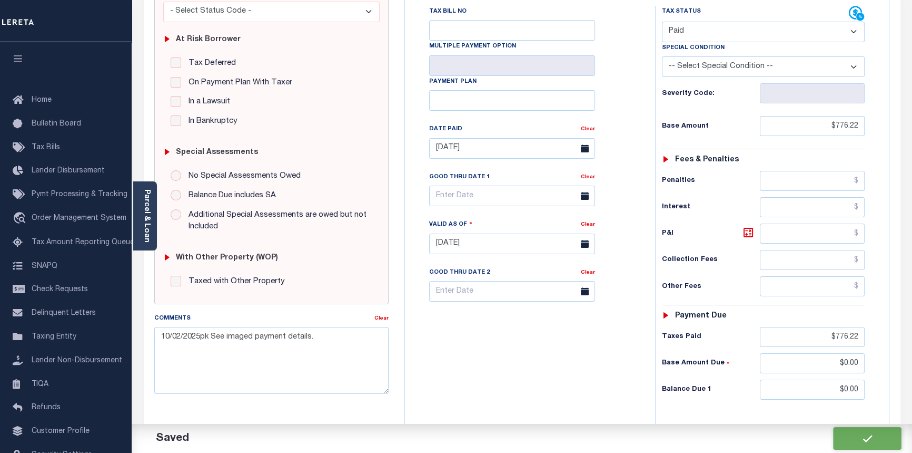
checkbox input "false"
type input "$776.22"
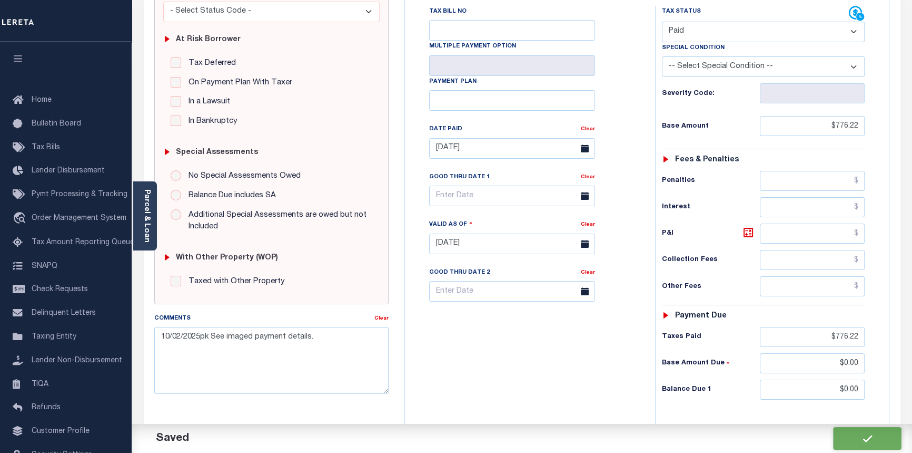
type input "$776.22"
type input "$0"
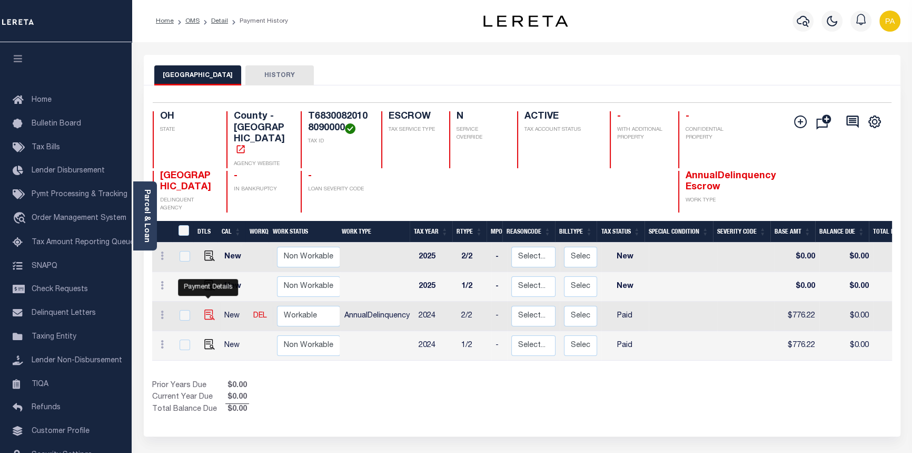
click at [210, 309] on img "" at bounding box center [209, 314] width 11 height 11
checkbox input "true"
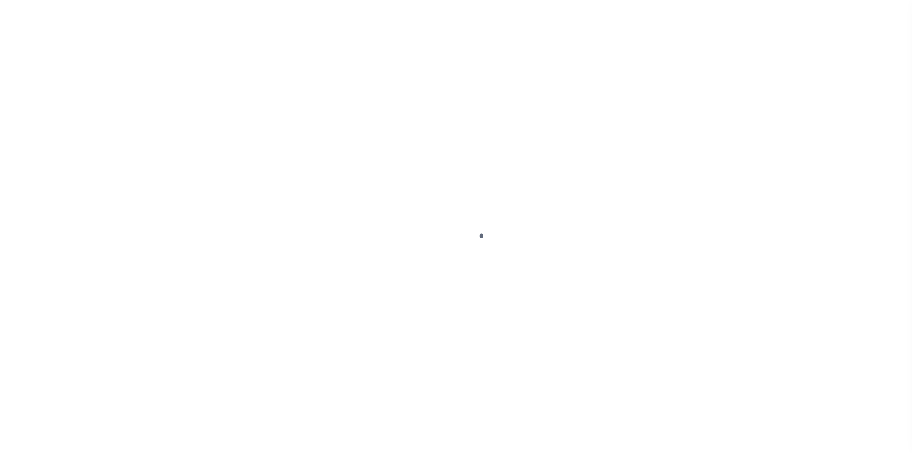
select select "PYD"
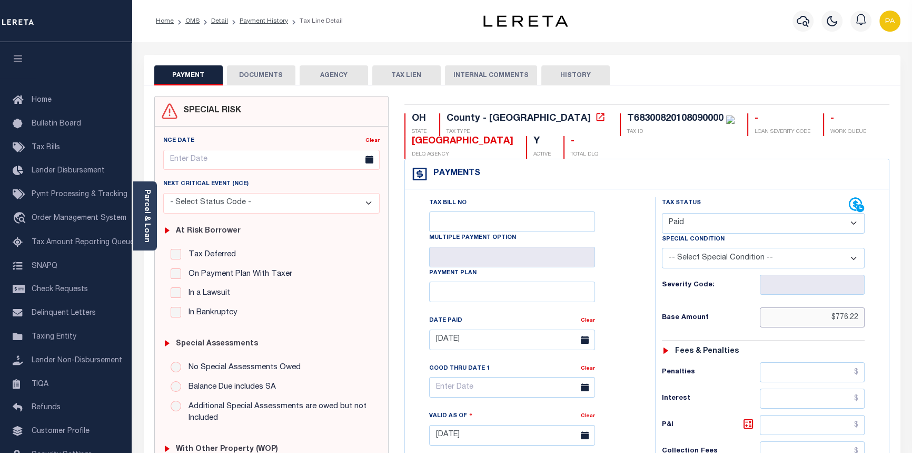
drag, startPoint x: 838, startPoint y: 320, endPoint x: 919, endPoint y: 322, distance: 81.2
click at [912, 324] on html "Home OMS Detail Payment History Tax Line Detail" at bounding box center [456, 398] width 912 height 797
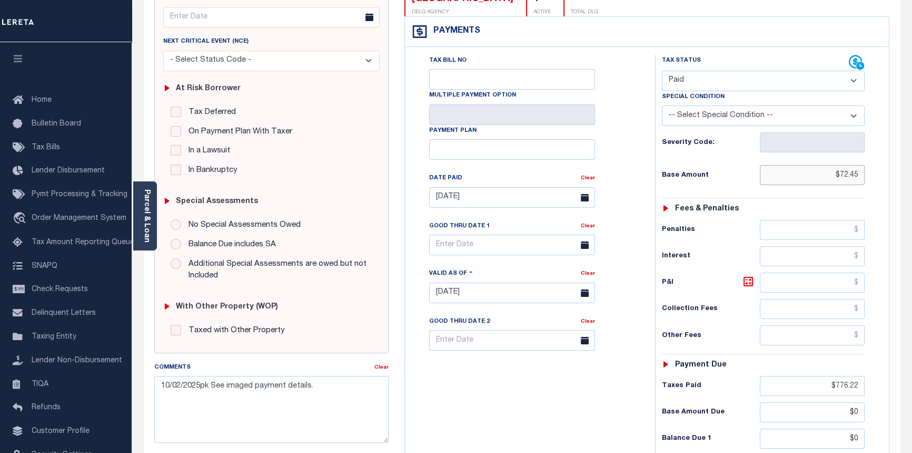
scroll to position [143, 0]
type input "$72.45"
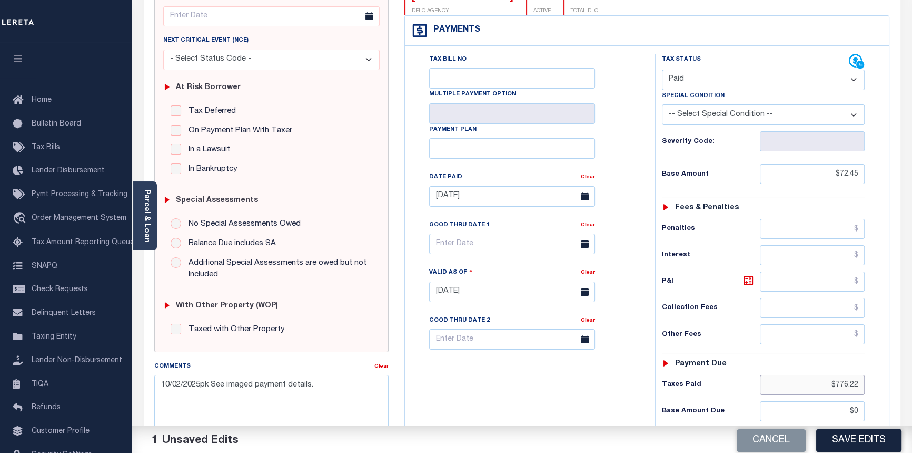
drag, startPoint x: 841, startPoint y: 387, endPoint x: 919, endPoint y: 387, distance: 78.0
click at [912, 387] on html "Home OMS Detail Payment History Tax Line Detail" at bounding box center [456, 255] width 912 height 797
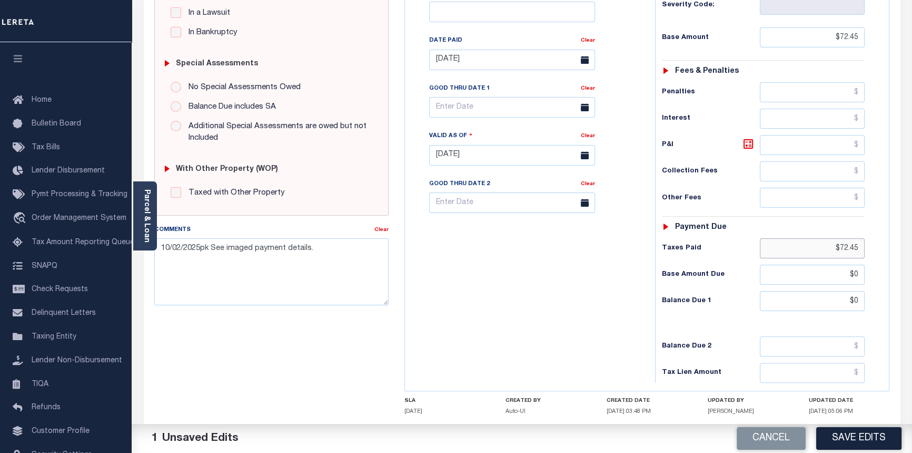
scroll to position [287, 0]
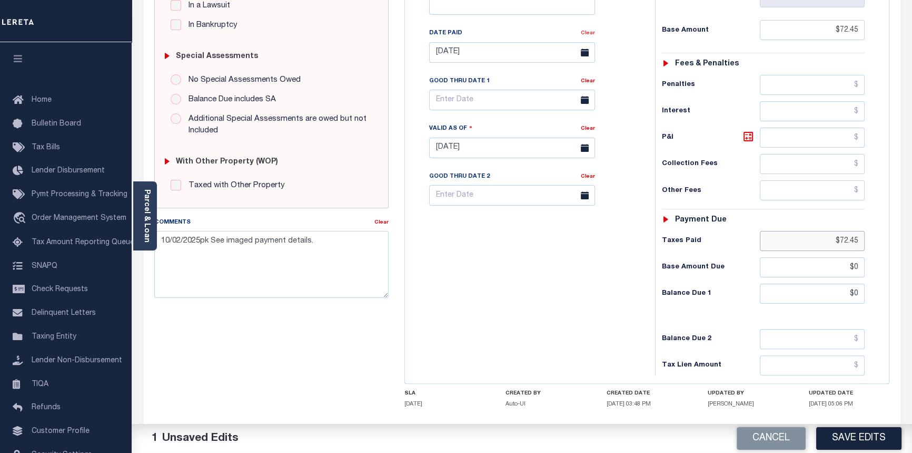
type input "$72.45"
click at [592, 36] on link "Clear" at bounding box center [588, 33] width 14 height 5
click at [454, 63] on body "Home OMS Detail Payment History Tax Line Detail" at bounding box center [456, 111] width 912 height 797
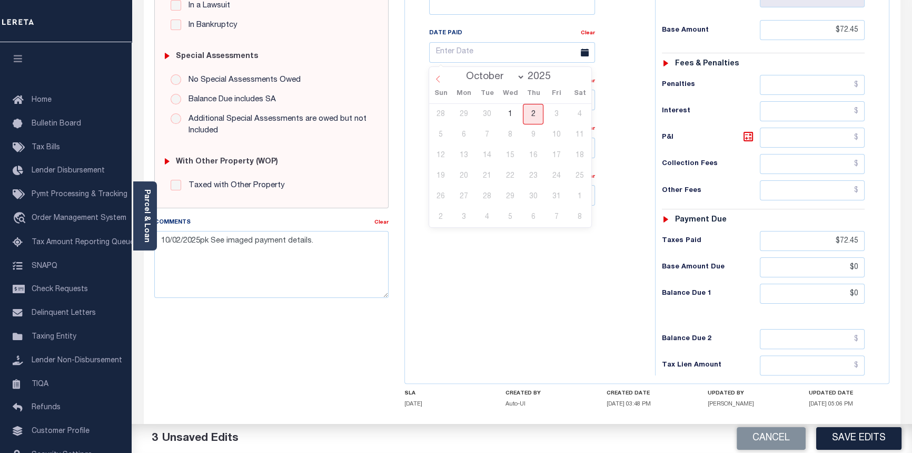
click at [437, 76] on icon at bounding box center [438, 78] width 7 height 7
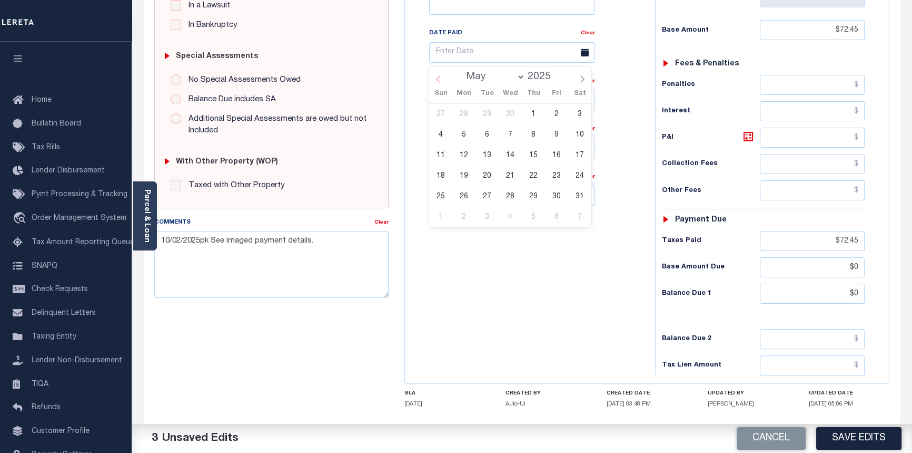
click at [437, 76] on icon at bounding box center [438, 78] width 7 height 7
select select "1"
click at [466, 195] on span "24" at bounding box center [464, 196] width 21 height 21
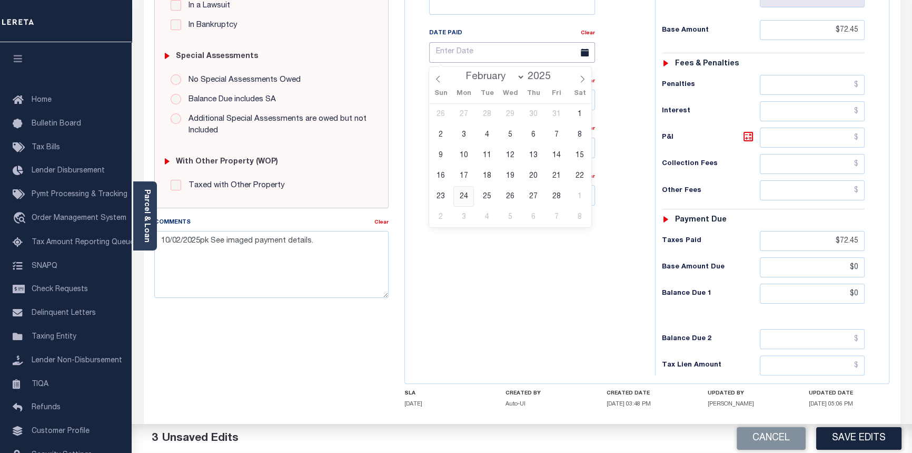
type input "02/24/2025"
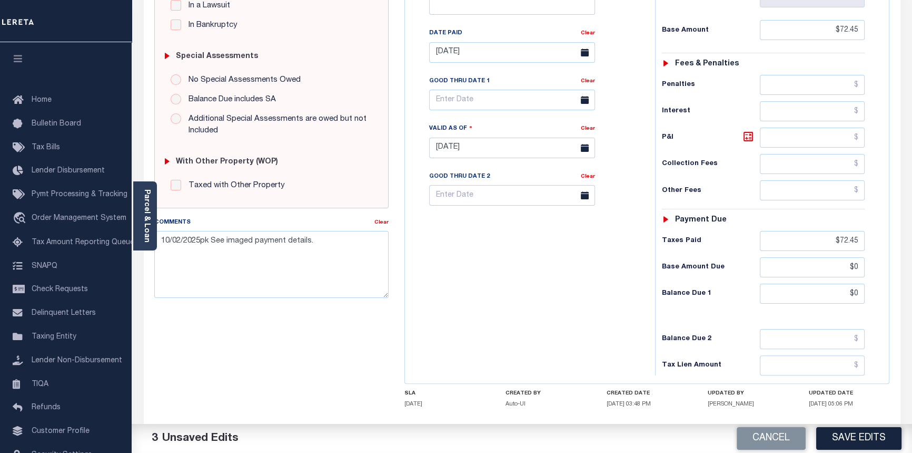
click at [867, 450] on div "Cancel Save Edits" at bounding box center [717, 439] width 390 height 30
click at [862, 440] on button "Save Edits" at bounding box center [859, 438] width 85 height 23
checkbox input "false"
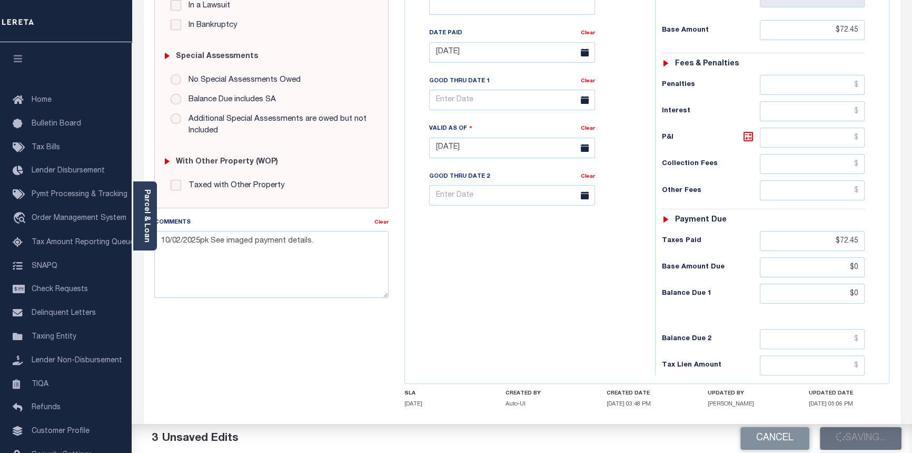
checkbox input "false"
type input "$72.45"
type input "$0"
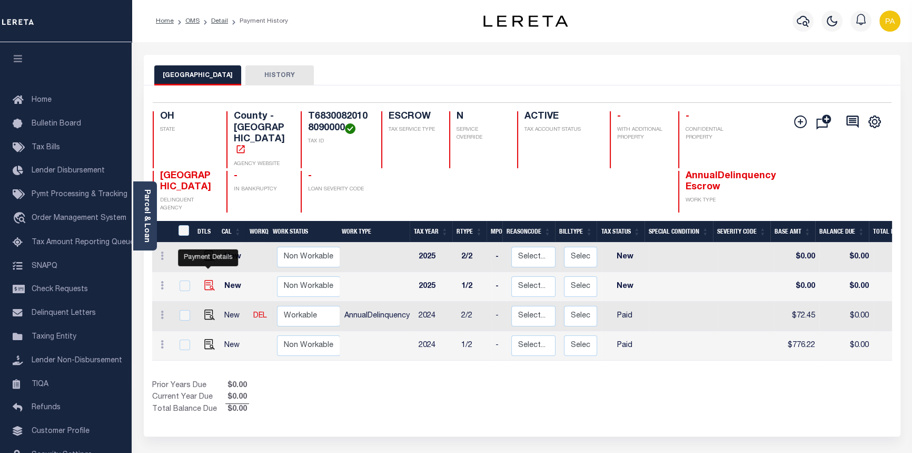
click at [209, 280] on img "" at bounding box center [209, 285] width 11 height 11
checkbox input "true"
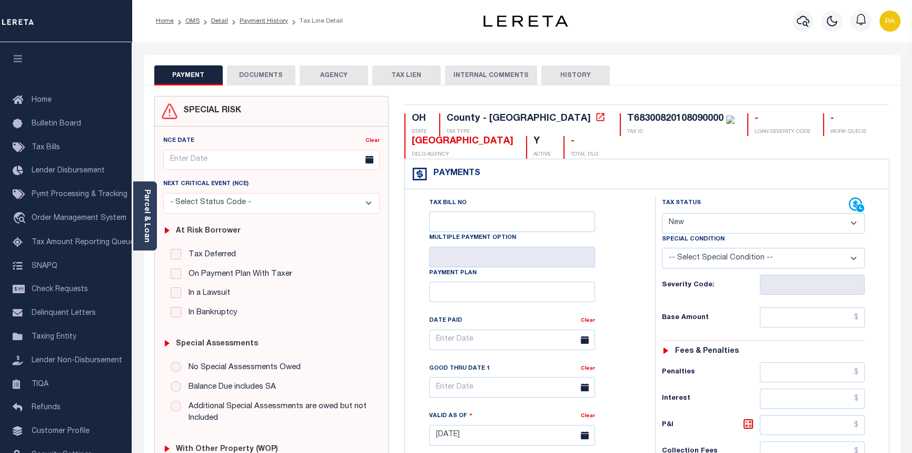
click at [858, 224] on select "- Select Status Code - Open Due/Unpaid Paid Incomplete No Tax Due Internal Refu…" at bounding box center [763, 223] width 203 height 21
select select "PYD"
click at [662, 213] on select "- Select Status Code - Open Due/Unpaid Paid Incomplete No Tax Due Internal Refu…" at bounding box center [763, 223] width 203 height 21
type input "[DATE]"
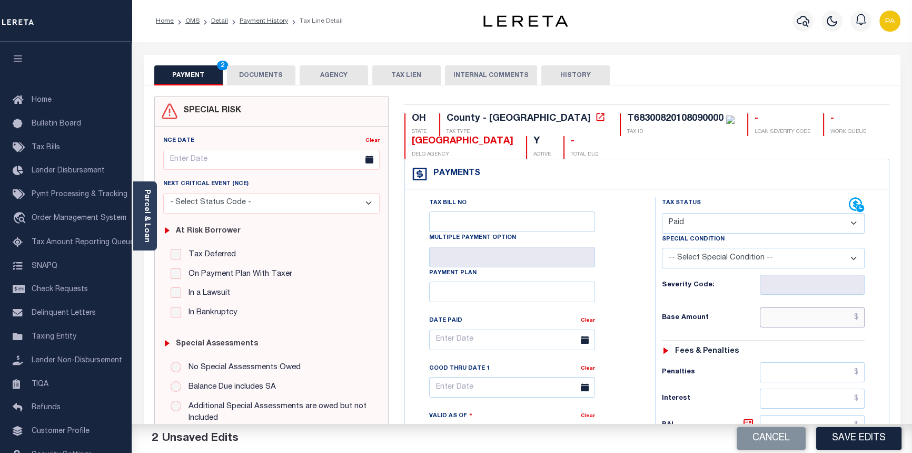
click at [859, 318] on input "text" at bounding box center [812, 317] width 105 height 20
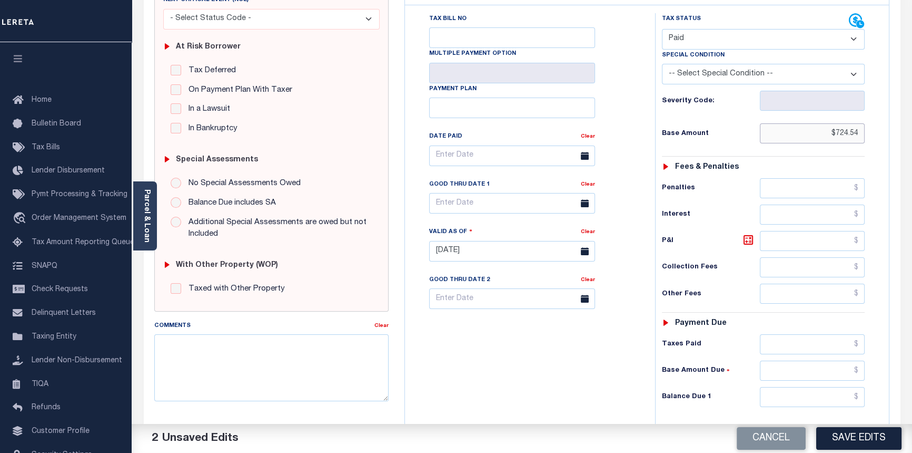
scroll to position [191, 0]
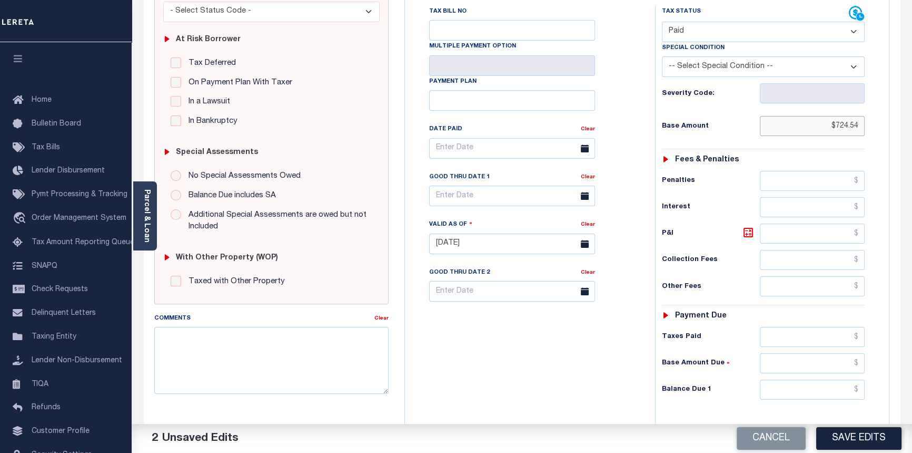
type input "$724.54"
click at [858, 337] on input "text" at bounding box center [812, 337] width 105 height 20
type input "$724.54"
click at [857, 364] on input "text" at bounding box center [812, 363] width 105 height 20
type input "$0.00"
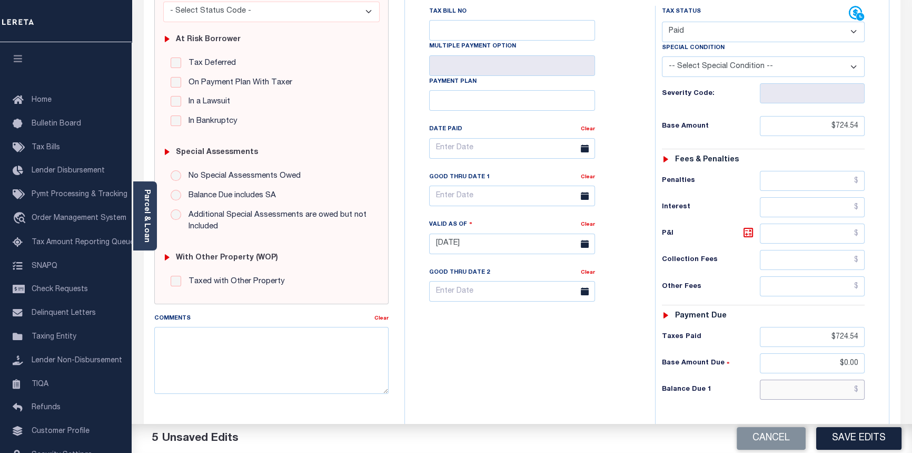
click at [857, 390] on input "text" at bounding box center [812, 389] width 105 height 20
type input "$0.00"
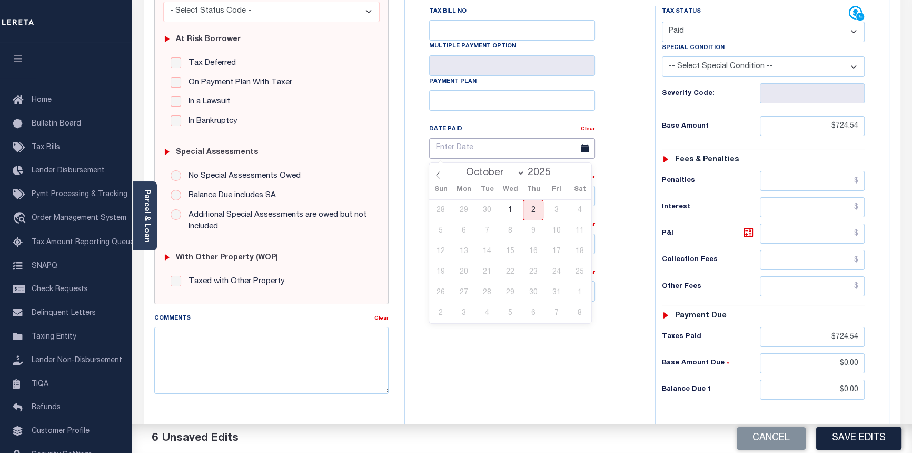
click at [455, 155] on input "text" at bounding box center [512, 148] width 166 height 21
click at [438, 178] on icon at bounding box center [438, 175] width 4 height 7
select select "6"
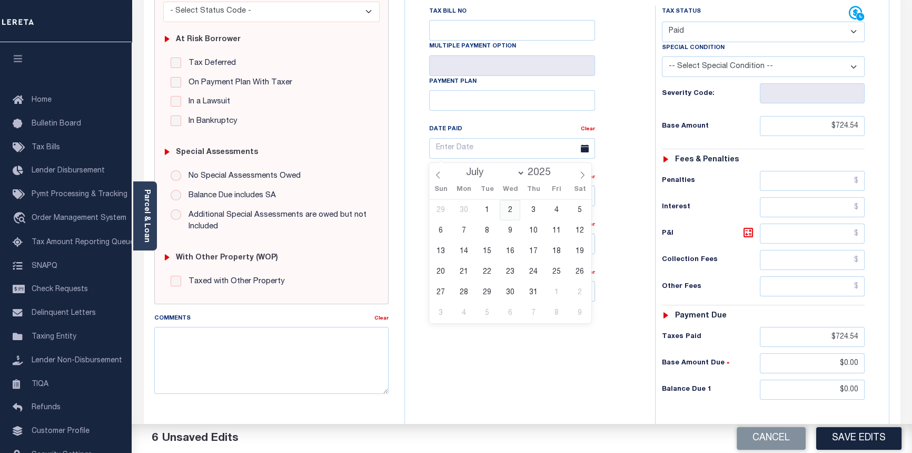
click at [513, 210] on span "2" at bounding box center [510, 210] width 21 height 21
type input "07/02/2025"
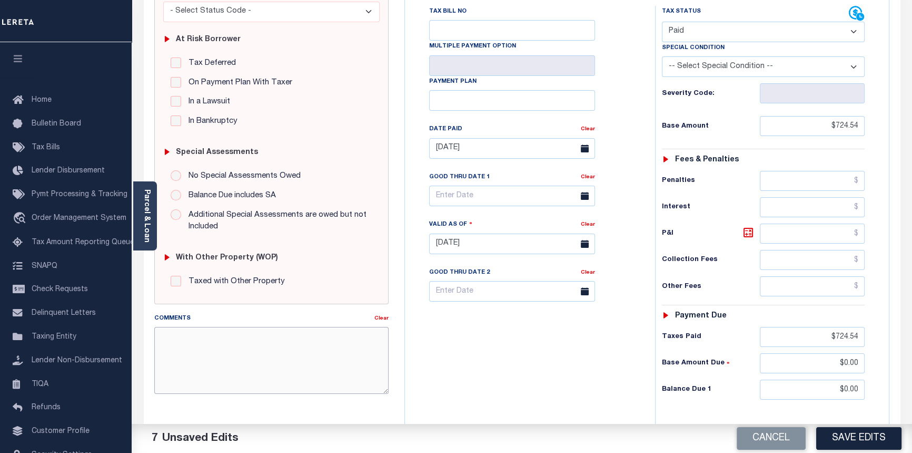
click at [260, 339] on textarea "Comments" at bounding box center [271, 360] width 235 height 66
type textarea "10/02/2025pk See imaged payment details."
click at [855, 437] on button "Save Edits" at bounding box center [859, 438] width 85 height 23
checkbox input "false"
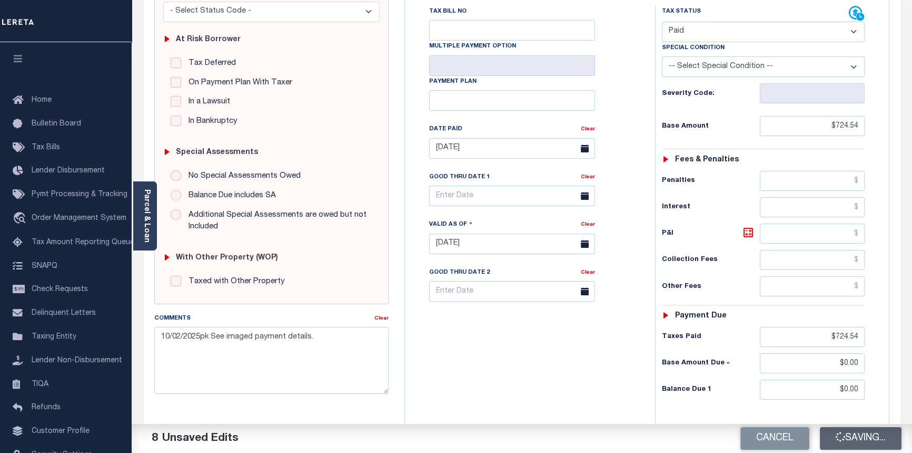
checkbox input "false"
type input "$724.54"
type input "$0"
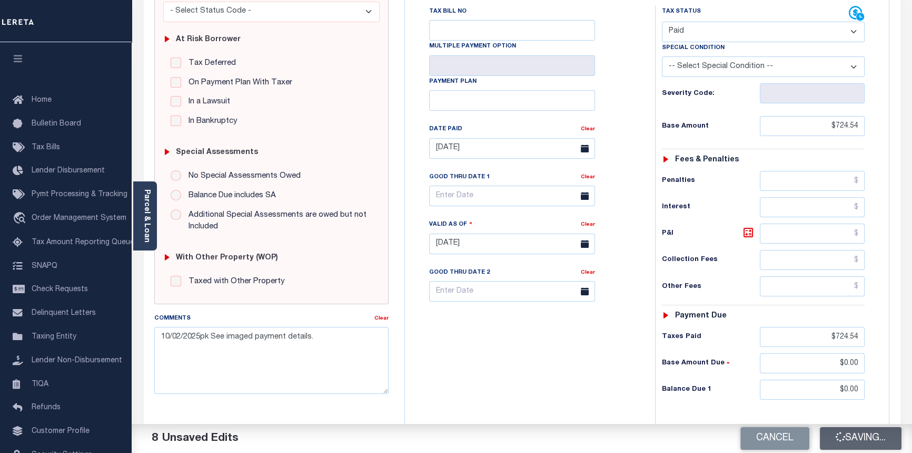
type input "$0"
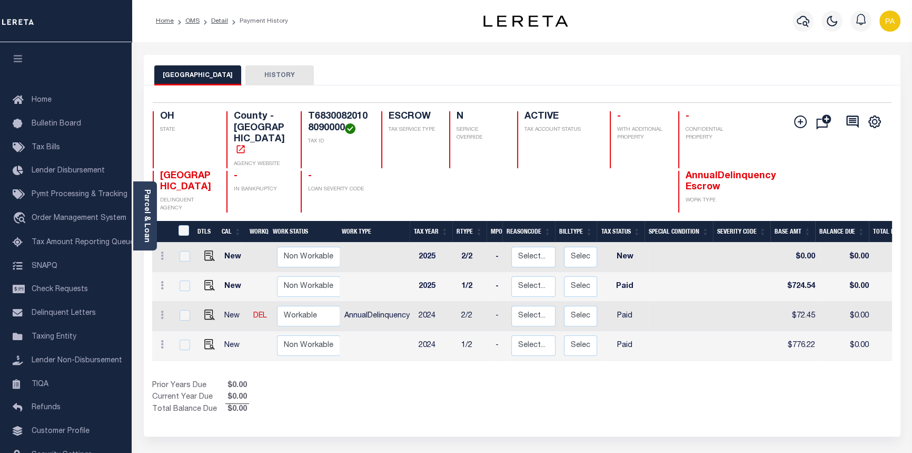
drag, startPoint x: 180, startPoint y: 475, endPoint x: 173, endPoint y: 471, distance: 7.8
click at [217, 18] on link "Detail" at bounding box center [219, 21] width 17 height 6
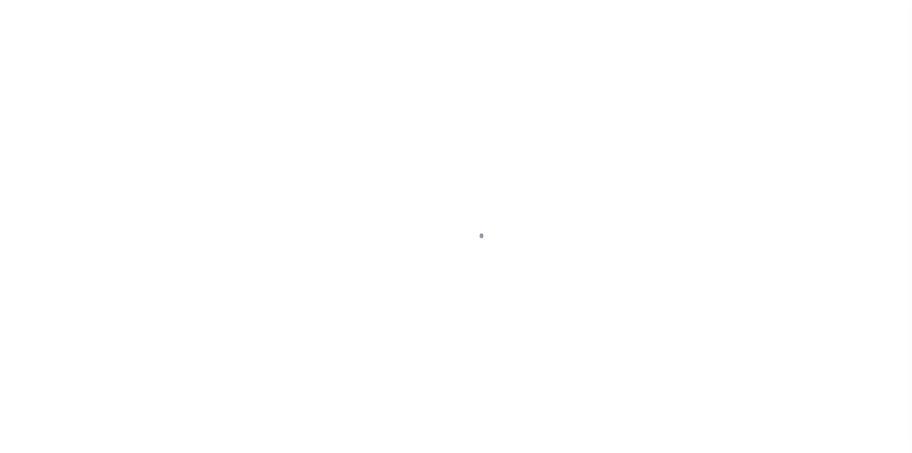
type input "[STREET_ADDRESS]"
select select "Escrow"
select select
type input "ROSSFORD OH 43460"
type input "121925-2"
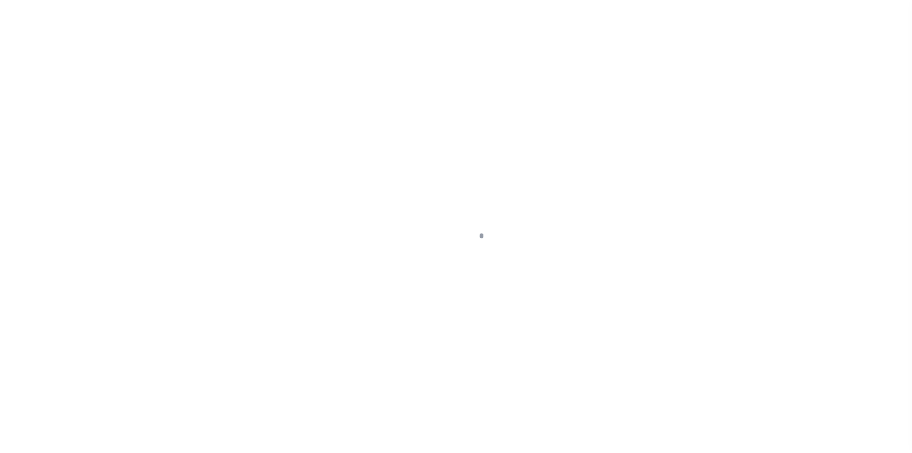
type input "OH"
type textarea "COLLECTOR: ENTITY: PARCEL: 4465671"
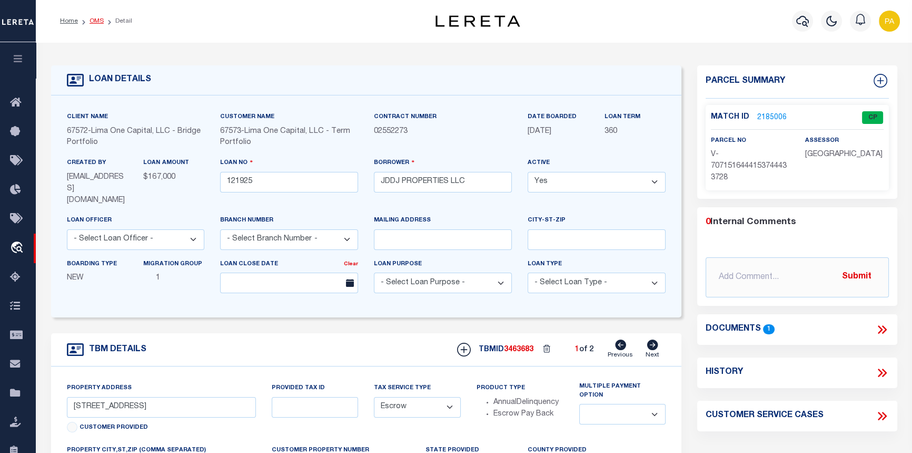
click at [95, 18] on link "OMS" at bounding box center [97, 21] width 14 height 6
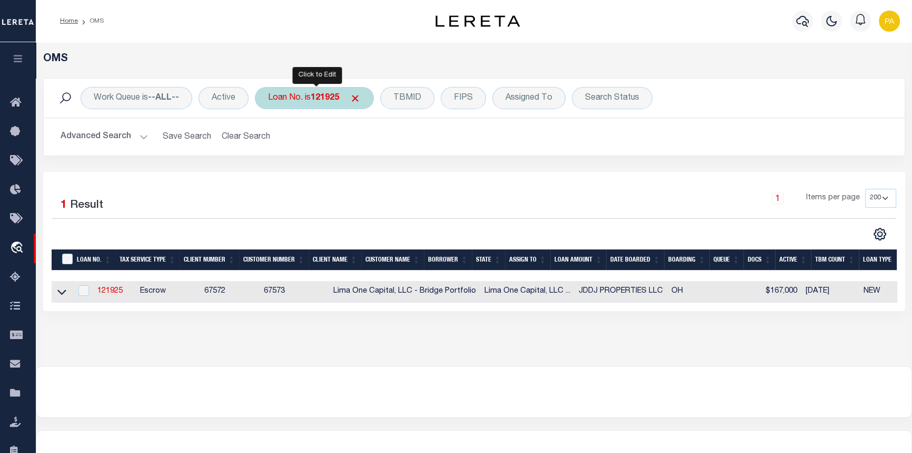
click at [336, 102] on b "121925" at bounding box center [325, 98] width 28 height 8
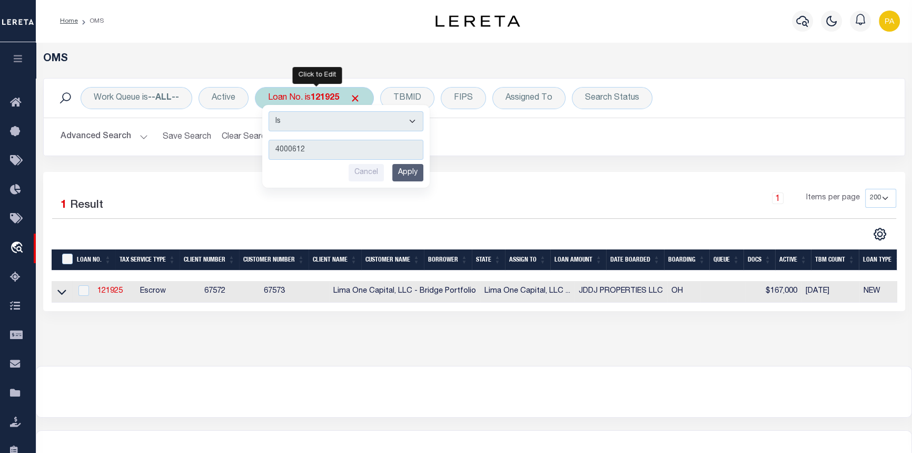
type input "40006121"
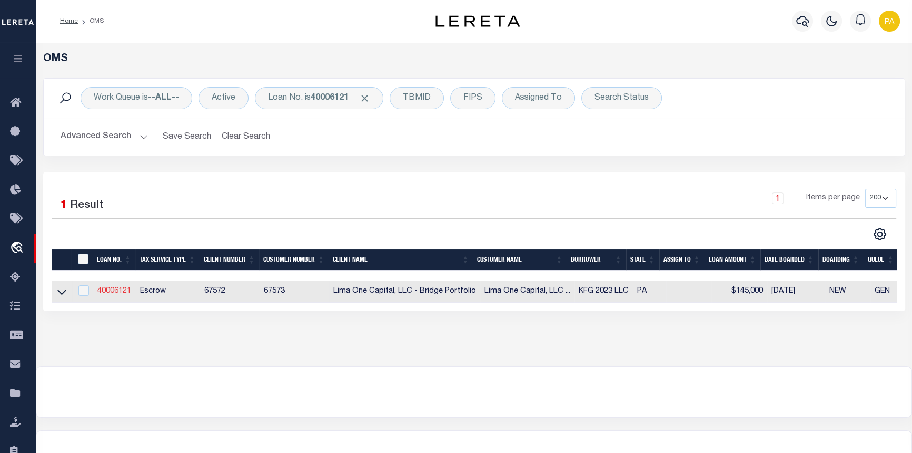
click at [111, 294] on link "40006121" at bounding box center [114, 290] width 34 height 7
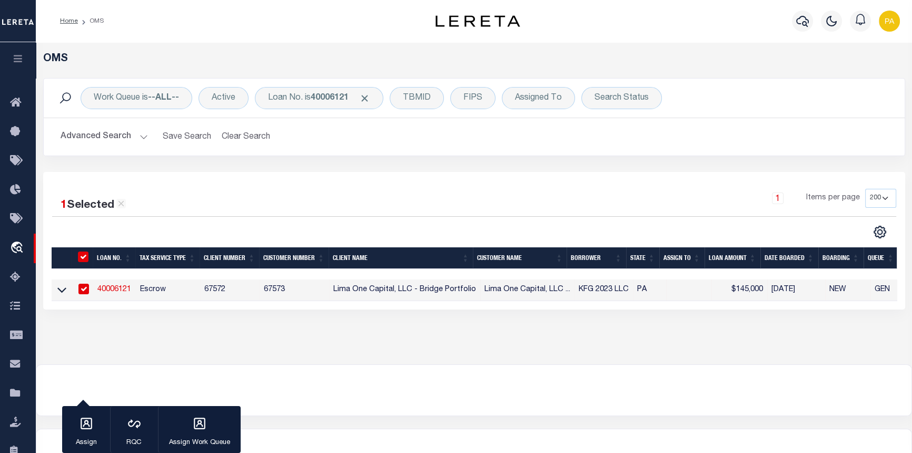
type input "40006121"
type input "KFG 2023 LLC"
select select
select select "10"
select select
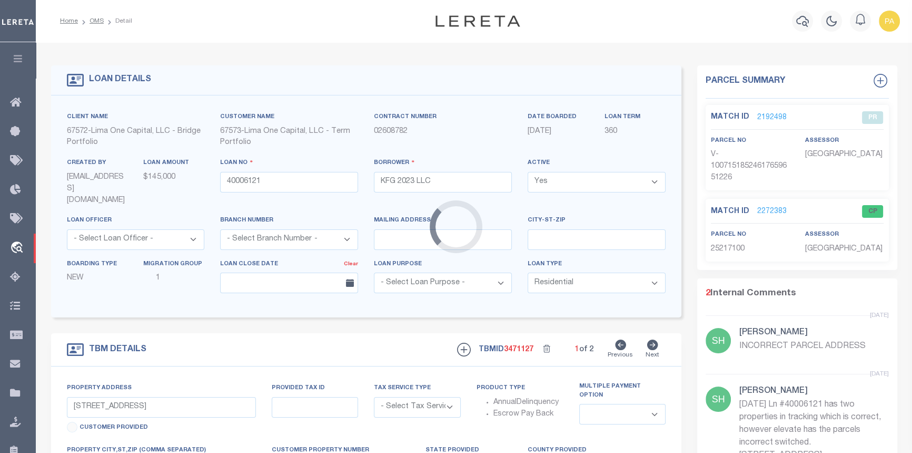
type input "[STREET_ADDRESS][PERSON_NAME]"
radio input "true"
select select "Escrow"
select select
type input "[GEOGRAPHIC_DATA] 16105"
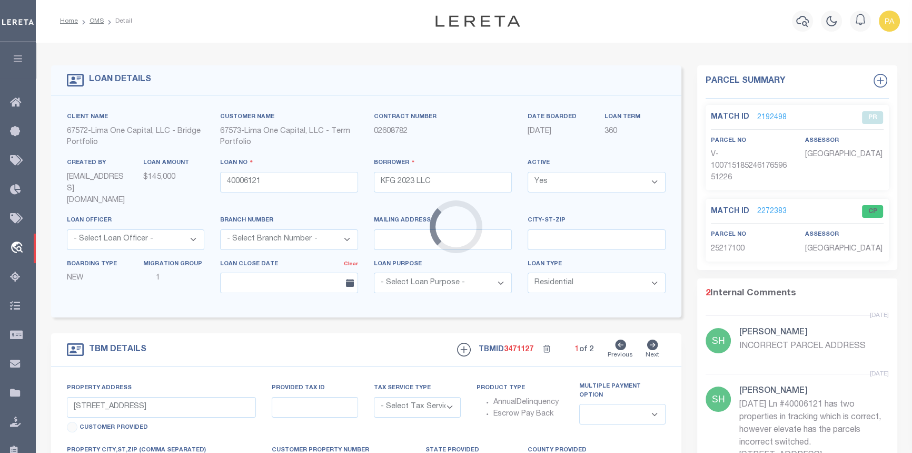
type input "40006121-1"
type input "PA"
type textarea "SEE FILE1"
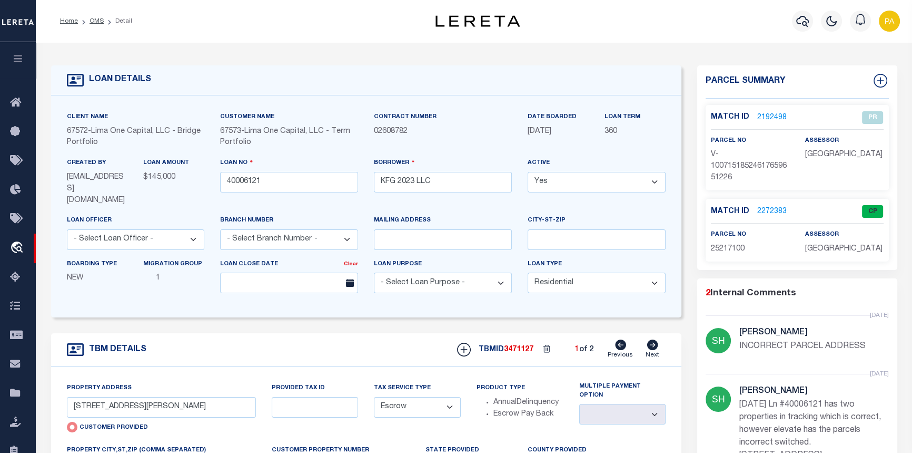
click at [654, 339] on icon at bounding box center [652, 344] width 11 height 11
type input "[STREET_ADDRESS][PERSON_NAME]"
radio input "false"
select select
type input "ELLWOOD CITY PA 16117"
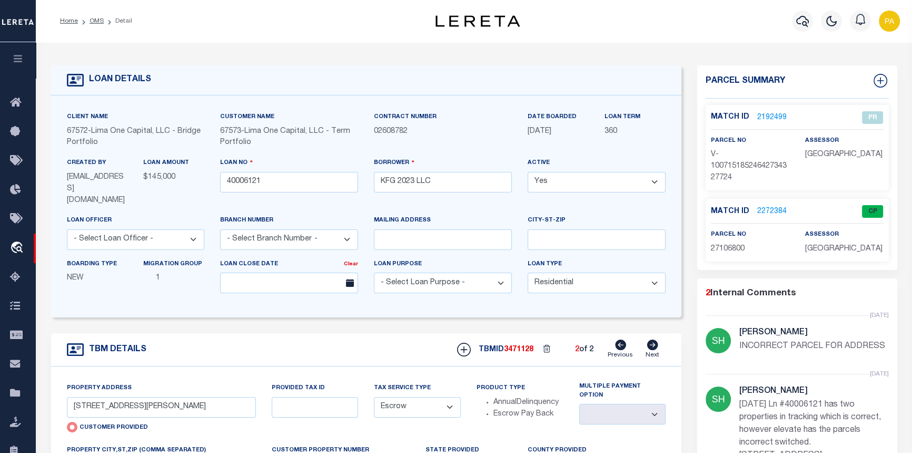
type input "40006121-2"
type textarea "TAX ID Update last comment: update parcel from 252171 to 27106800"
click at [764, 210] on link "2272384" at bounding box center [773, 211] width 30 height 11
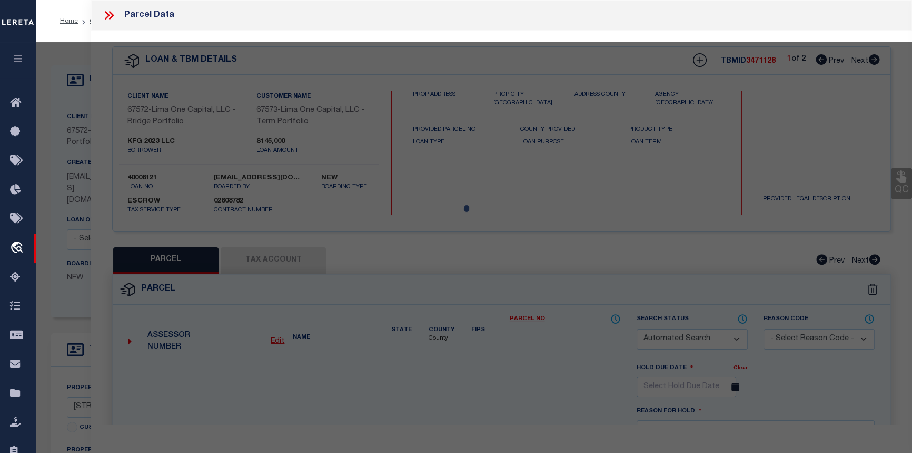
checkbox input "false"
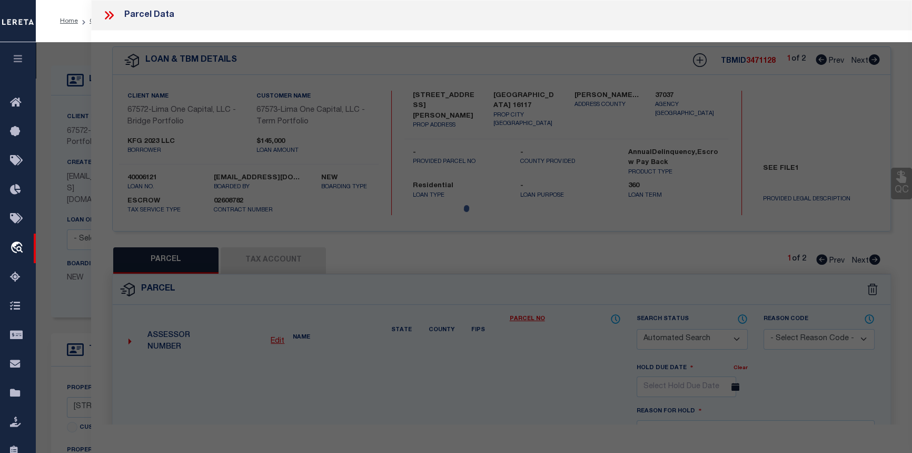
select select "CP"
select select "ADD"
type input "KFC 2023 LLC"
select select "AGW"
select select "ADD"
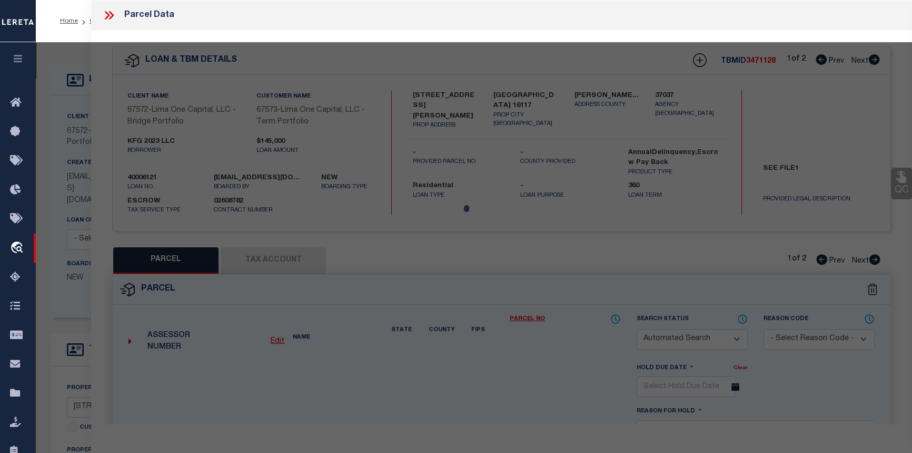
type input "297 STIEFEL AVENUE"
type textarea "L 113- 114 H-G 128 -127"
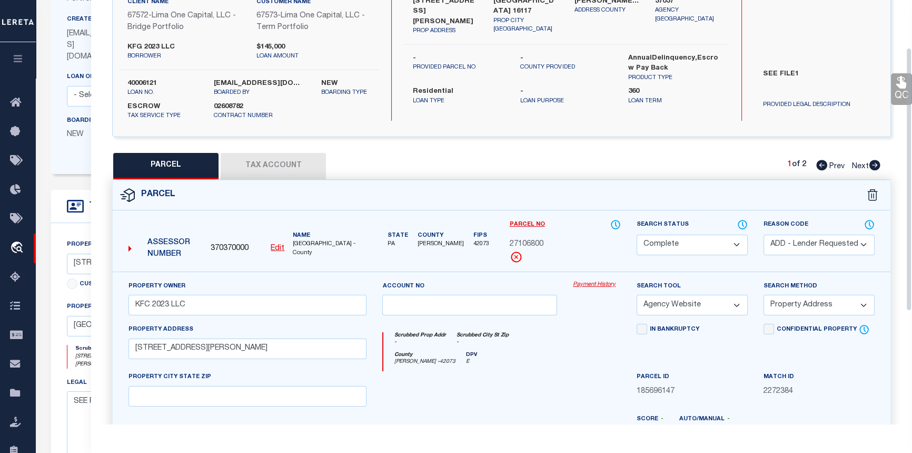
scroll to position [95, 0]
click at [876, 166] on icon at bounding box center [875, 164] width 11 height 11
select select "AS"
select select
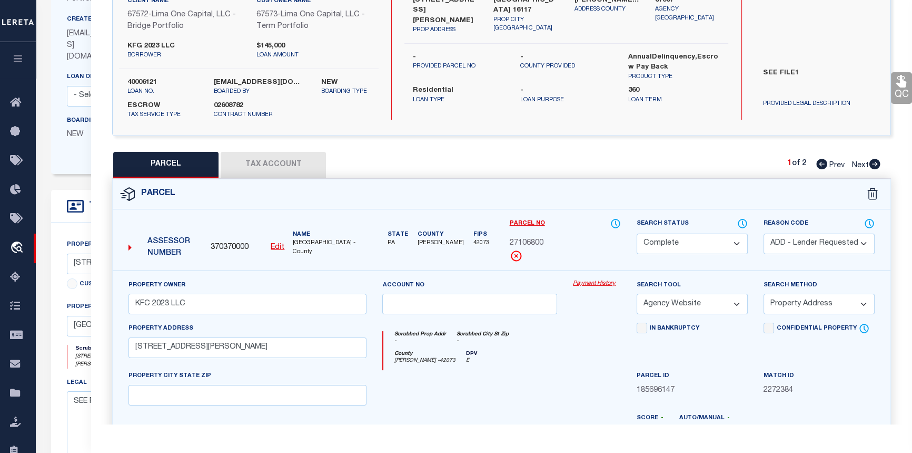
select select
checkbox input "false"
select select "PR"
select select "099"
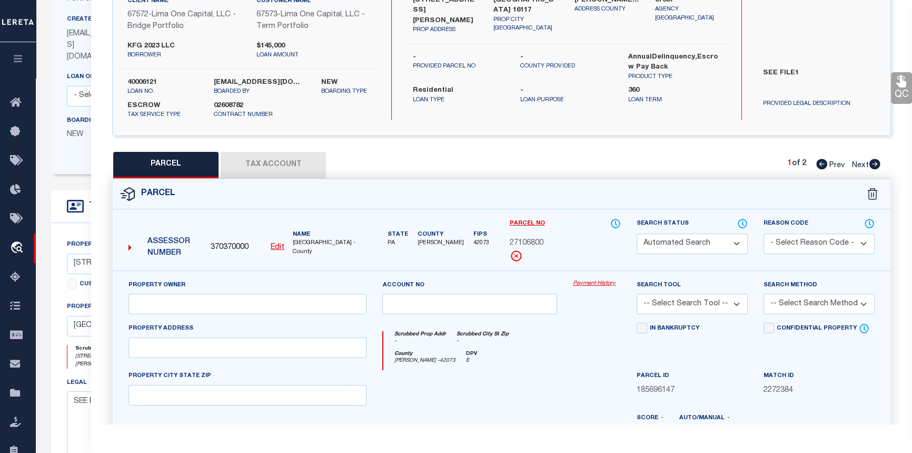
select select "AGW"
select select
type input "297 STIEFEL AVENUE"
type input "ELLWOOD CITY PA 16117"
type textarea "INCORRECT PARCEL FOR ADDRESS"
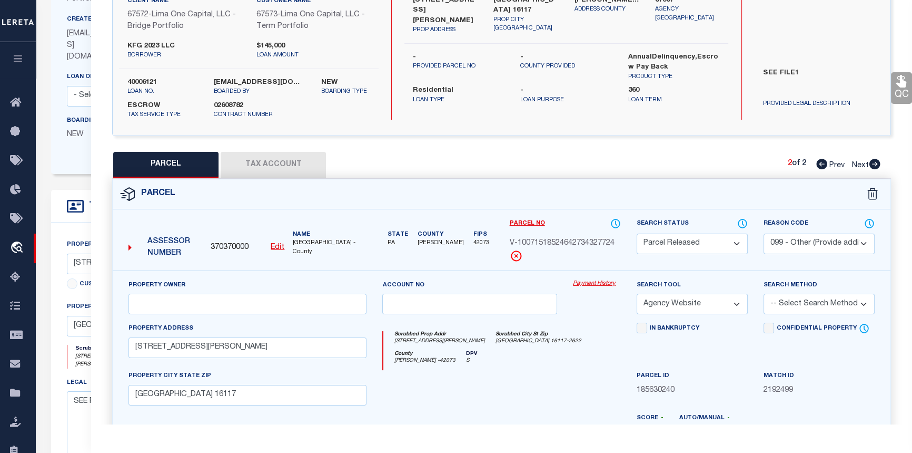
click at [818, 163] on icon at bounding box center [822, 164] width 11 height 11
select select "AS"
select select
checkbox input "false"
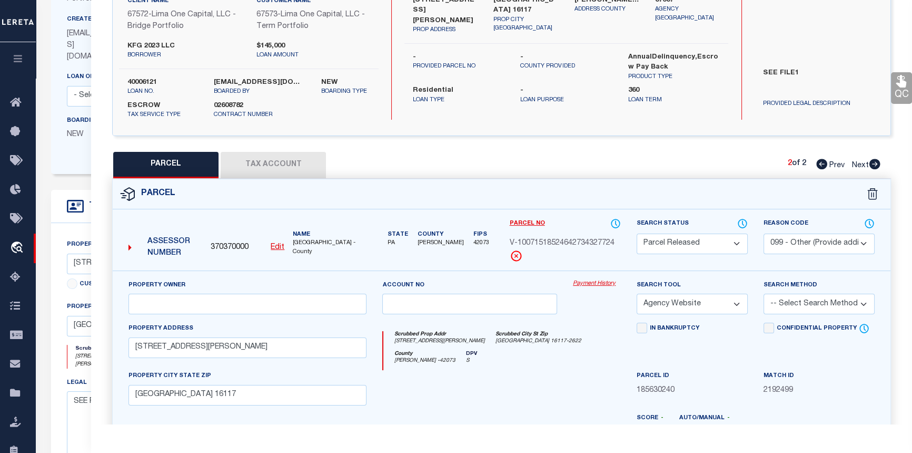
checkbox input "false"
select select "CP"
select select "ADD"
type input "KFC 2023 LLC"
select select "AGW"
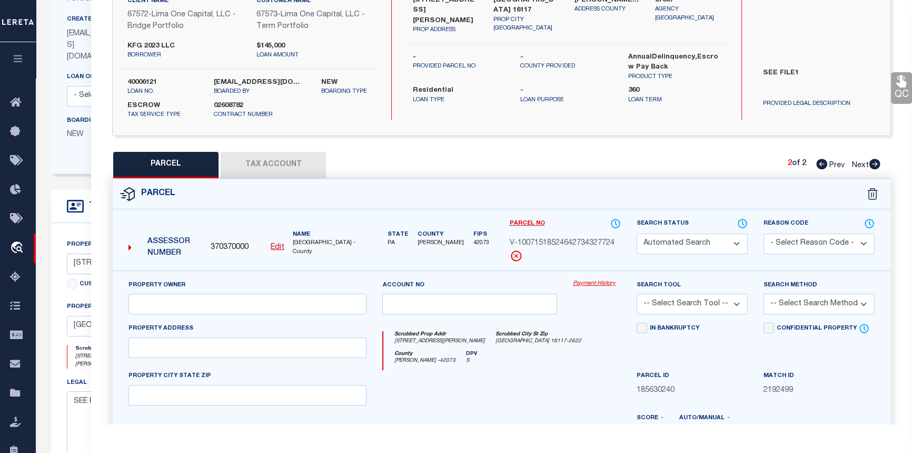
select select "ADD"
type input "297 STIEFEL AVENUE"
type textarea "L 113- 114 H-G 128 -127"
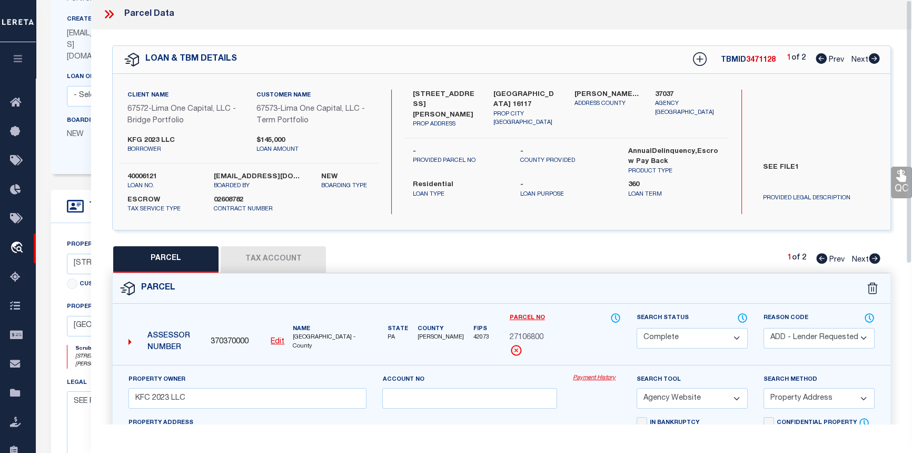
scroll to position [0, 0]
click at [876, 62] on icon at bounding box center [874, 59] width 11 height 11
select select "AS"
select select
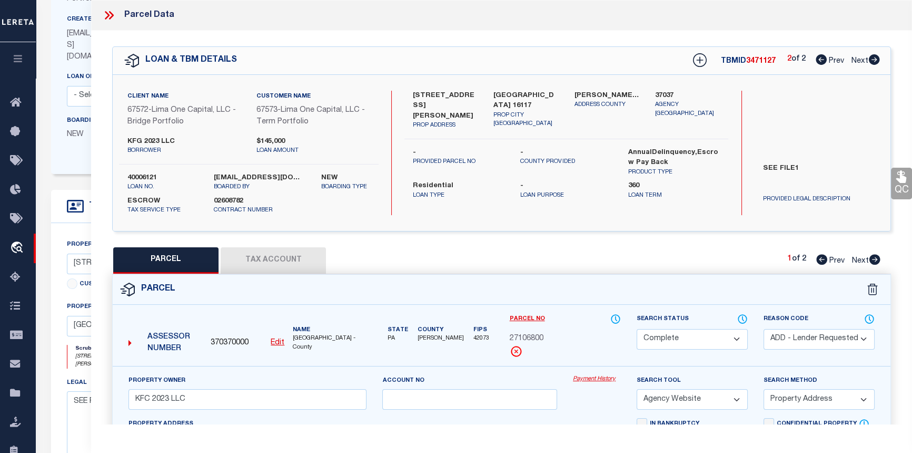
select select
checkbox input "false"
select select "PR"
select select "099"
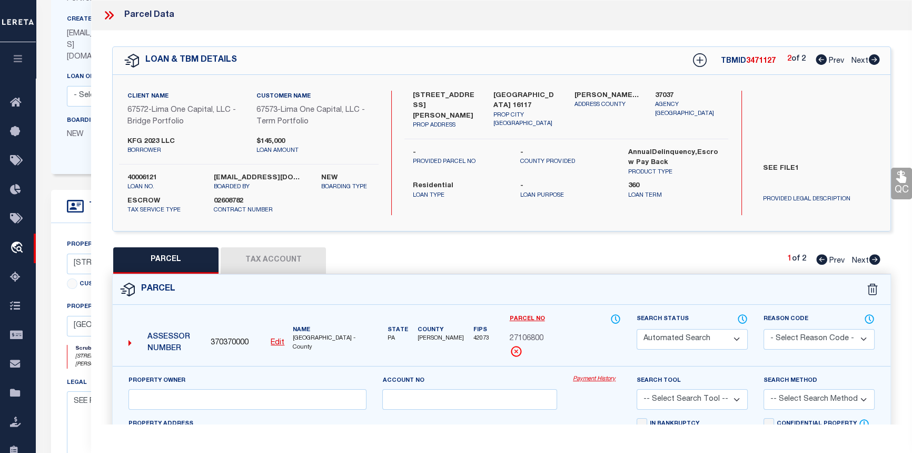
select select "AGW"
select select
type input "1624 KATHERINE STREET"
type input "NEW CASTLE PA 16105"
type textarea "INCORRECT PARCEL ADDRESS"
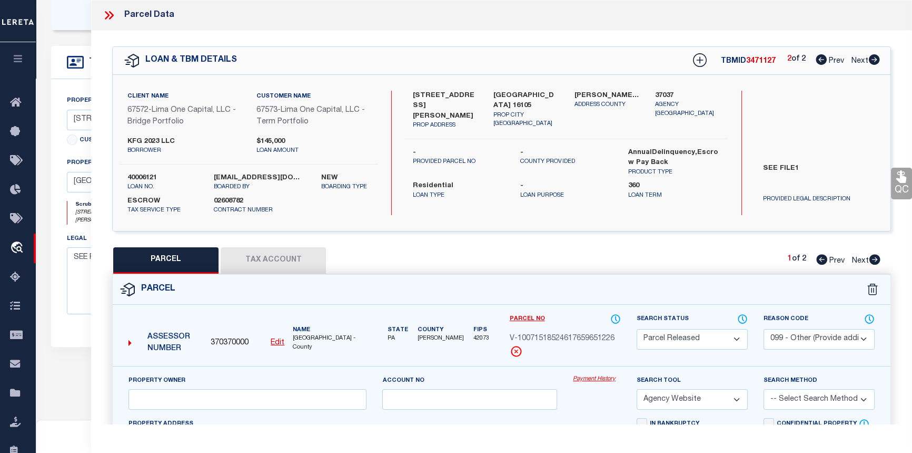
click at [878, 259] on icon at bounding box center [875, 259] width 11 height 11
select select "AS"
select select
checkbox input "false"
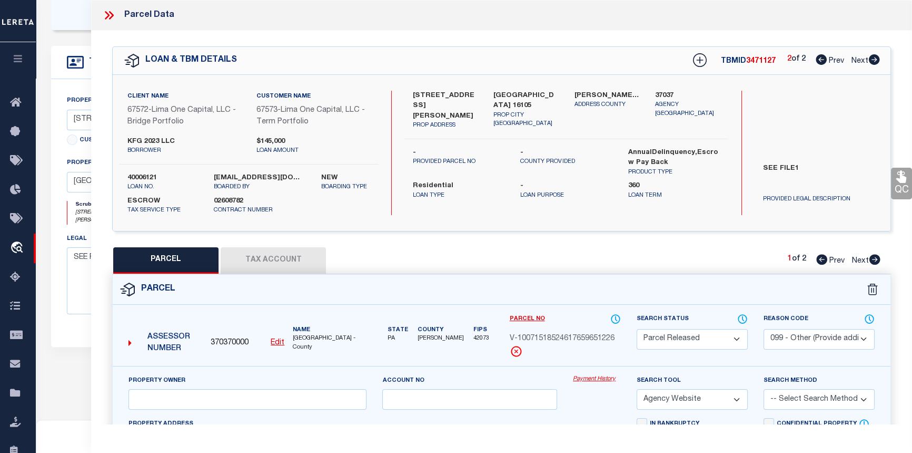
checkbox input "false"
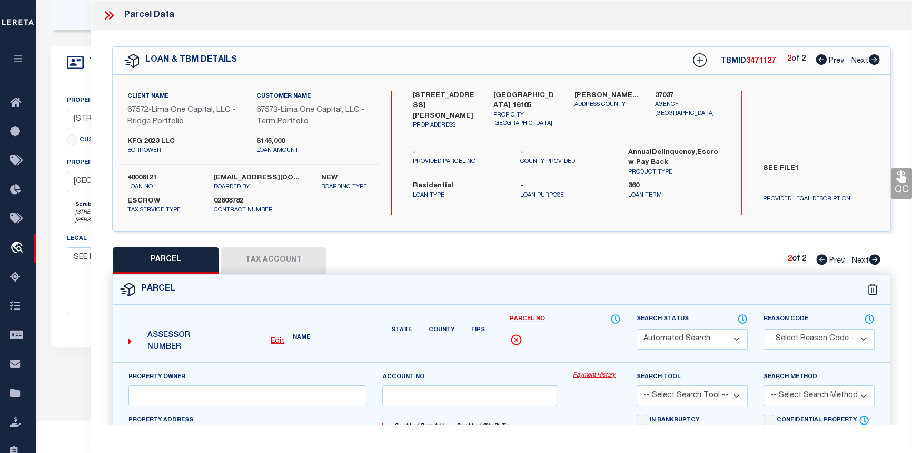
select select "CP"
select select "ADD"
type input "FC 2023 LLC"
select select "AGW"
select select "ADD"
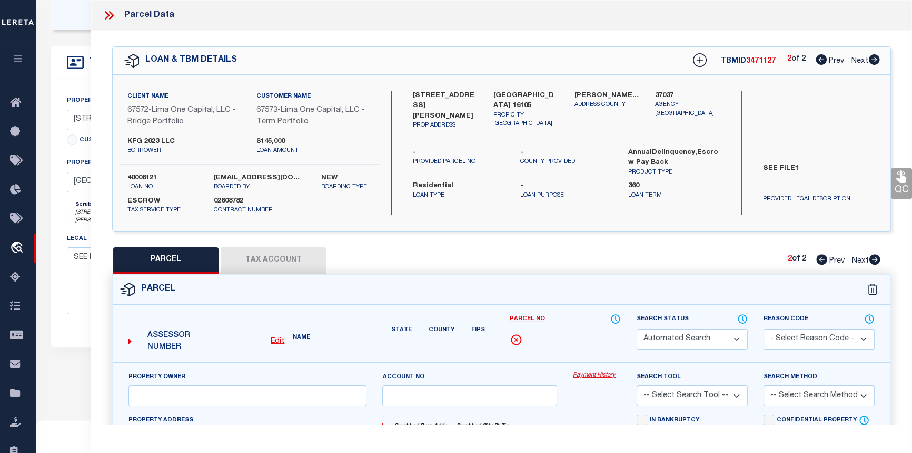
type input "1624 KATHERINE STREET"
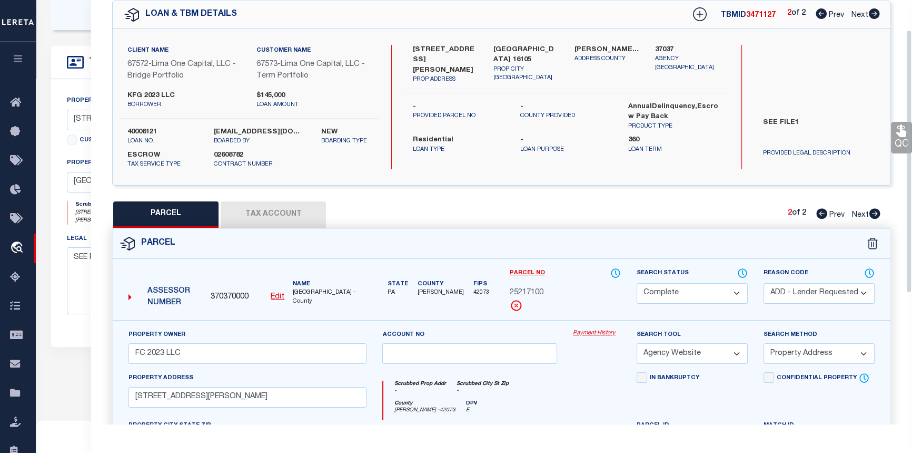
scroll to position [47, 0]
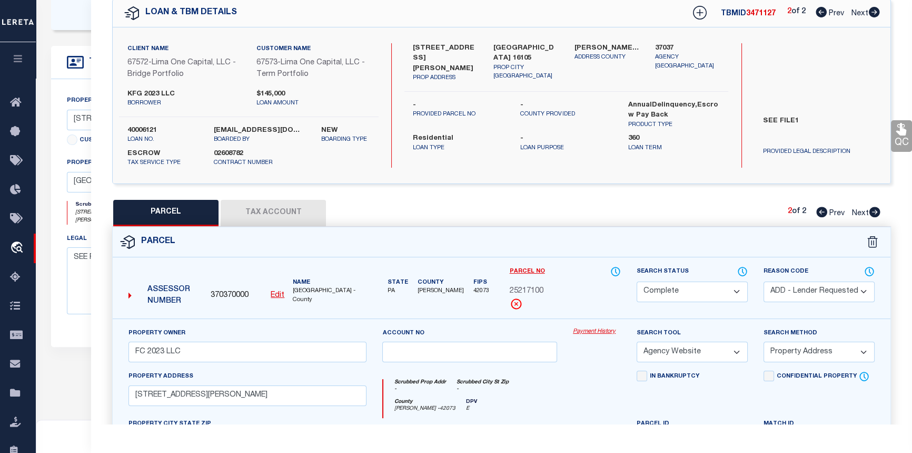
click at [818, 8] on icon at bounding box center [821, 12] width 11 height 11
select select "AS"
select select
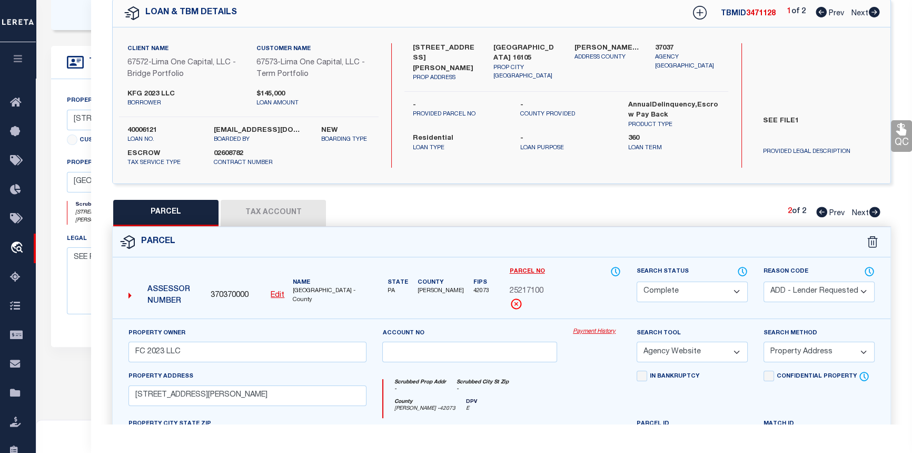
checkbox input "false"
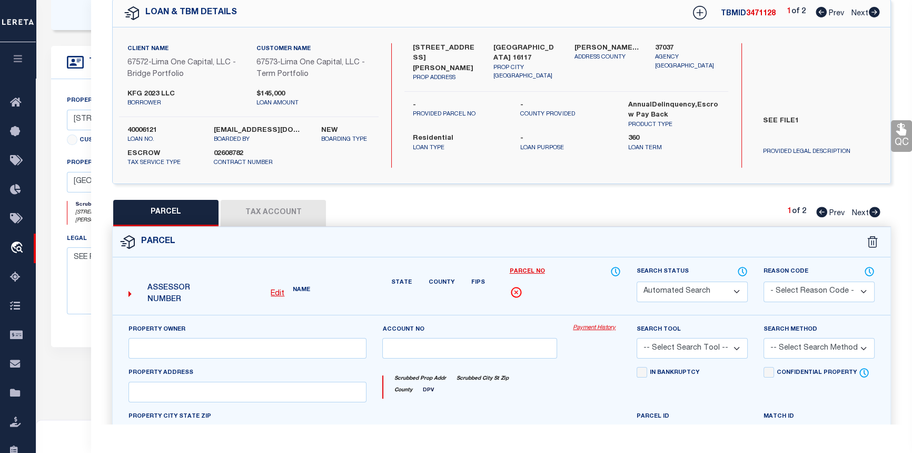
select select "PR"
select select "099"
select select "AGW"
select select
type input "[STREET_ADDRESS][PERSON_NAME]"
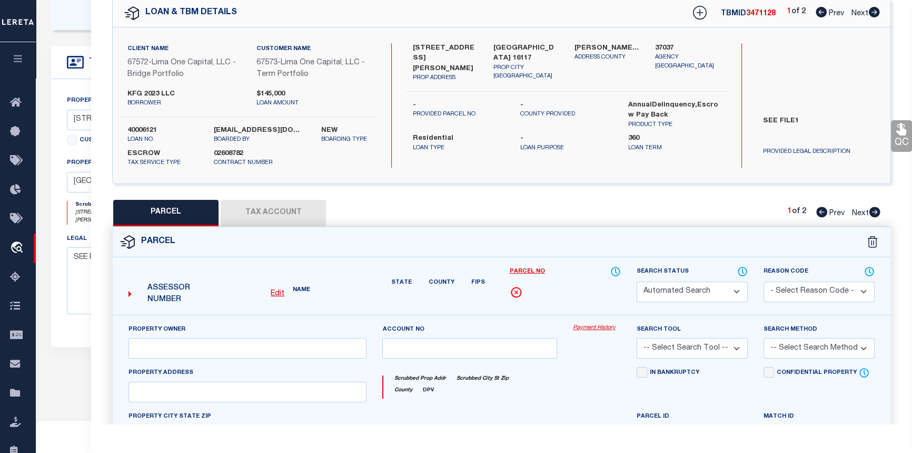
type input "[GEOGRAPHIC_DATA] 16117"
type textarea "INCORRECT PARCEL FOR ADDRESS"
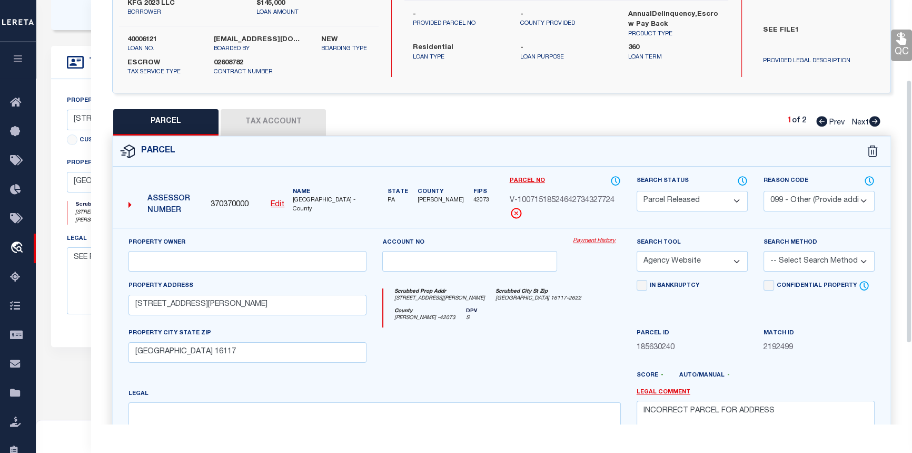
scroll to position [143, 0]
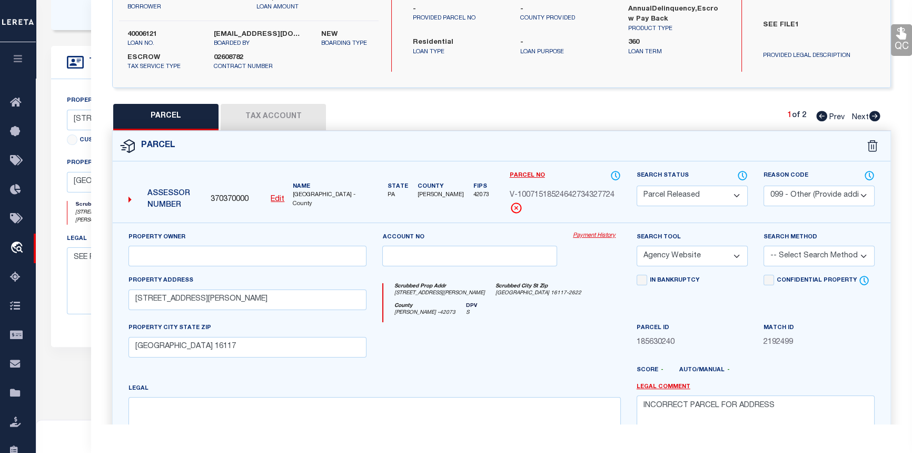
click at [872, 116] on icon at bounding box center [875, 116] width 11 height 11
select select "AS"
select select
checkbox input "false"
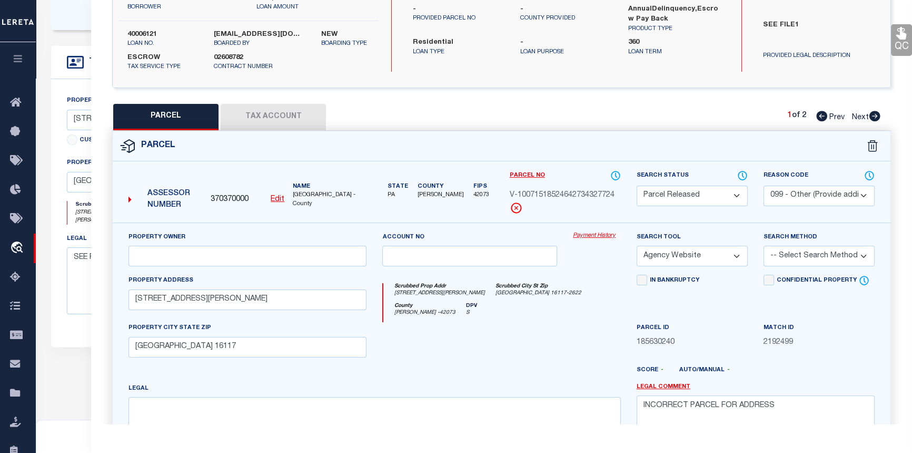
checkbox input "false"
select select "CP"
select select "ADD"
type input "KFC 2023 LLC"
select select "AGW"
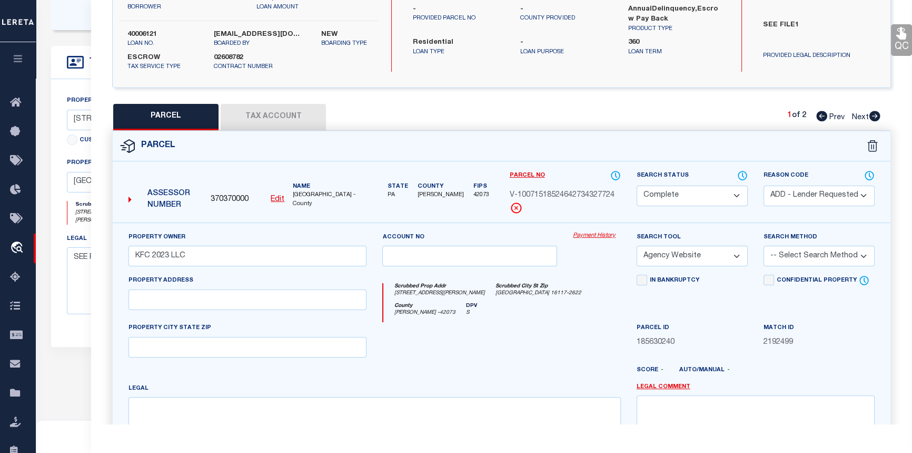
select select "ADD"
type input "297 STIEFEL AVENUE"
type textarea "L 113- 114 H-G 128 -127"
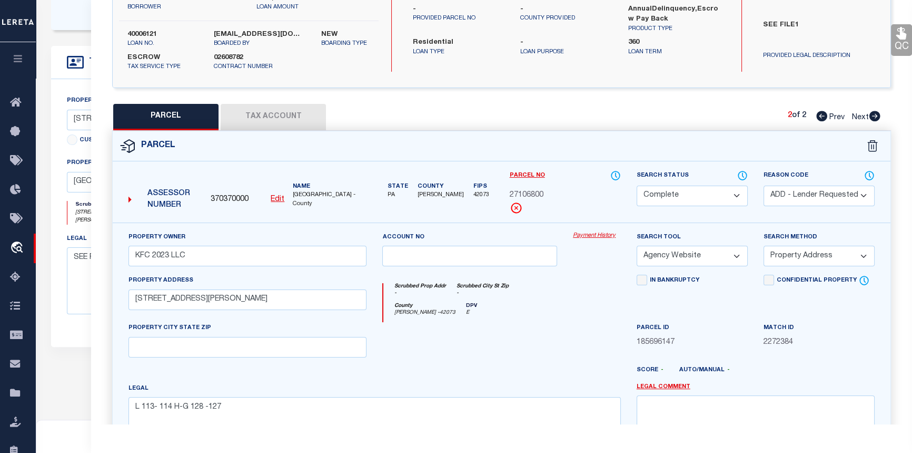
click at [595, 232] on link "Payment History" at bounding box center [597, 235] width 48 height 9
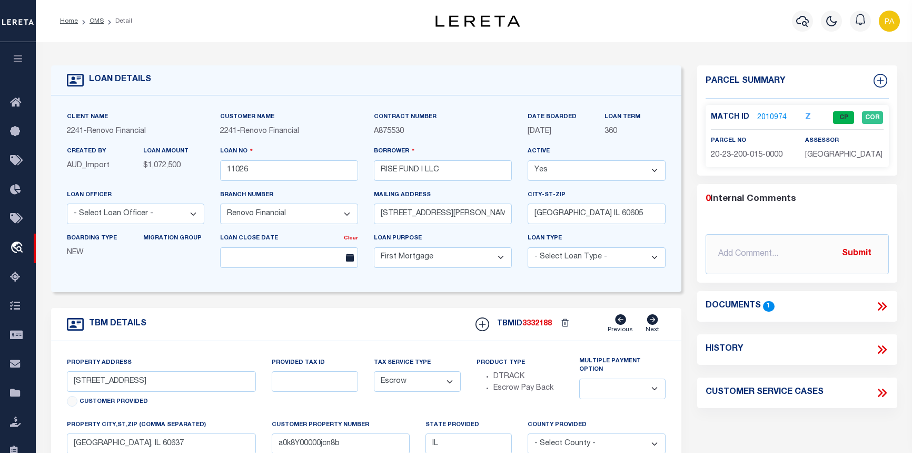
select select "25066"
select select "10"
select select "Escrow"
drag, startPoint x: 148, startPoint y: 201, endPoint x: 74, endPoint y: 193, distance: 73.6
click at [148, 201] on div "Loan Officer - Select Loan Officer -" at bounding box center [136, 206] width 138 height 35
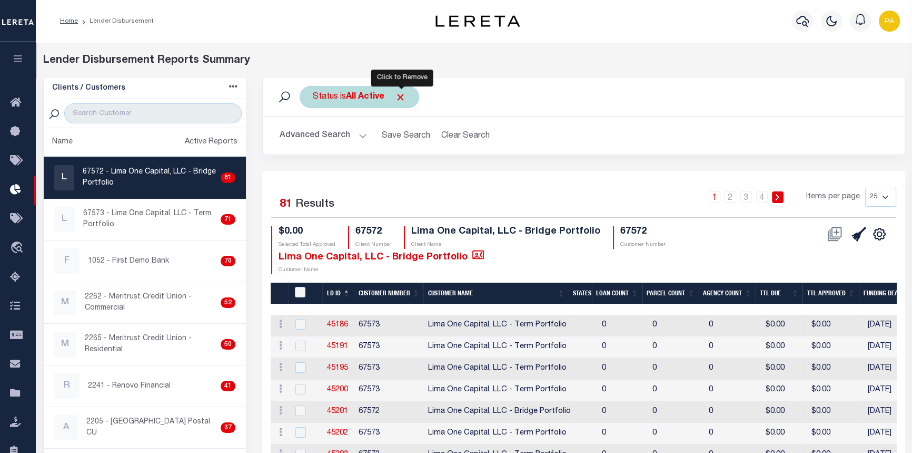
click at [404, 96] on span "Click to Remove" at bounding box center [400, 97] width 11 height 11
click at [361, 138] on button "Advanced Search" at bounding box center [323, 135] width 87 height 21
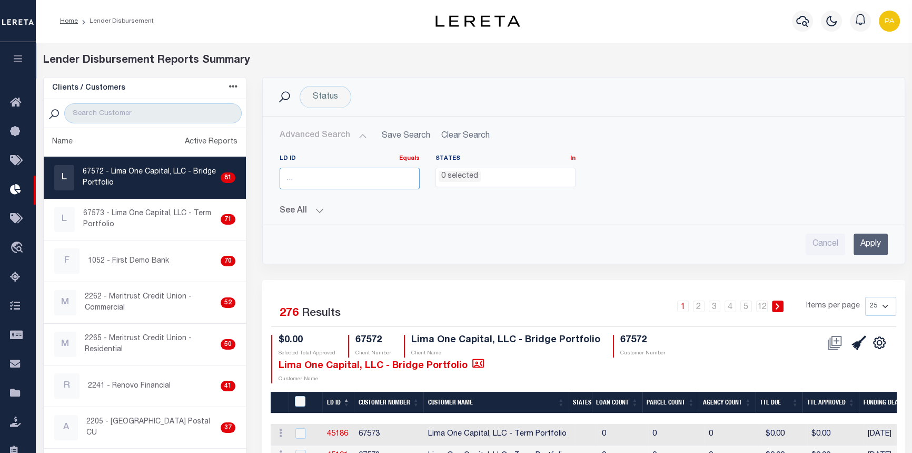
click at [349, 183] on input "number" at bounding box center [350, 179] width 140 height 22
type input "46325"
click at [868, 242] on input "Apply" at bounding box center [871, 244] width 34 height 22
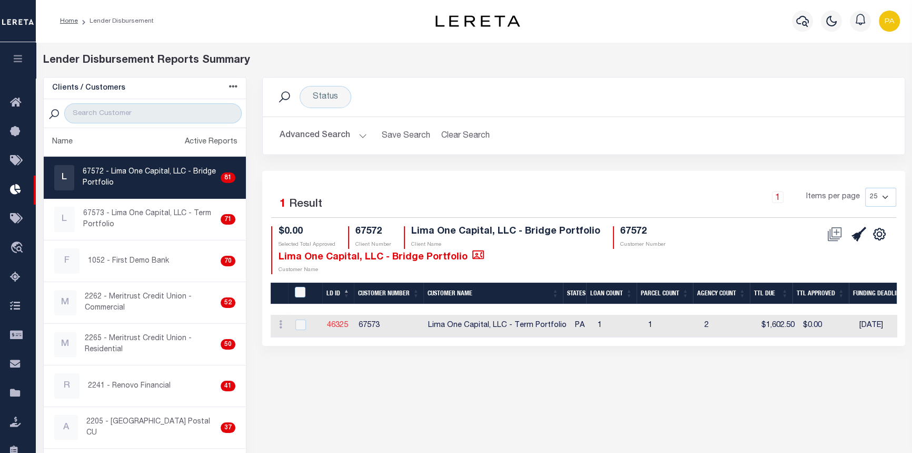
click at [341, 323] on link "46325" at bounding box center [337, 324] width 21 height 7
checkbox input "true"
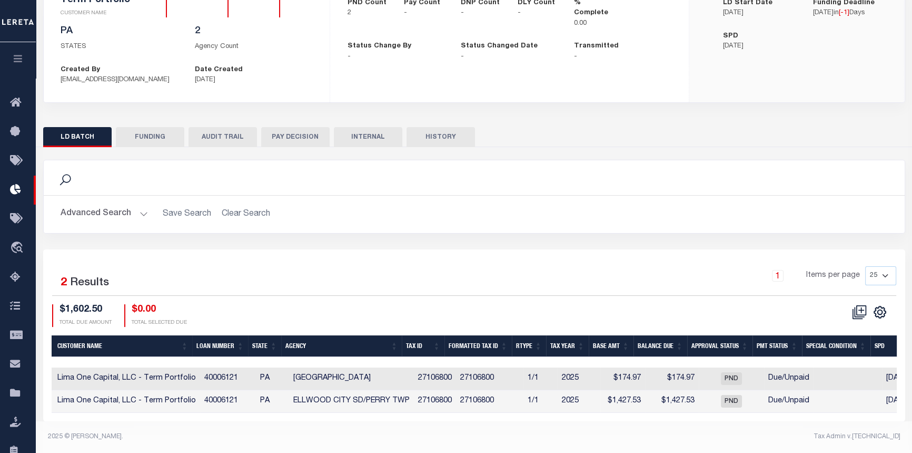
scroll to position [0, 258]
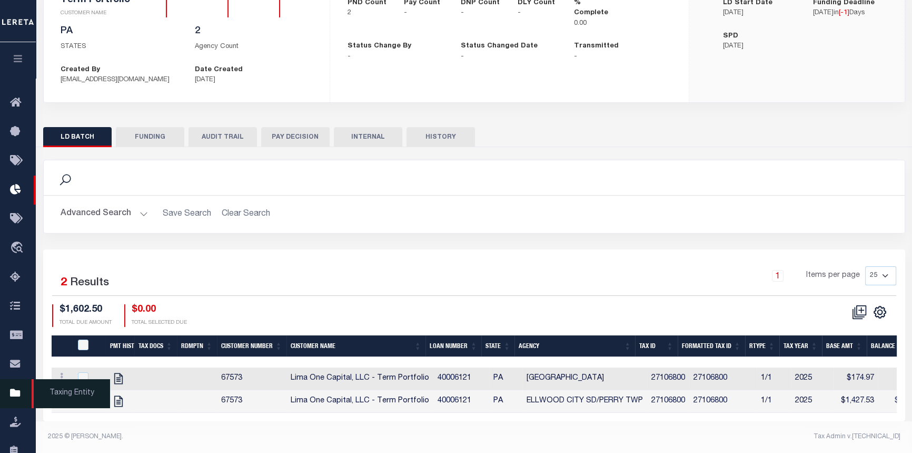
click at [60, 398] on span "Taxing Entity" at bounding box center [71, 393] width 78 height 29
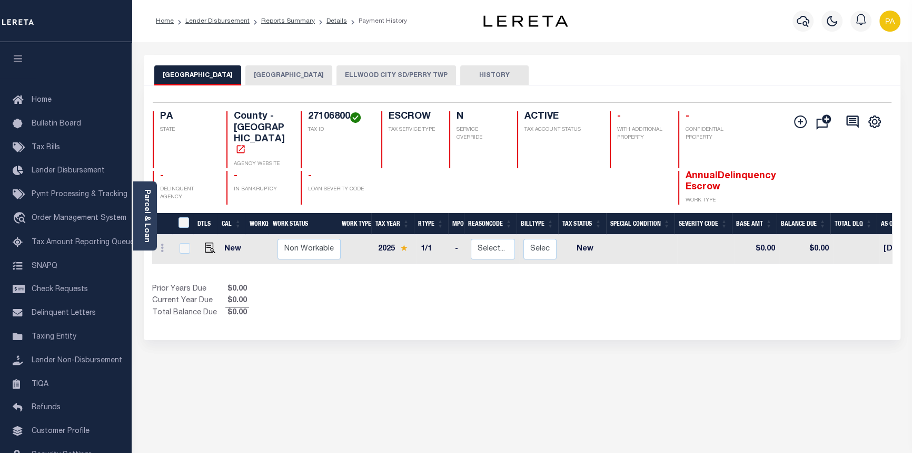
click at [274, 78] on button "[GEOGRAPHIC_DATA]" at bounding box center [288, 75] width 87 height 20
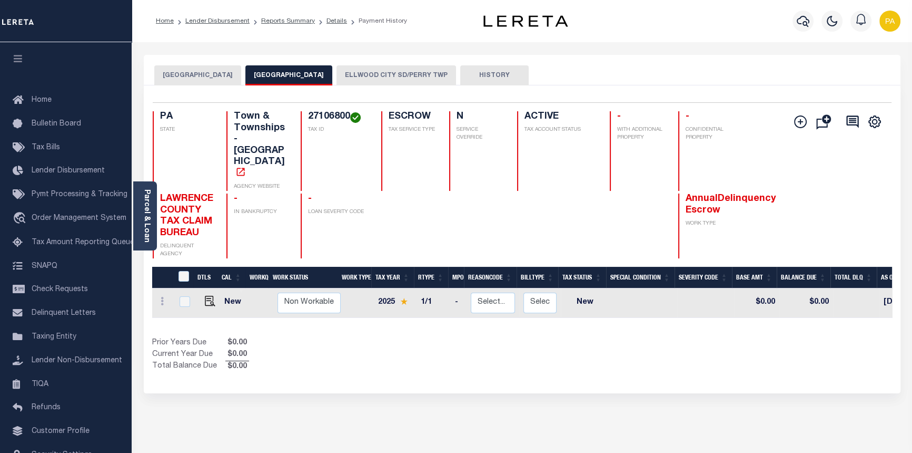
drag, startPoint x: 543, startPoint y: 283, endPoint x: 847, endPoint y: 290, distance: 303.5
click at [847, 290] on div "DTLS CAL WorkQ Work Status Work Type Tax Year RType MPO ReasonCode BillType Tax…" at bounding box center [522, 303] width 740 height 30
click at [359, 75] on button "ELLWOOD CITY SD/PERRY TWP" at bounding box center [397, 75] width 120 height 20
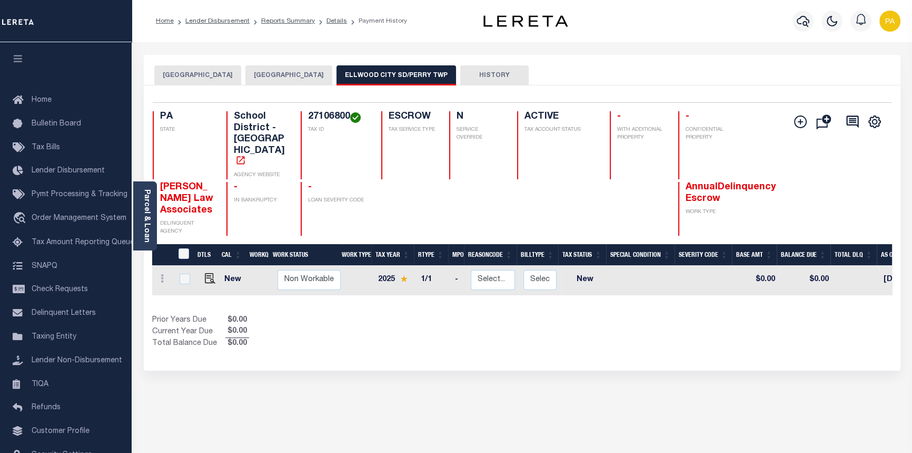
click at [194, 70] on button "[GEOGRAPHIC_DATA]" at bounding box center [197, 75] width 87 height 20
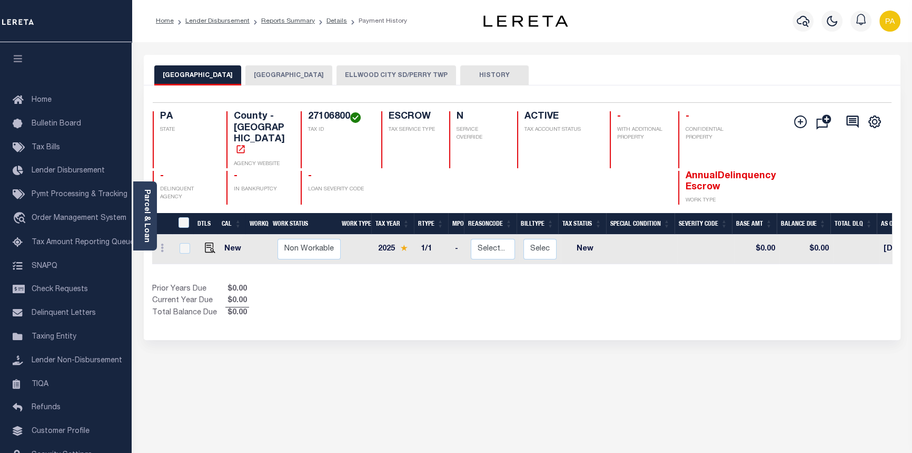
click at [252, 71] on button "[GEOGRAPHIC_DATA]" at bounding box center [288, 75] width 87 height 20
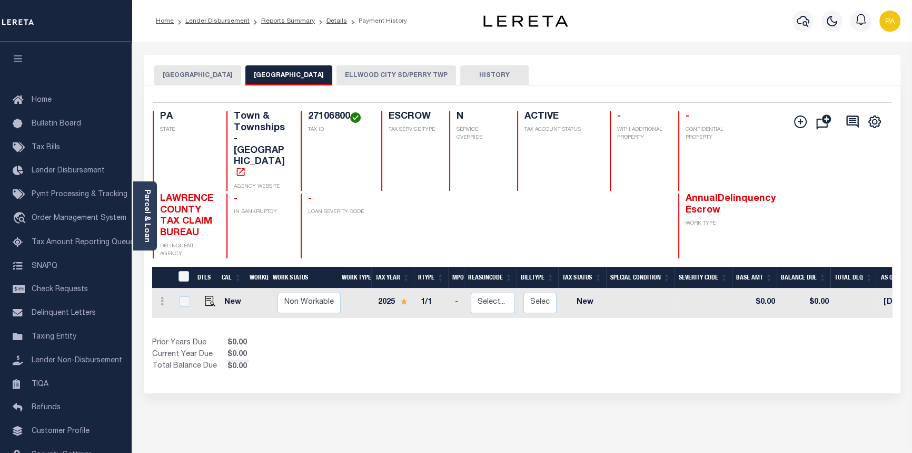
click at [342, 72] on button "ELLWOOD CITY SD/PERRY TWP" at bounding box center [397, 75] width 120 height 20
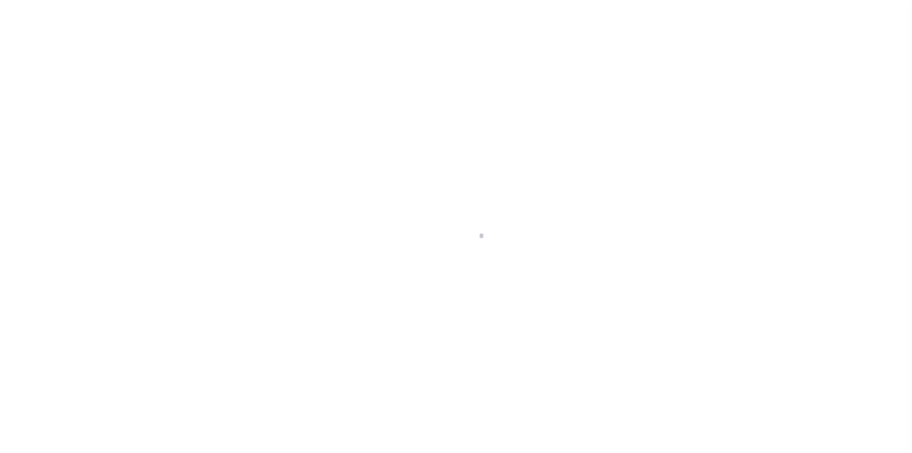
select select "NY"
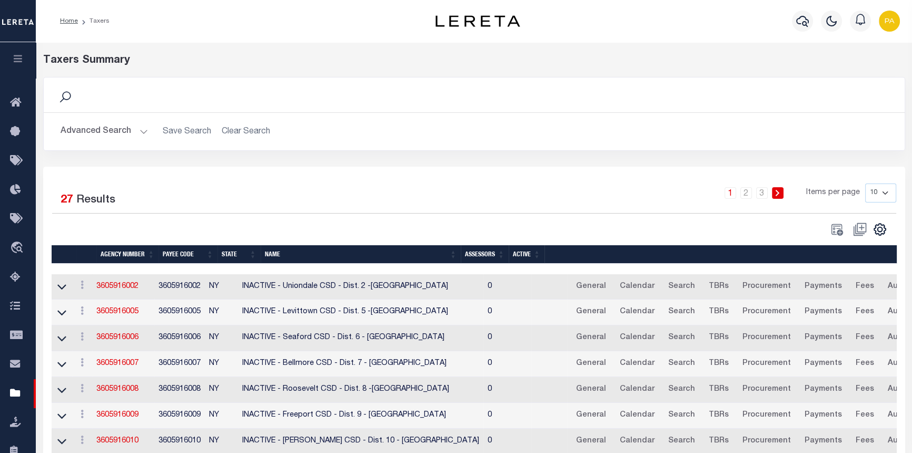
click at [142, 128] on button "Advanced Search" at bounding box center [104, 131] width 87 height 21
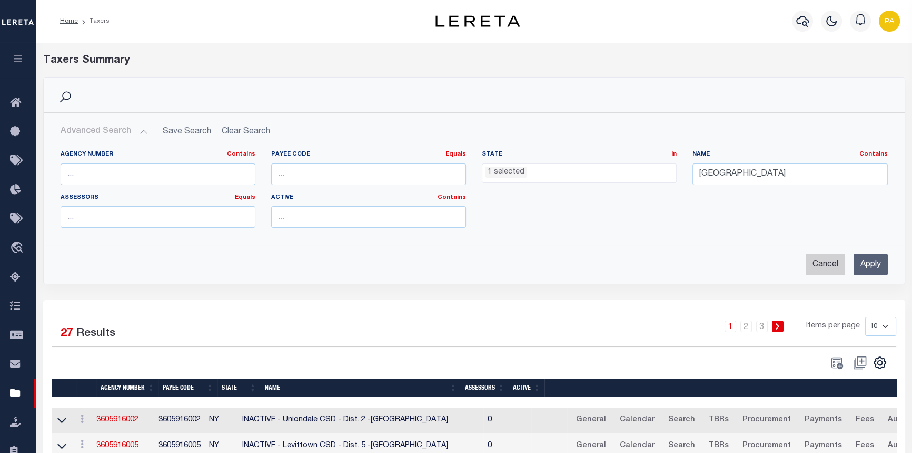
click at [831, 266] on input "Cancel" at bounding box center [826, 264] width 40 height 22
checkbox input "true"
select select
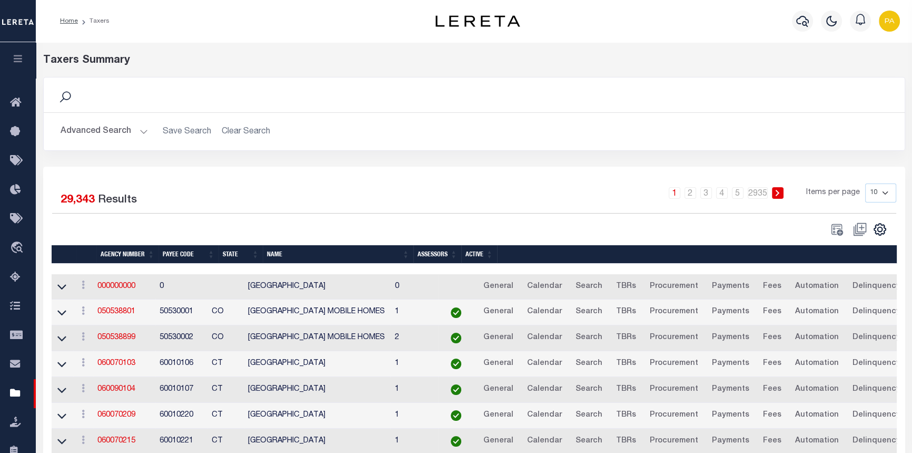
scroll to position [337, 0]
click at [142, 133] on button "Advanced Search" at bounding box center [104, 131] width 87 height 21
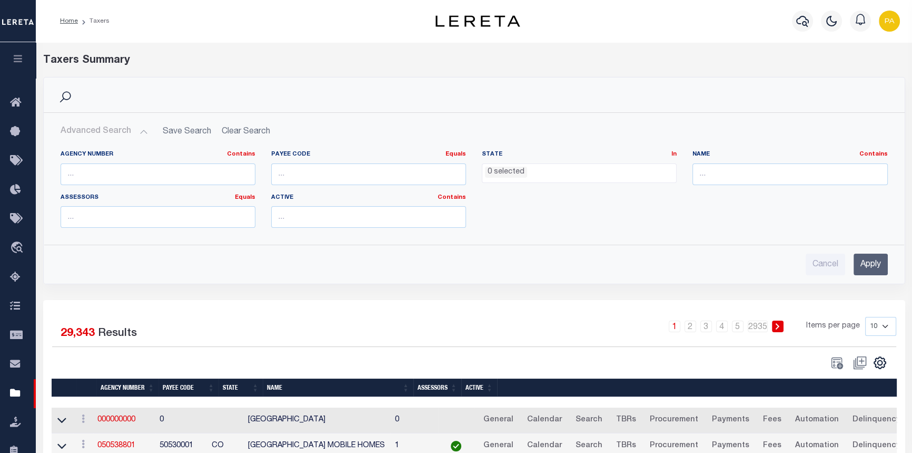
click at [517, 173] on li "0 selected" at bounding box center [506, 172] width 42 height 12
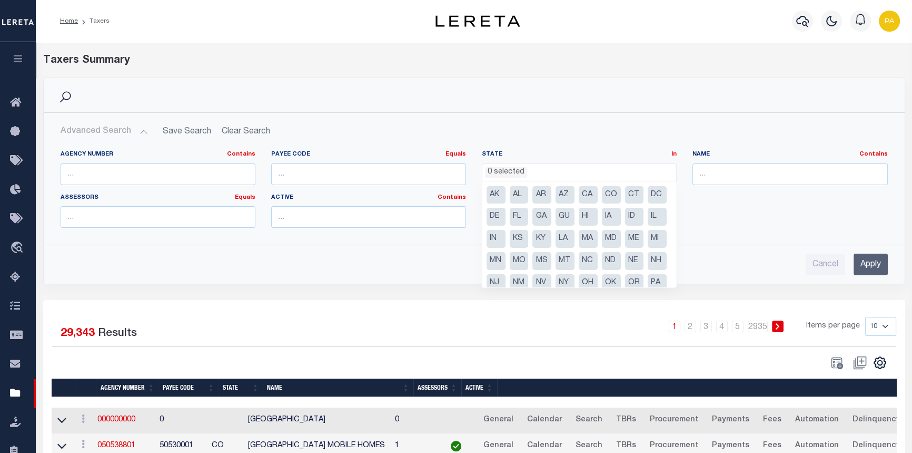
scroll to position [75, 0]
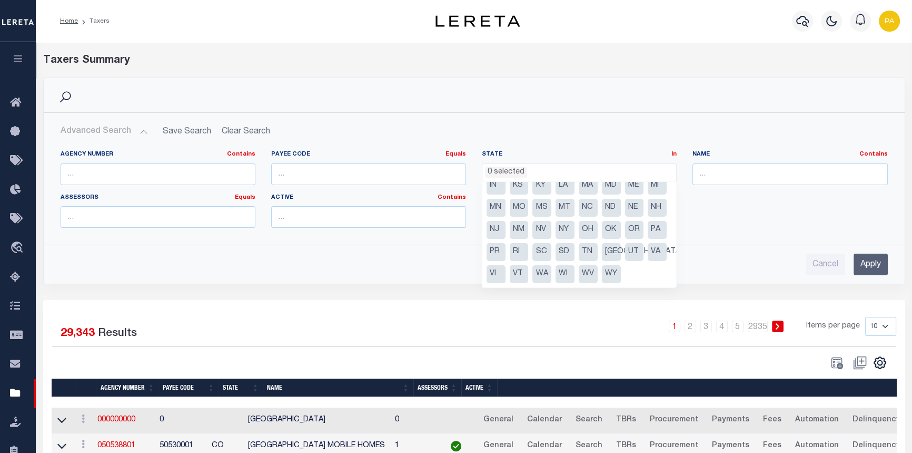
drag, startPoint x: 592, startPoint y: 228, endPoint x: 601, endPoint y: 222, distance: 11.0
click at [648, 228] on li "PA" at bounding box center [657, 230] width 19 height 18
select select "PA"
click at [716, 170] on input "text" at bounding box center [790, 174] width 195 height 22
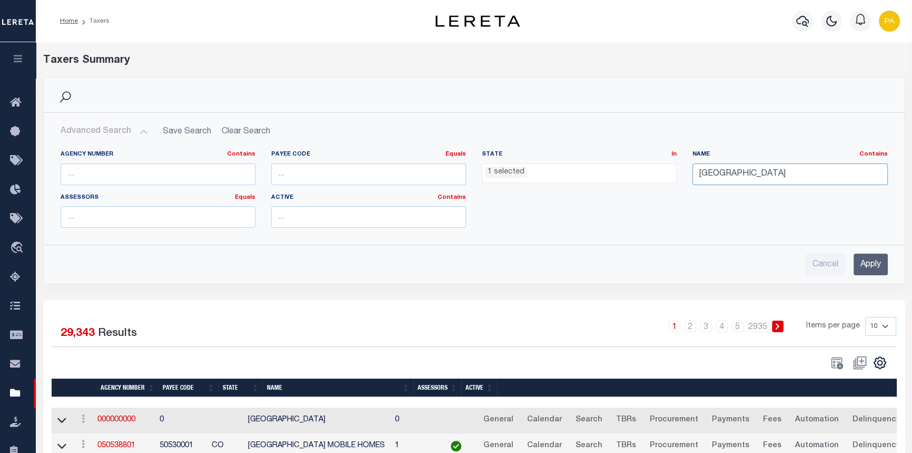
type input "[GEOGRAPHIC_DATA]"
click at [861, 262] on input "Apply" at bounding box center [871, 264] width 34 height 22
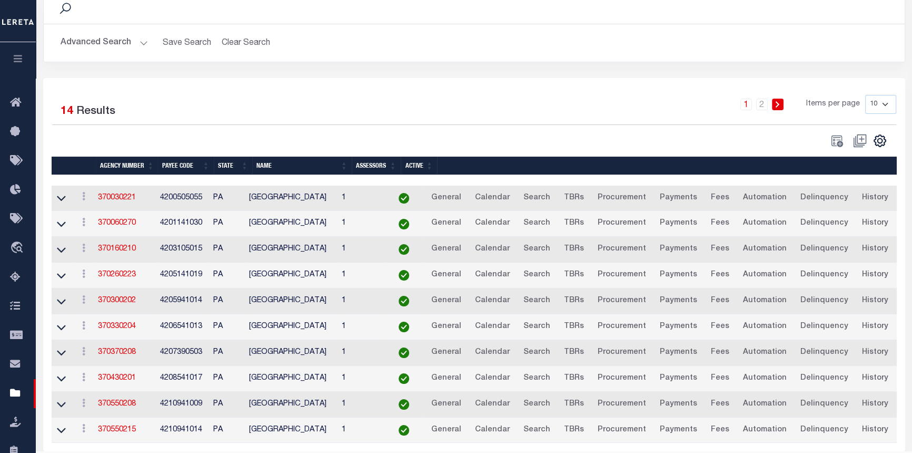
scroll to position [95, 0]
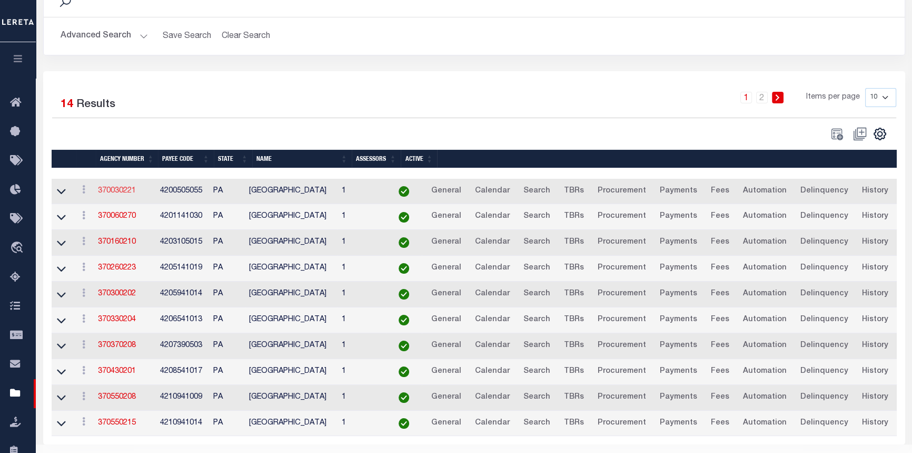
click at [118, 189] on link "370030221" at bounding box center [117, 190] width 38 height 7
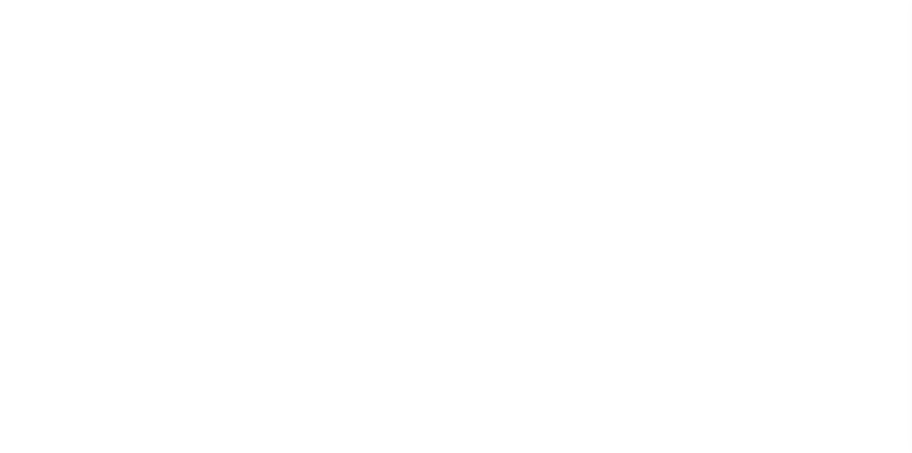
select select
select select "10"
type input "[STREET_ADDRESS][PERSON_NAME]"
radio input "true"
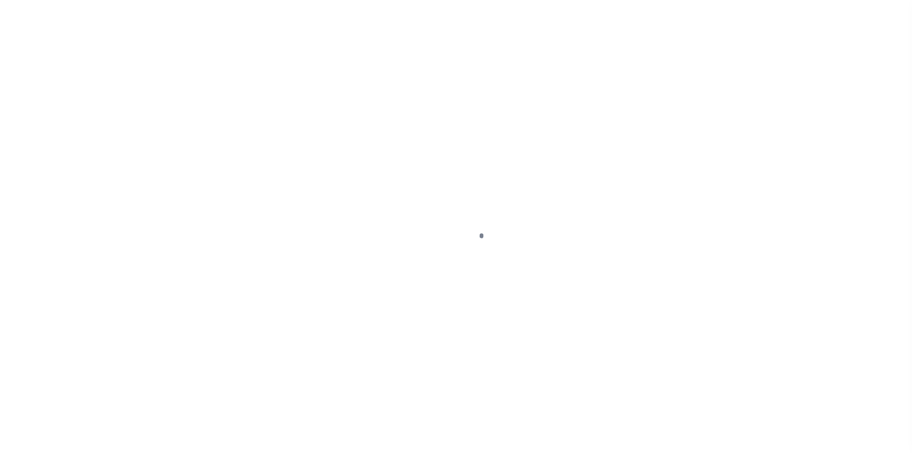
select select "Escrow"
select select
type input "[GEOGRAPHIC_DATA] 16105"
type input "40006121-1"
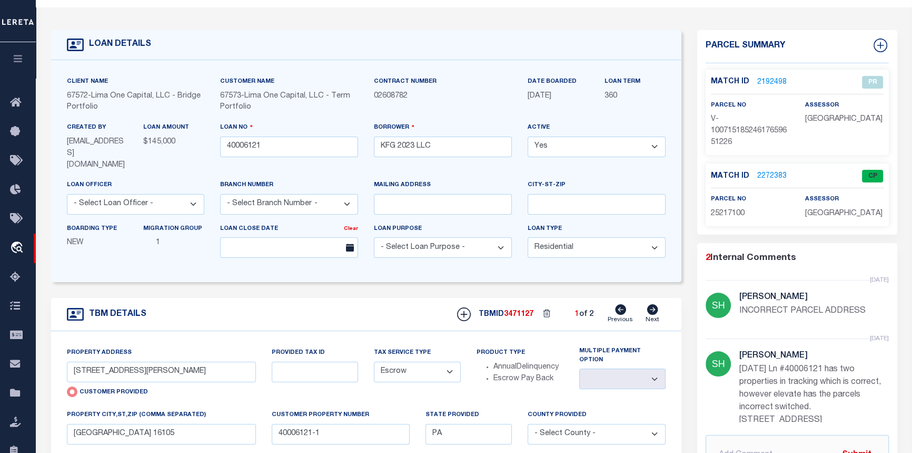
scroll to position [0, 0]
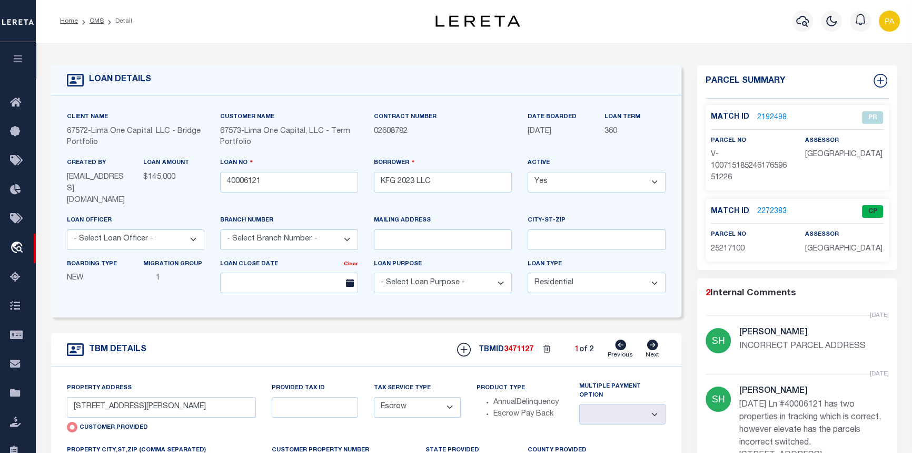
click at [765, 211] on link "2272383" at bounding box center [773, 211] width 30 height 11
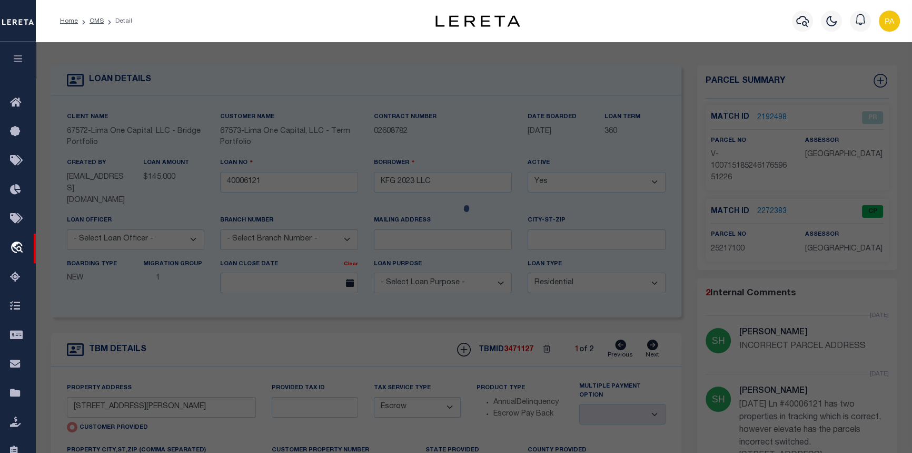
select select "AS"
select select
checkbox input "false"
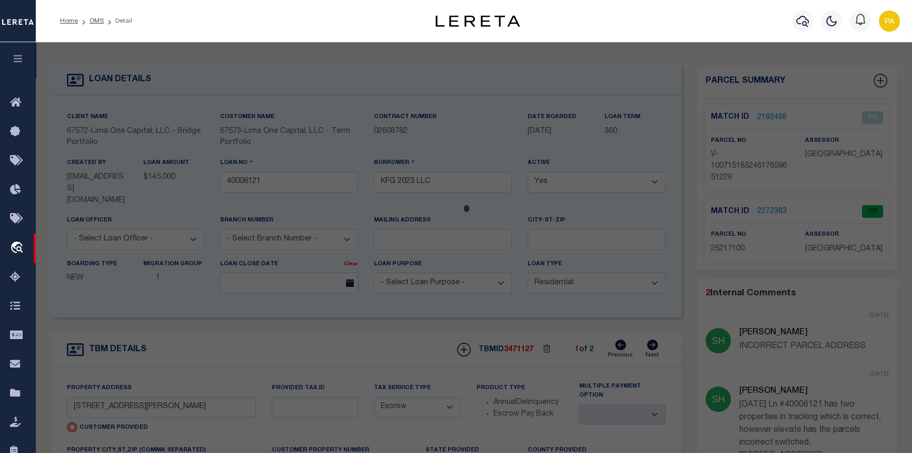
checkbox input "false"
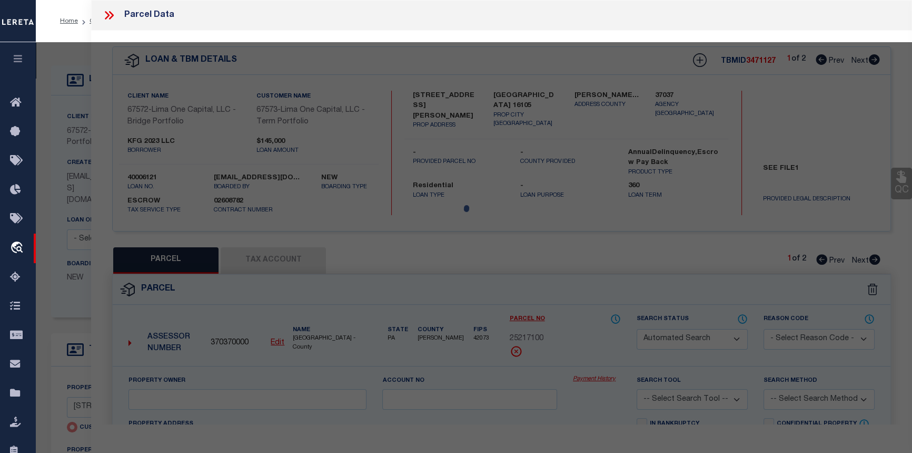
select select "CP"
select select "ADD"
type input "FC 2023 LLC"
select select "AGW"
select select "ADD"
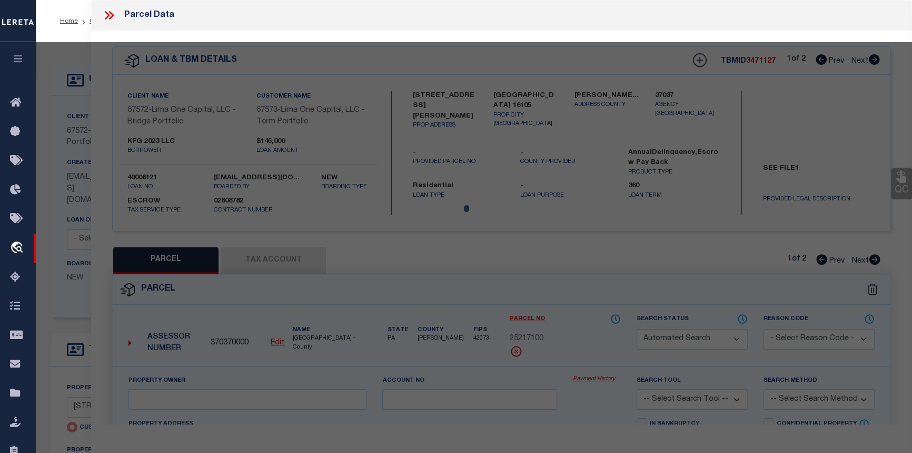
type input "[STREET_ADDRESS][PERSON_NAME]"
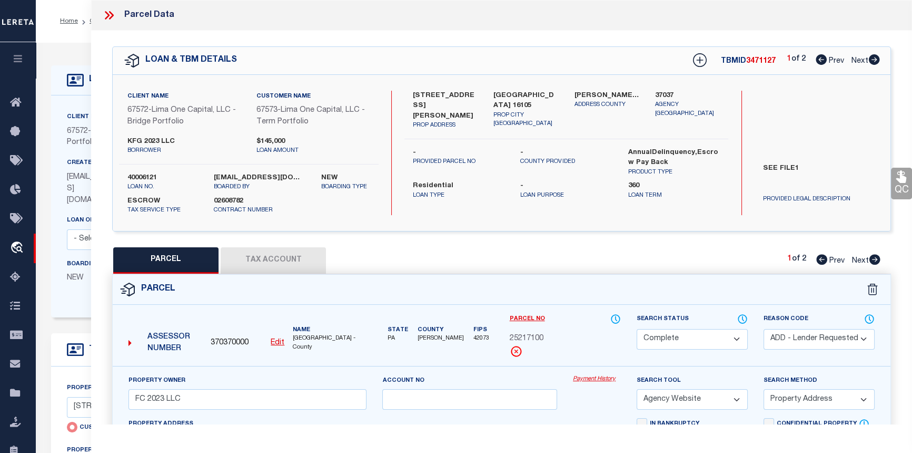
click at [586, 380] on link "Payment History" at bounding box center [597, 379] width 48 height 9
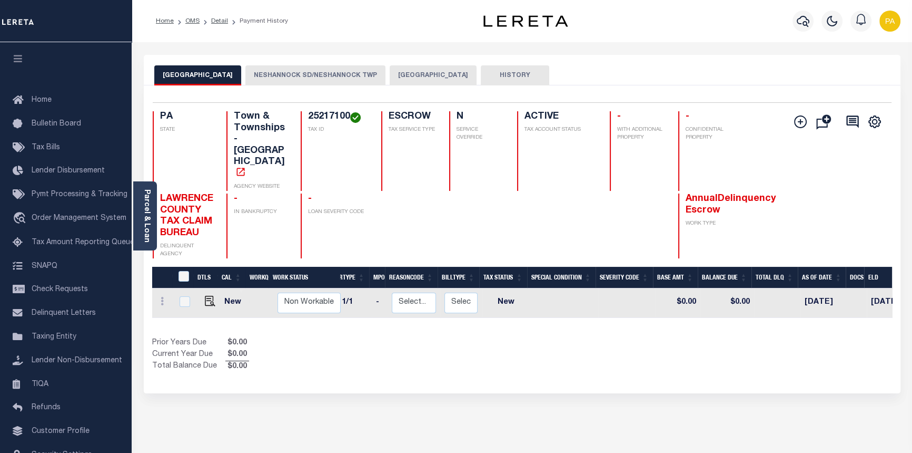
scroll to position [0, 21]
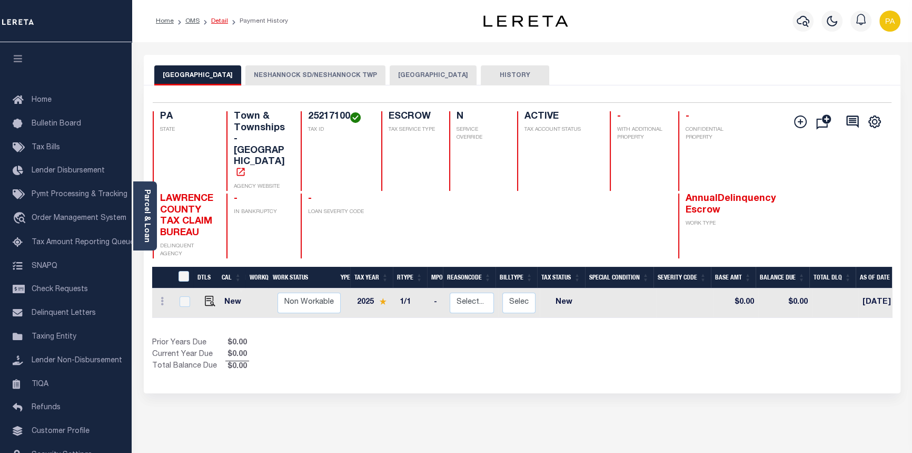
click at [216, 18] on link "Detail" at bounding box center [219, 21] width 17 height 6
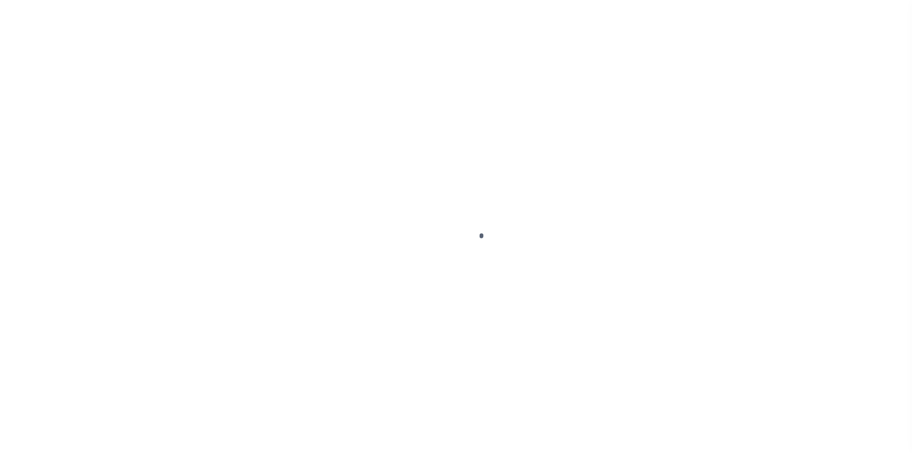
select select "10"
type input "1624 KATHERINE STREET"
radio input "true"
select select "Escrow"
select select
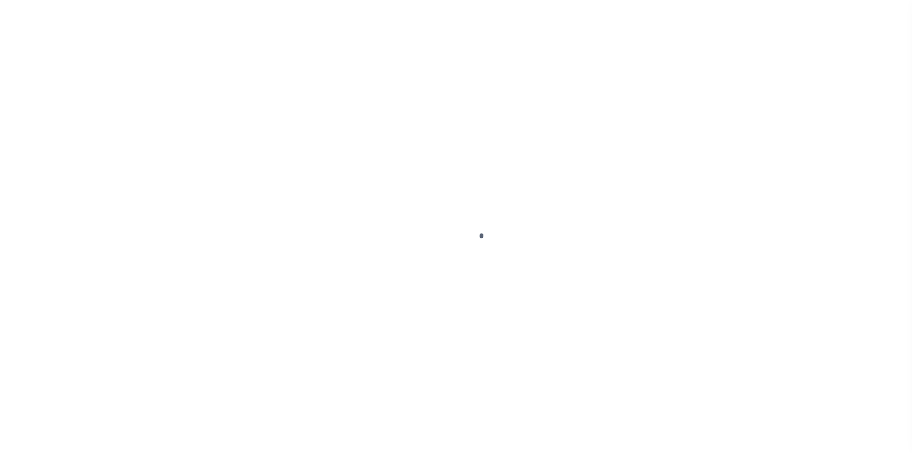
type input "NEW CASTLE PA 16105"
type input "40006121-1"
type input "PA"
type textarea "SEE FILE1"
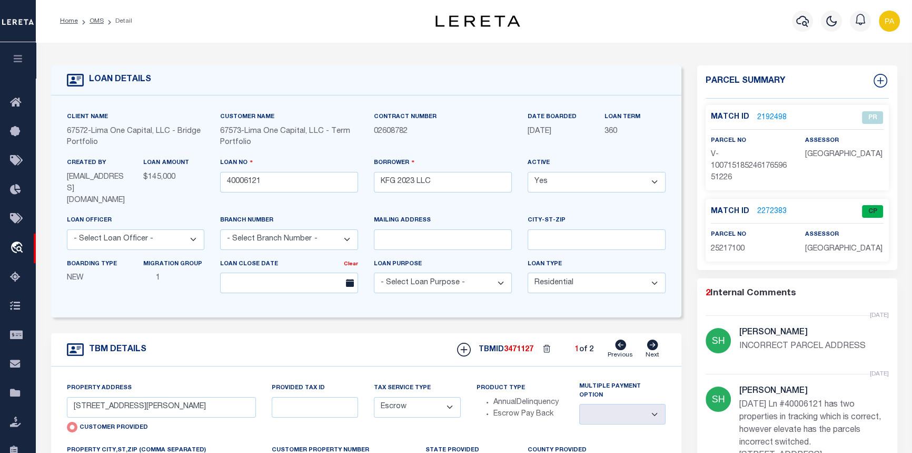
click at [653, 339] on icon at bounding box center [652, 344] width 11 height 11
type input "[STREET_ADDRESS][PERSON_NAME]"
radio input "false"
select select
type input "[GEOGRAPHIC_DATA] 16117"
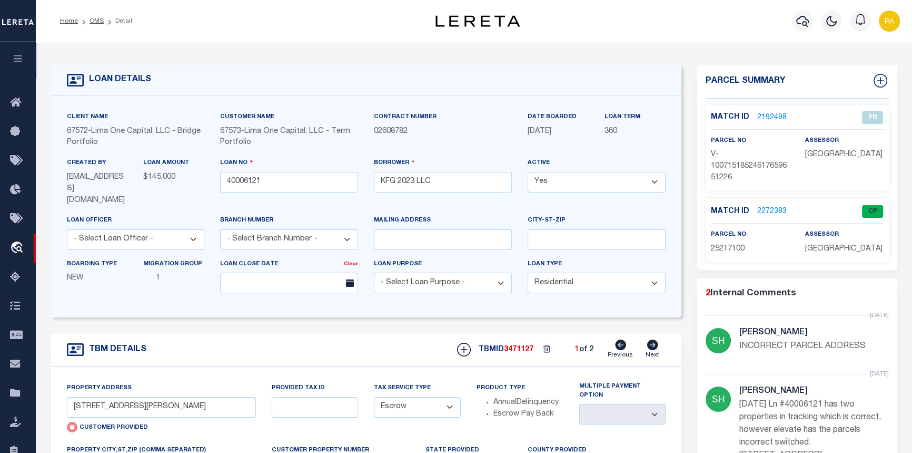
type input "40006121-2"
type textarea "TAX ID Update last comment: update parcel from 252171 to 27106800"
click at [768, 210] on link "2272384" at bounding box center [773, 211] width 30 height 11
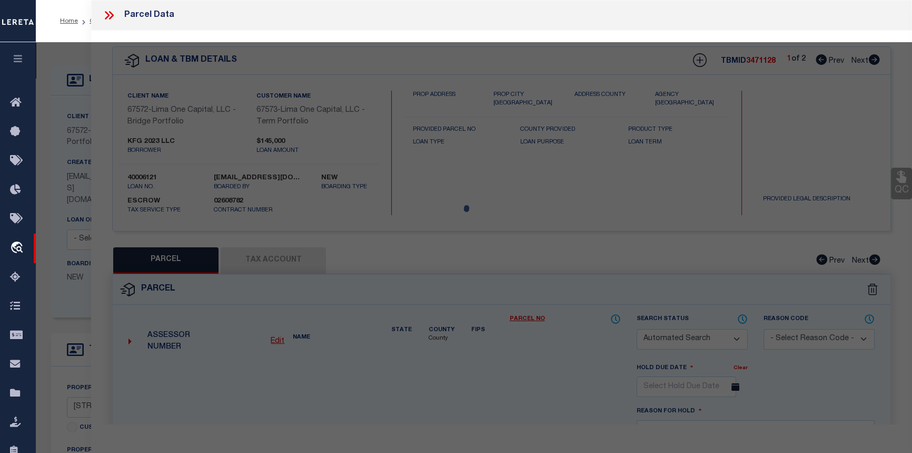
checkbox input "false"
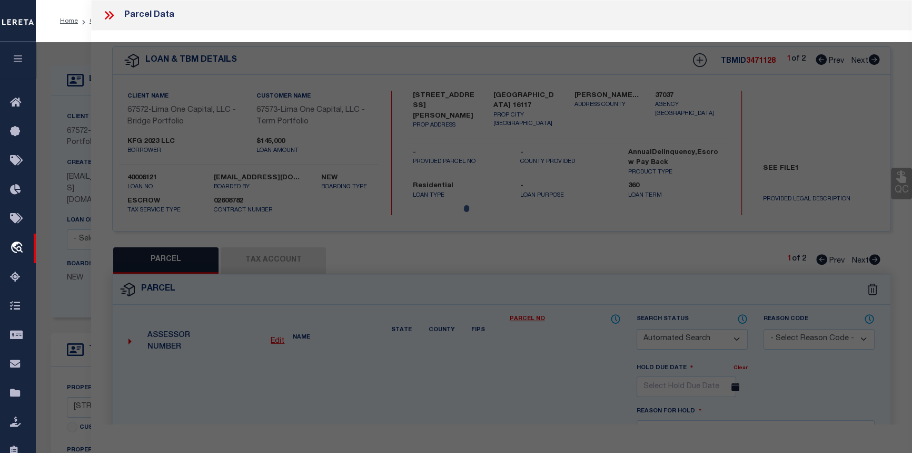
select select "CP"
select select "ADD"
type input "KFC 2023 LLC"
select select "AGW"
select select "ADD"
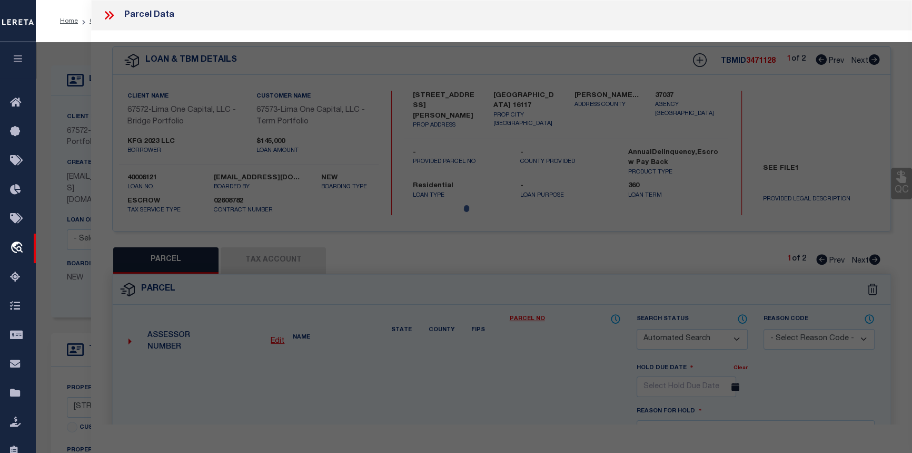
type input "[STREET_ADDRESS][PERSON_NAME]"
type textarea "L 113- 114 H-G 128 -127"
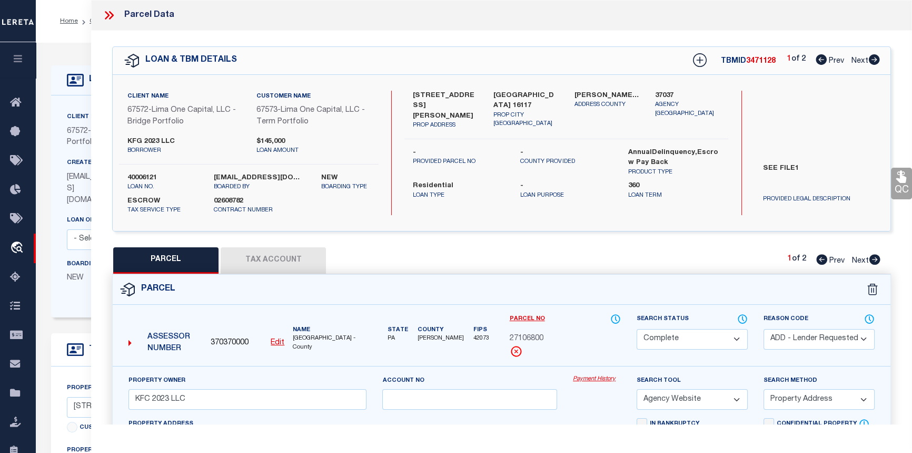
click at [585, 380] on link "Payment History" at bounding box center [597, 379] width 48 height 9
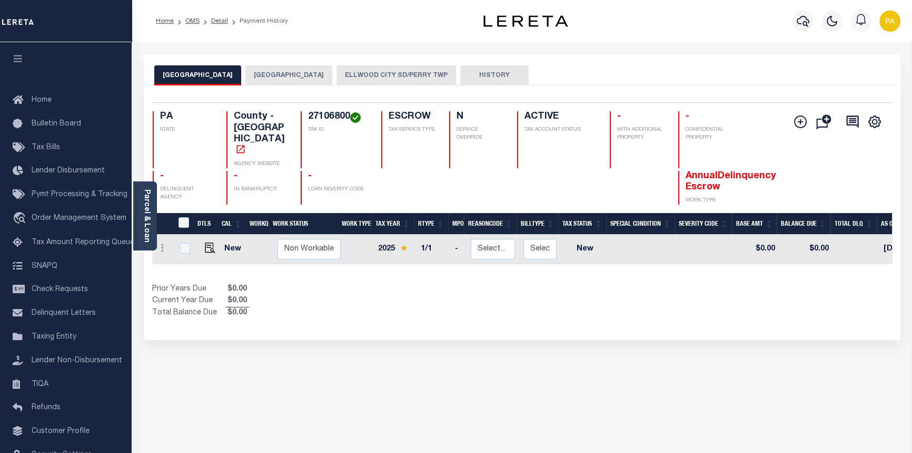
click at [284, 74] on button "[GEOGRAPHIC_DATA]" at bounding box center [288, 75] width 87 height 20
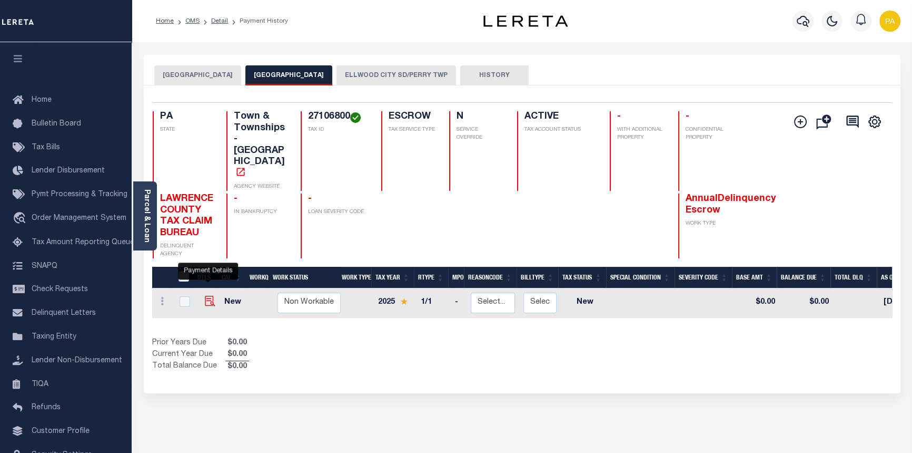
click at [209, 296] on img "" at bounding box center [210, 301] width 11 height 11
checkbox input "true"
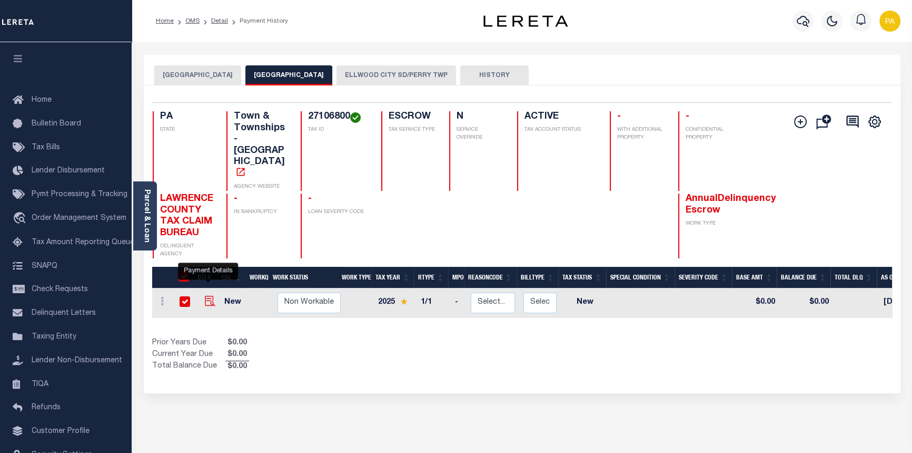
checkbox input "true"
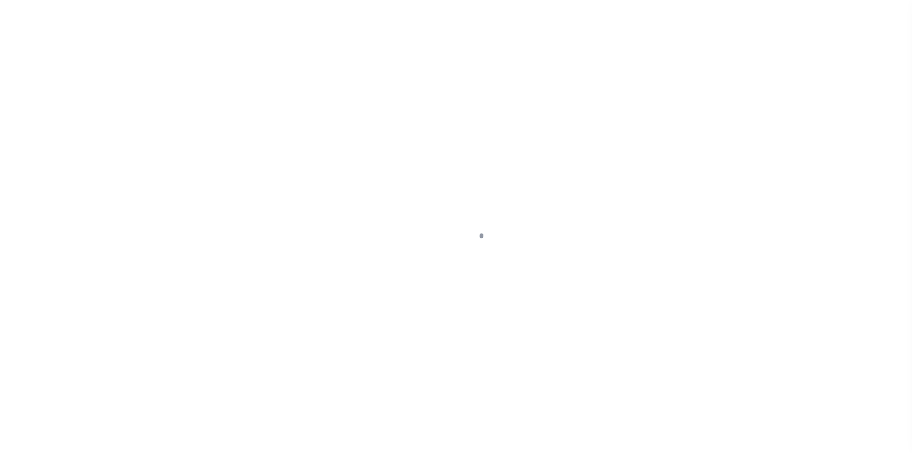
select select "NW2"
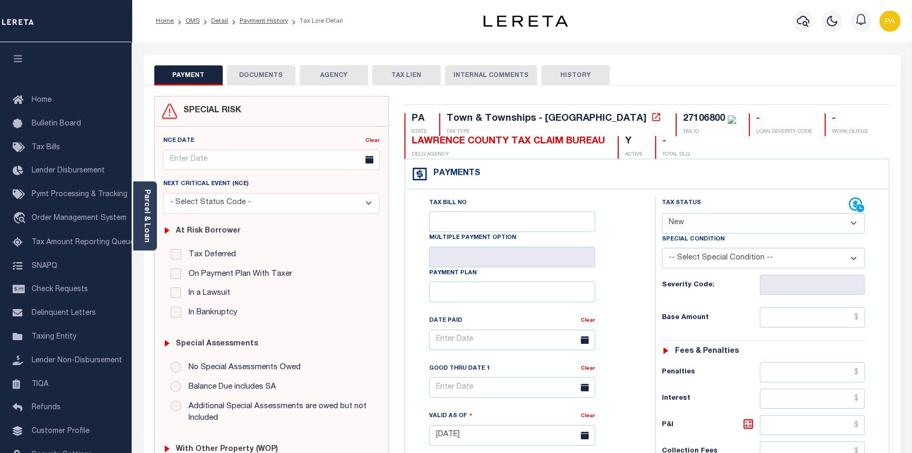
click at [252, 73] on button "DOCUMENTS" at bounding box center [261, 75] width 68 height 20
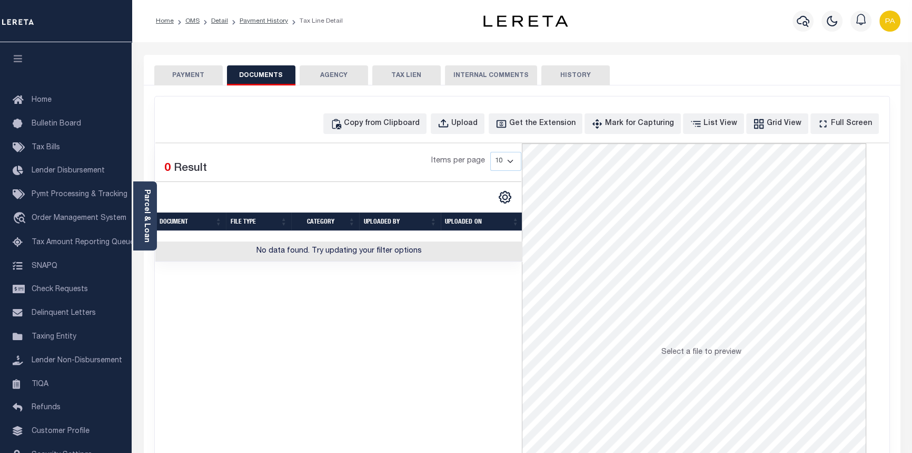
click at [195, 76] on button "PAYMENT" at bounding box center [188, 75] width 68 height 20
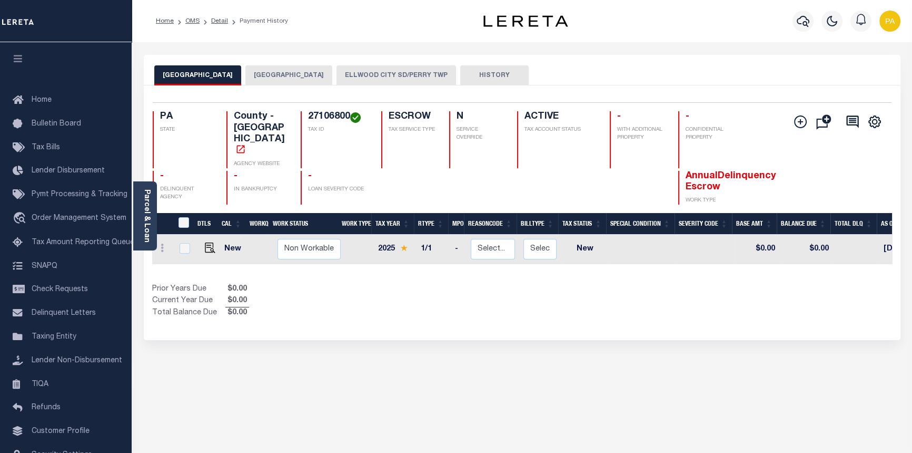
click at [288, 72] on button "[GEOGRAPHIC_DATA]" at bounding box center [288, 75] width 87 height 20
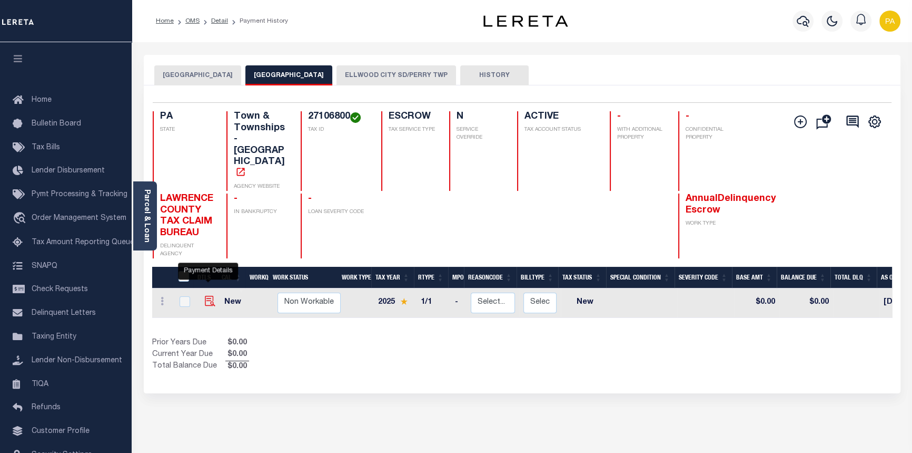
click at [206, 296] on img "" at bounding box center [210, 301] width 11 height 11
checkbox input "true"
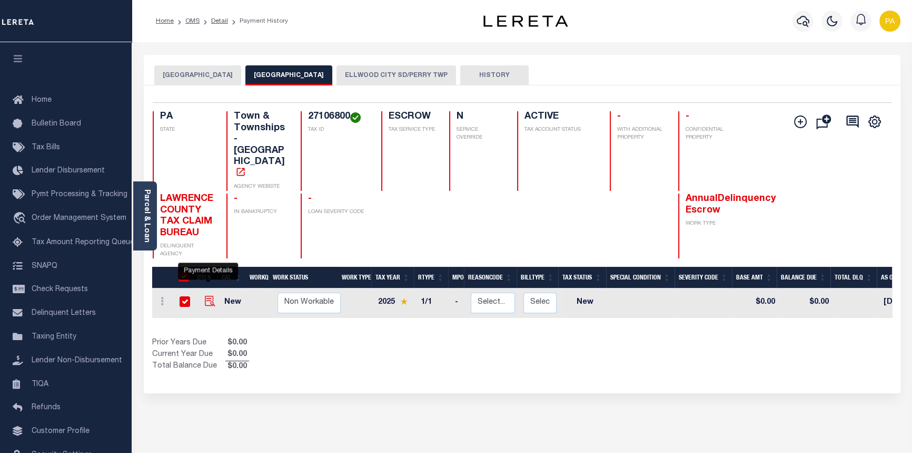
checkbox input "true"
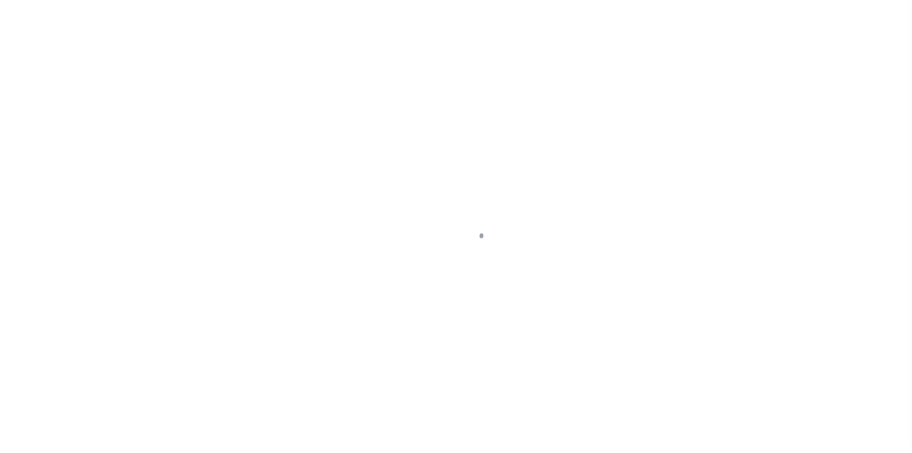
select select "NW2"
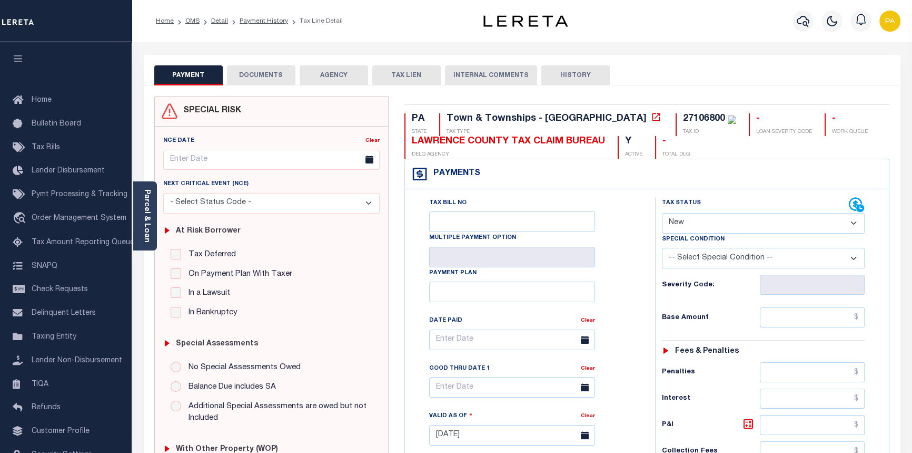
click at [270, 71] on button "DOCUMENTS" at bounding box center [261, 75] width 68 height 20
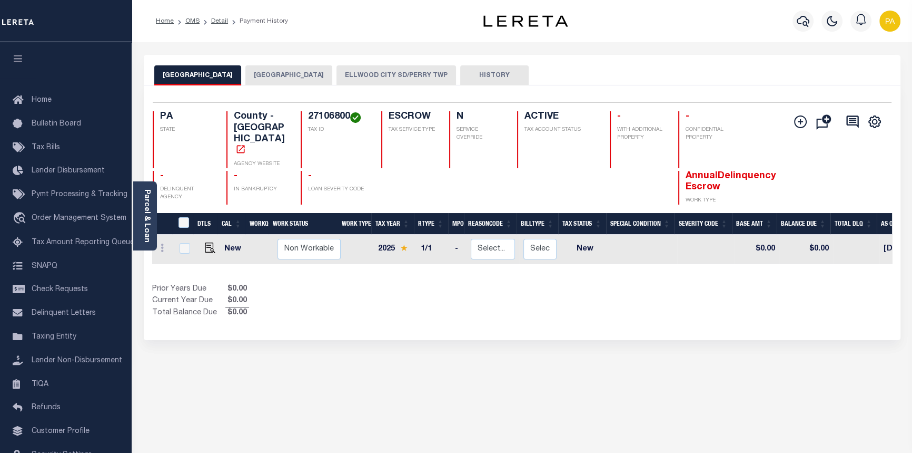
click at [406, 72] on button "ELLWOOD CITY SD/PERRY TWP" at bounding box center [397, 75] width 120 height 20
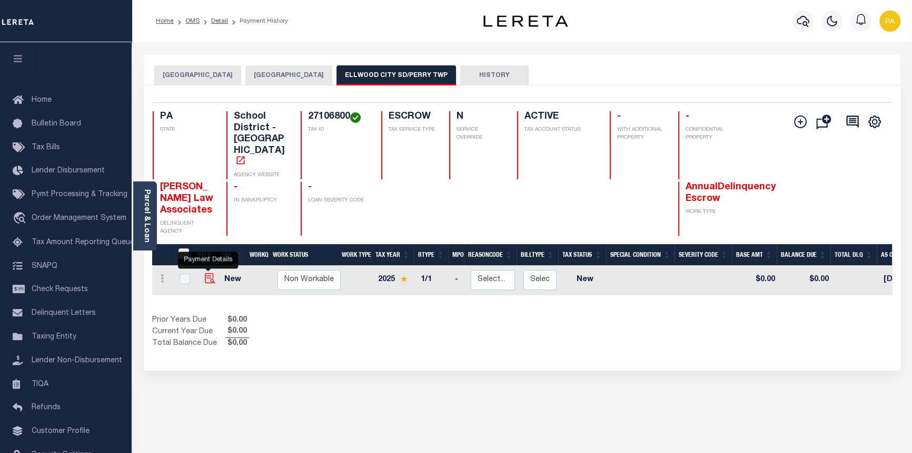
click at [205, 273] on img "" at bounding box center [210, 278] width 11 height 11
checkbox input "true"
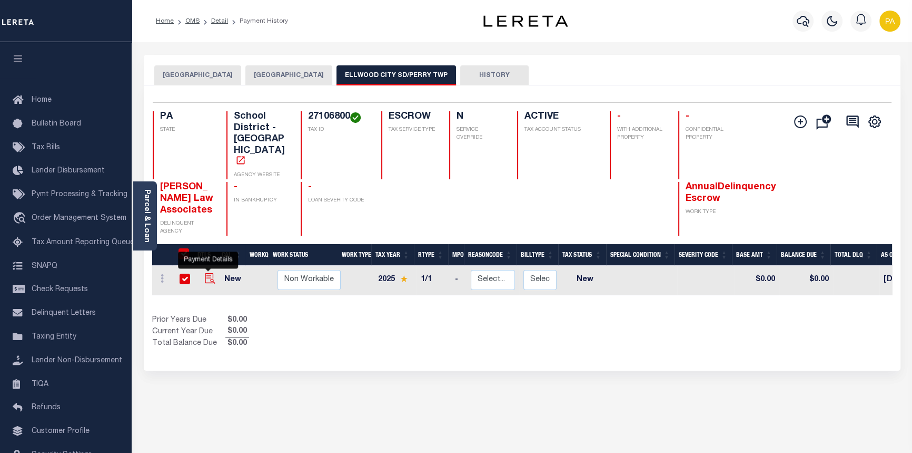
checkbox input "true"
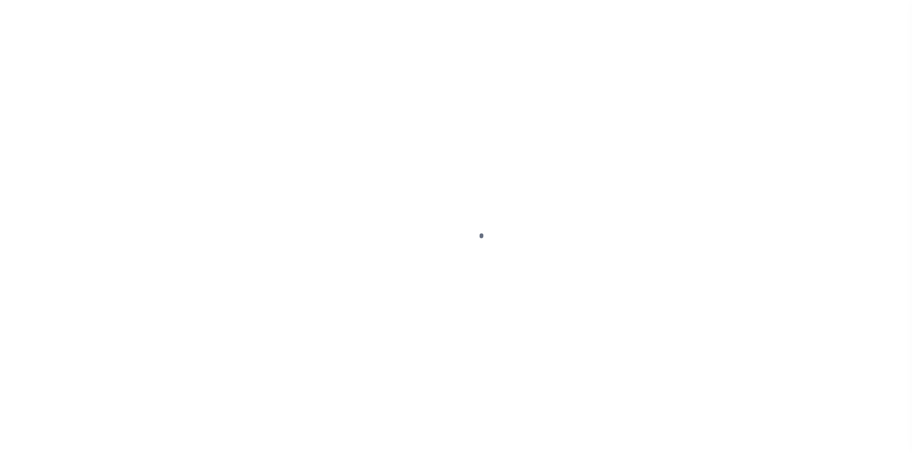
select select "NW2"
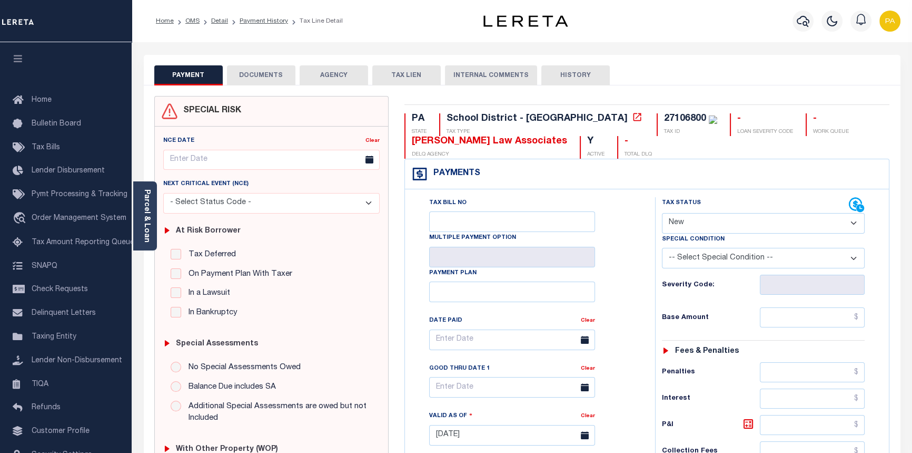
click at [258, 75] on button "DOCUMENTS" at bounding box center [261, 75] width 68 height 20
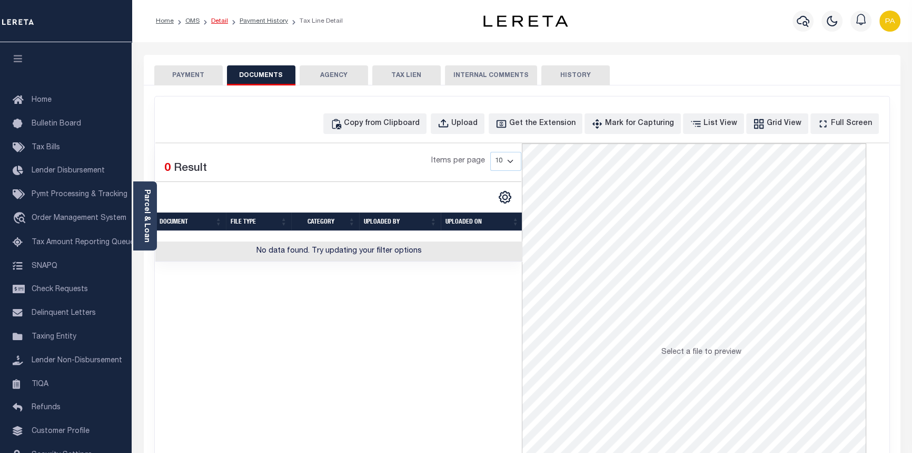
click at [219, 22] on link "Detail" at bounding box center [219, 21] width 17 height 6
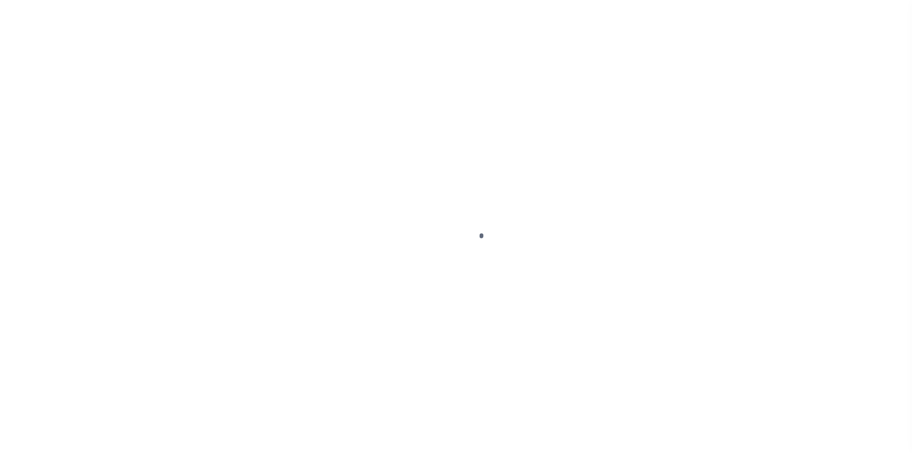
select select "10"
type input "[STREET_ADDRESS][PERSON_NAME]"
select select "Escrow"
select select
type input "[GEOGRAPHIC_DATA] 16117"
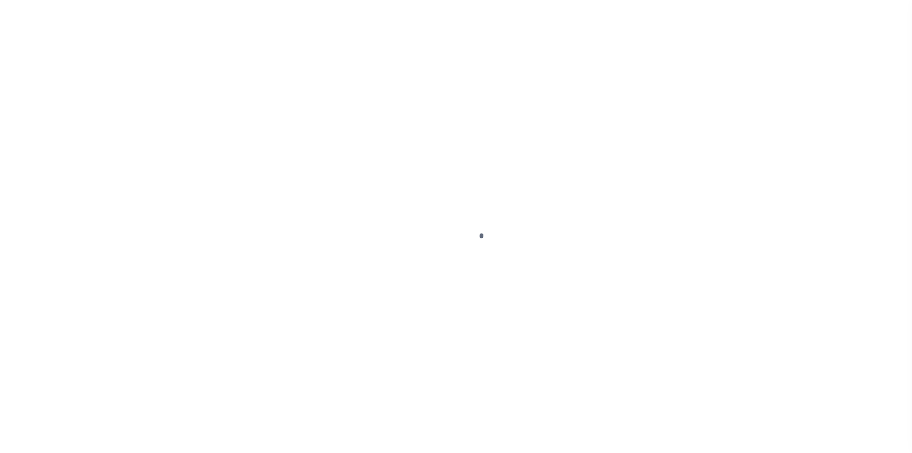
type input "40006121-2"
type input "PA"
type textarea "SEE FILE1"
type textarea "TAX ID Update last comment: update parcel from 252171 to 27106800"
